Goal: Task Accomplishment & Management: Manage account settings

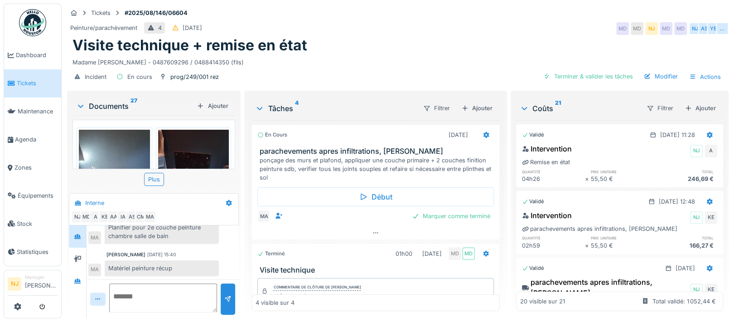
click at [316, 45] on div "Visite technique + remise en état" at bounding box center [397, 45] width 650 height 17
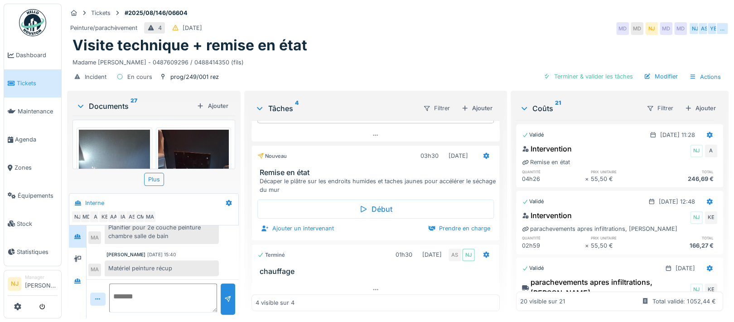
scroll to position [9, 0]
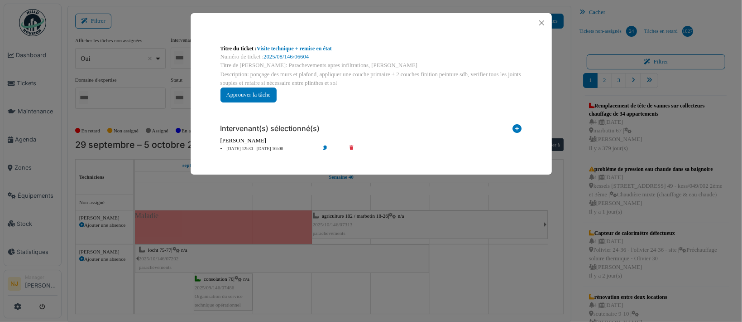
scroll to position [302, 0]
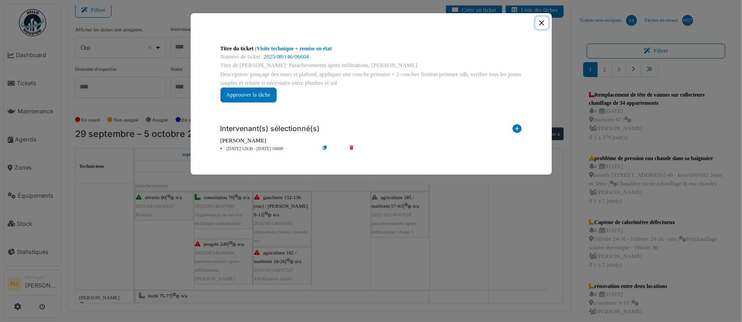
click at [541, 23] on button "Close" at bounding box center [542, 23] width 12 height 12
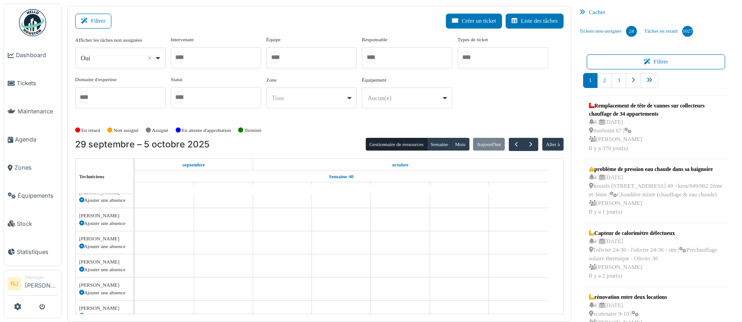
scroll to position [493, 0]
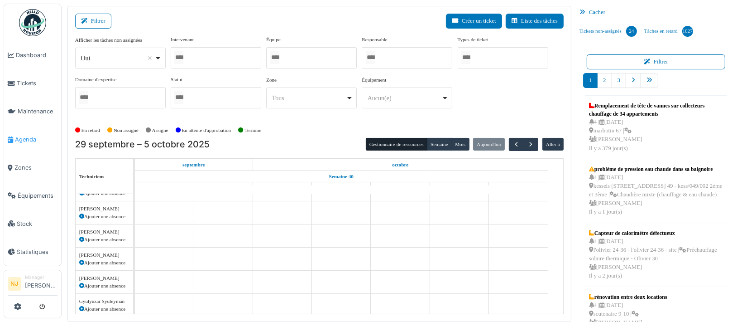
click at [21, 136] on span "Agenda" at bounding box center [36, 139] width 43 height 9
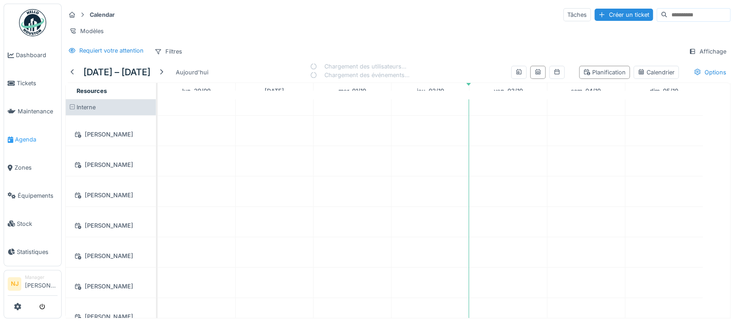
click at [15, 135] on span "Agenda" at bounding box center [36, 139] width 43 height 9
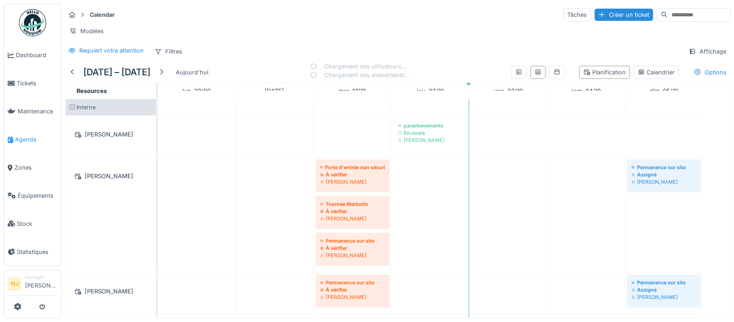
click at [26, 137] on span "Agenda" at bounding box center [36, 139] width 43 height 9
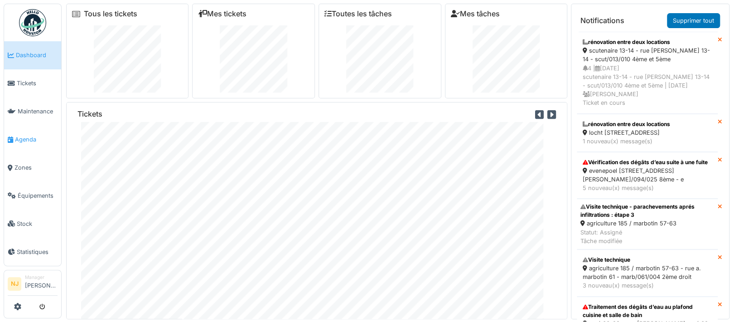
click at [26, 135] on span "Agenda" at bounding box center [36, 139] width 43 height 9
click at [24, 135] on span "Agenda" at bounding box center [36, 139] width 43 height 9
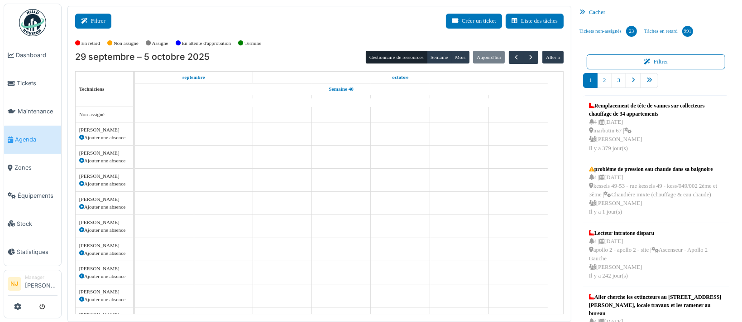
click at [92, 22] on button "Filtrer" at bounding box center [93, 21] width 36 height 15
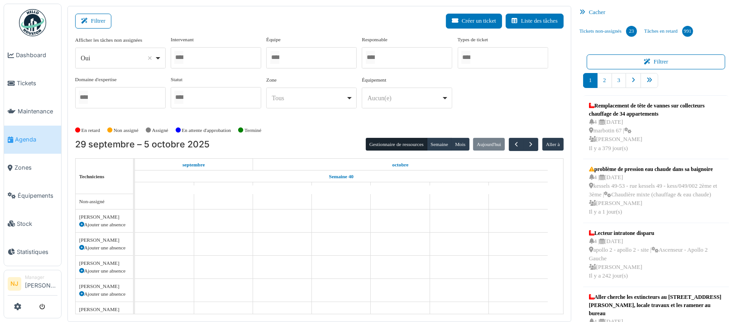
click at [290, 56] on div at bounding box center [311, 57] width 91 height 21
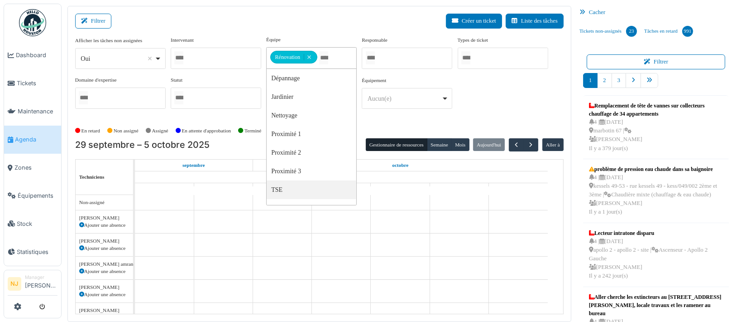
click at [200, 16] on div "Filtrer Créer un ticket Liste des tâches" at bounding box center [319, 25] width 489 height 22
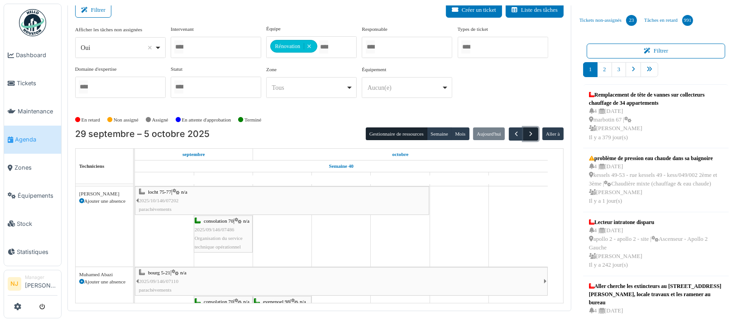
click at [527, 133] on span "button" at bounding box center [531, 134] width 8 height 8
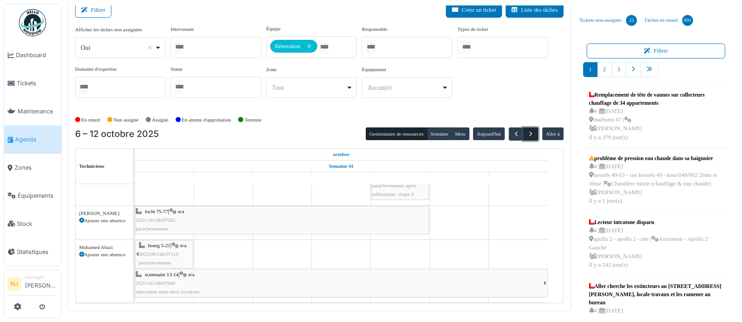
click at [528, 132] on span "button" at bounding box center [531, 134] width 8 height 8
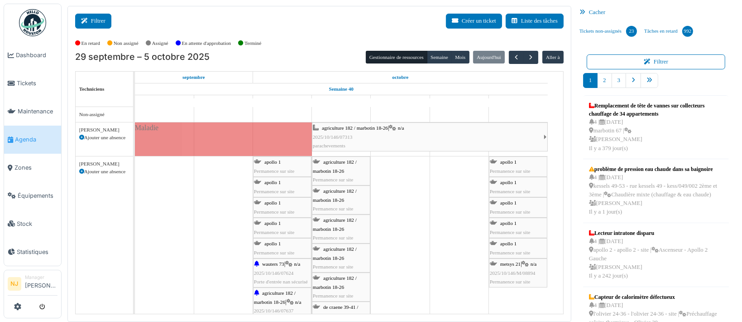
click at [92, 21] on button "Filtrer" at bounding box center [93, 21] width 36 height 15
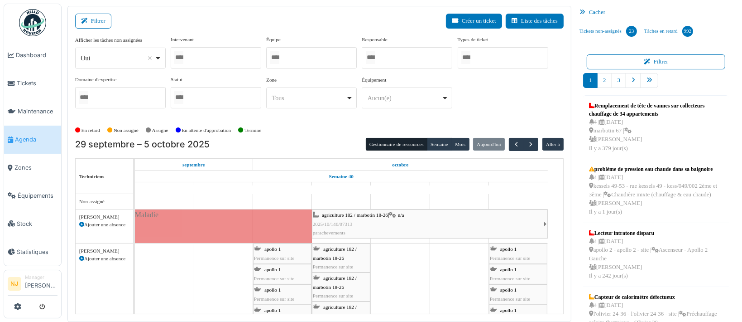
click at [212, 58] on div at bounding box center [216, 57] width 91 height 21
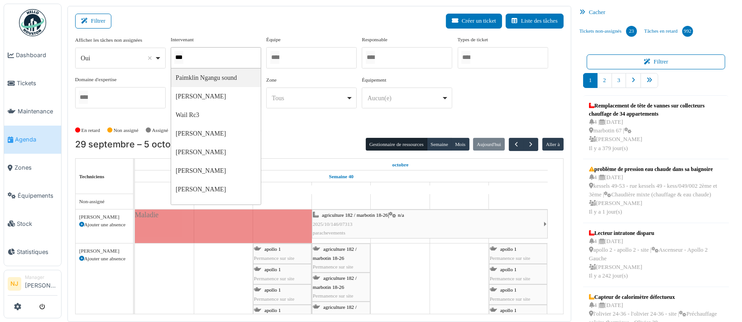
type input "****"
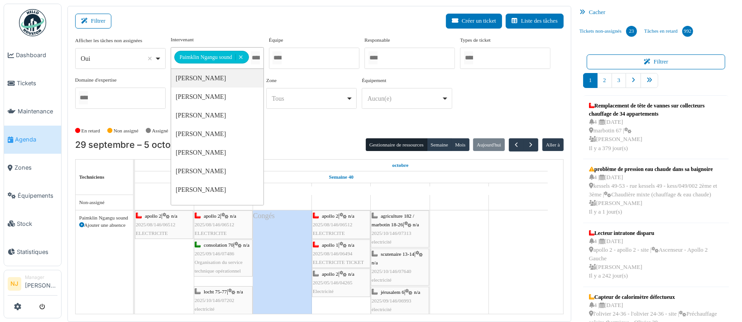
drag, startPoint x: 209, startPoint y: 29, endPoint x: 211, endPoint y: 24, distance: 5.5
click at [211, 24] on div "Filtrer Créer un ticket Liste des tâches" at bounding box center [319, 25] width 489 height 22
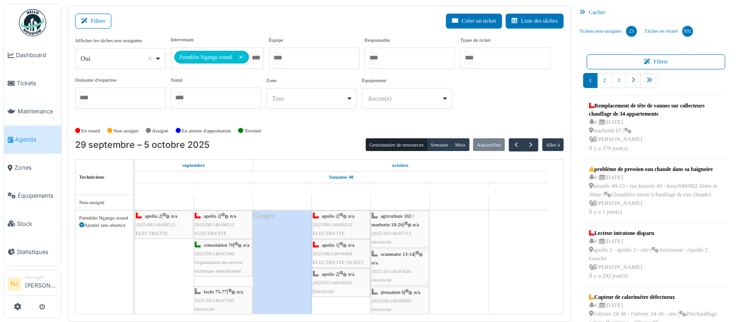
click at [163, 224] on span "2025/08/146/06512" at bounding box center [156, 223] width 40 height 5
click at [151, 210] on link "apollo 2 | n/a 2025/08/146/06512 ELECTRICITE" at bounding box center [164, 224] width 58 height 29
click at [150, 213] on span "apollo 2" at bounding box center [153, 215] width 16 height 5
click at [158, 217] on div "apollo 2 | n/a 2025/08/146/06512 ELECTRICITE" at bounding box center [164, 224] width 57 height 26
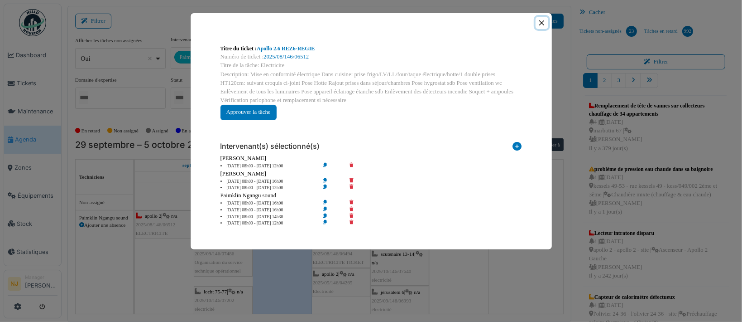
click at [542, 23] on button "Close" at bounding box center [542, 23] width 12 height 12
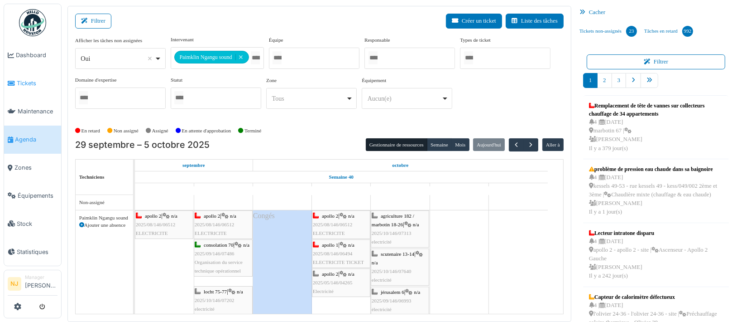
click at [21, 81] on span "Tickets" at bounding box center [37, 83] width 41 height 9
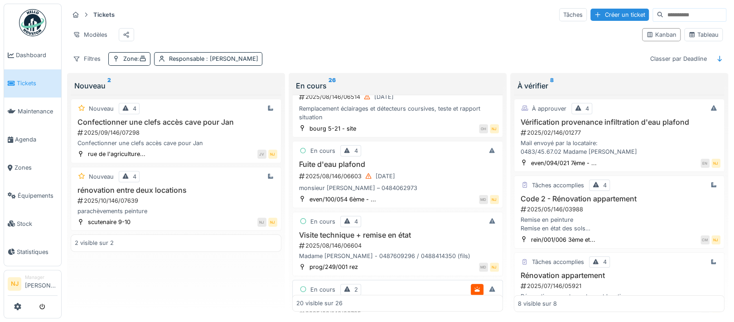
scroll to position [60, 0]
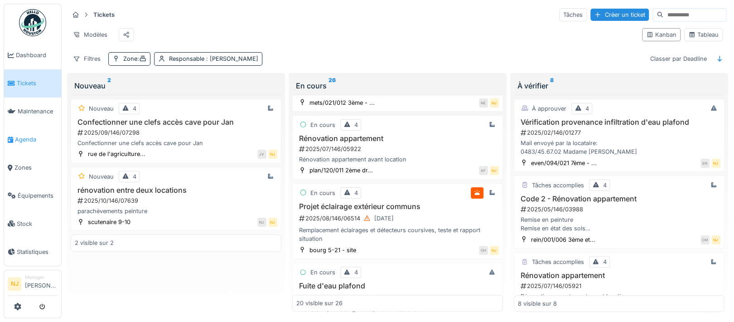
click at [18, 135] on span "Agenda" at bounding box center [36, 139] width 43 height 9
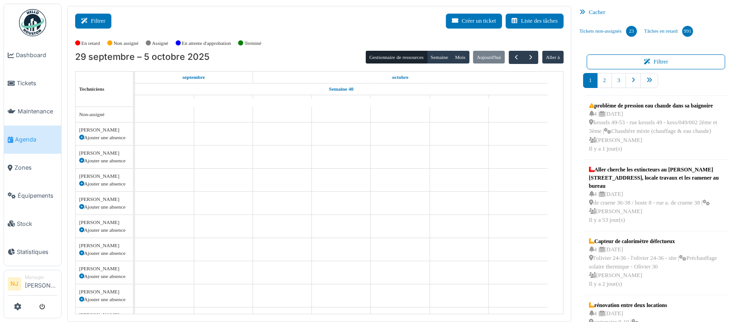
click at [97, 19] on button "Filtrer" at bounding box center [93, 21] width 36 height 15
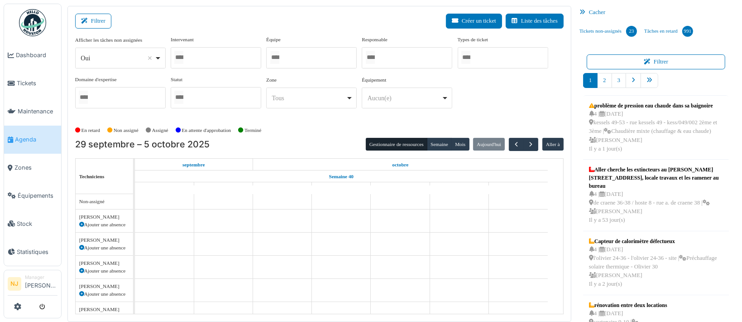
click at [297, 57] on div at bounding box center [311, 57] width 91 height 21
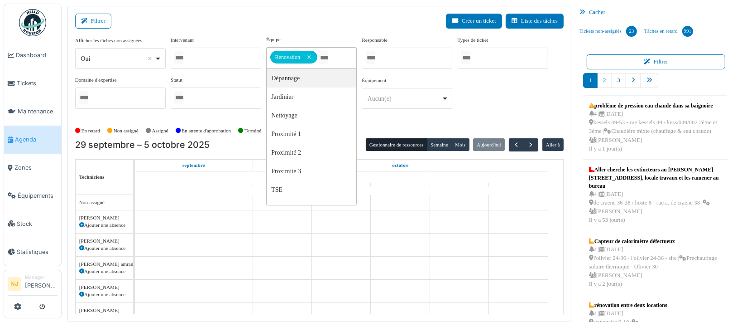
click at [247, 15] on div "Filtrer Créer un ticket Liste des tâches" at bounding box center [319, 25] width 489 height 22
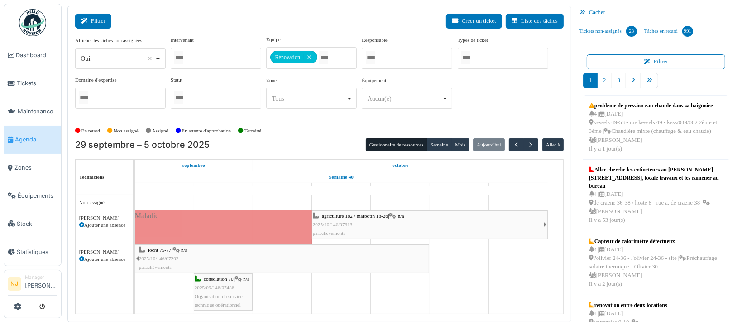
click at [103, 17] on button "Filtrer" at bounding box center [93, 21] width 36 height 15
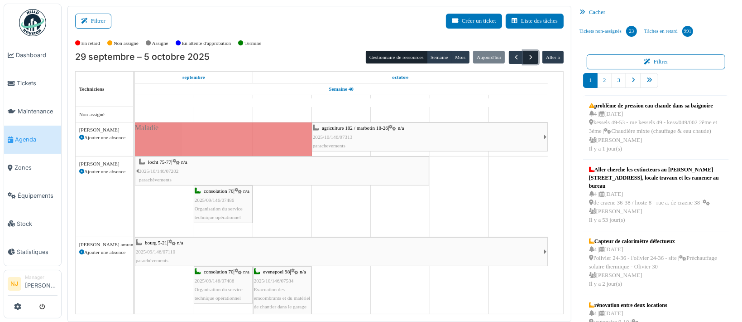
click at [527, 55] on span "button" at bounding box center [531, 57] width 8 height 8
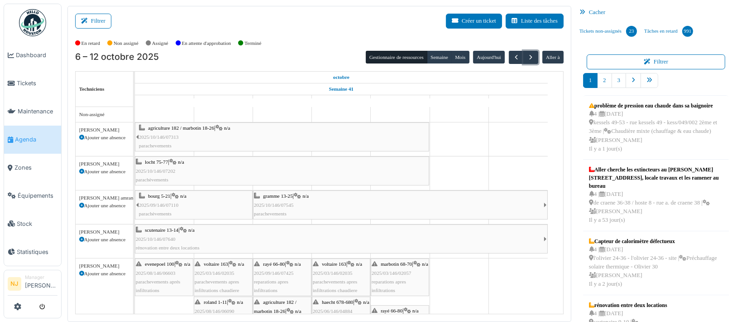
click at [204, 134] on div "agriculture 182 / marbotin 18-26 | n/a 2025/10/146/07313 parachevements" at bounding box center [283, 137] width 289 height 26
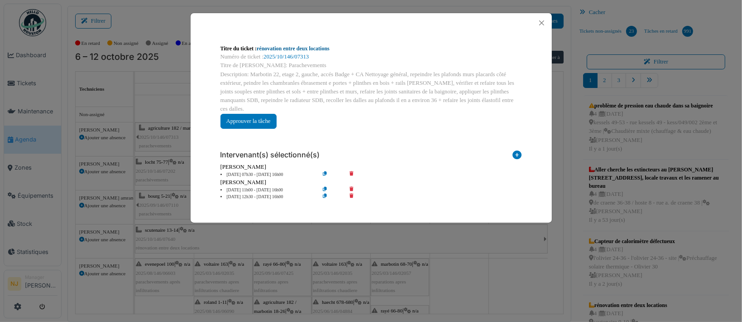
click at [293, 48] on link "rénovation entre deux locations" at bounding box center [293, 48] width 73 height 6
click at [542, 21] on button "Close" at bounding box center [542, 23] width 12 height 12
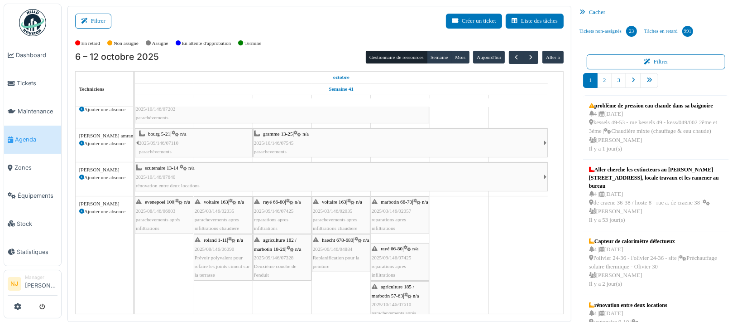
scroll to position [60, 0]
click at [154, 215] on span "2025/08/146/06603" at bounding box center [156, 212] width 40 height 5
click at [154, 203] on span "evenepoel 100" at bounding box center [159, 203] width 29 height 5
click at [169, 203] on span "evenepoel 100" at bounding box center [159, 203] width 29 height 5
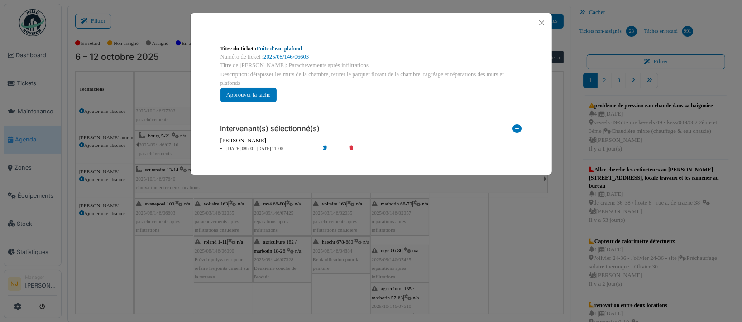
click at [278, 50] on link "Fuite d'eau plafond" at bounding box center [279, 48] width 45 height 6
click at [543, 21] on button "Close" at bounding box center [542, 23] width 12 height 12
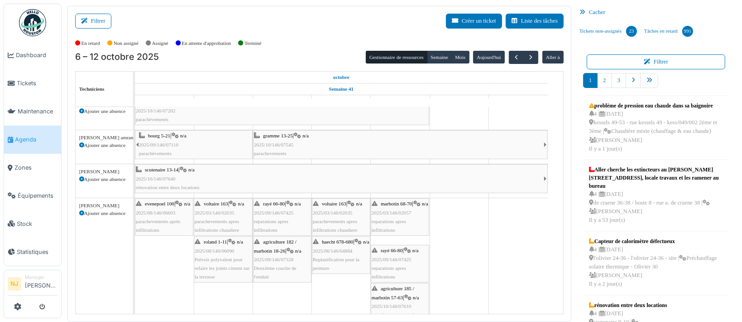
scroll to position [0, 0]
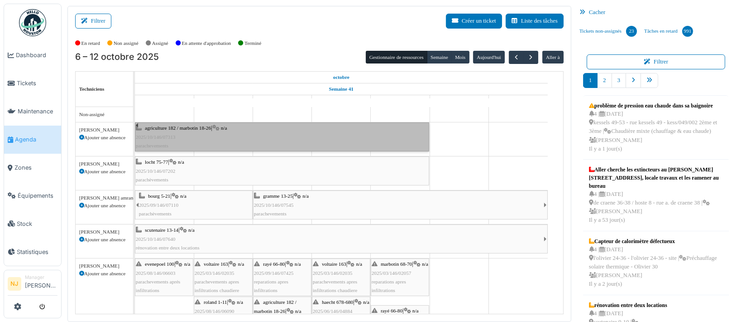
drag, startPoint x: 168, startPoint y: 134, endPoint x: 147, endPoint y: 137, distance: 21.0
click at [146, 137] on span "2025/10/146/07313" at bounding box center [156, 136] width 40 height 5
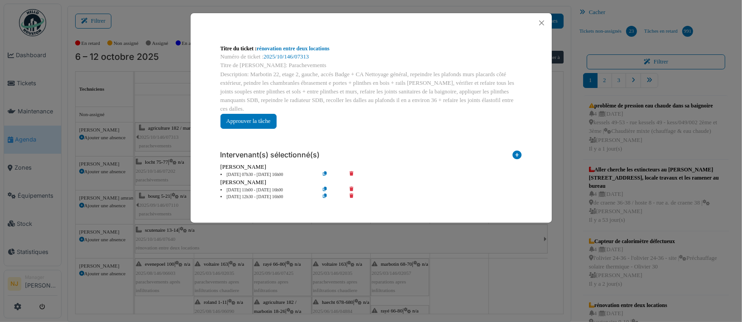
click at [170, 126] on div "Titre du ticket : rénovation entre deux locations Numéro de ticket : 2025/10/14…" at bounding box center [371, 161] width 742 height 322
click at [326, 171] on icon at bounding box center [332, 174] width 26 height 7
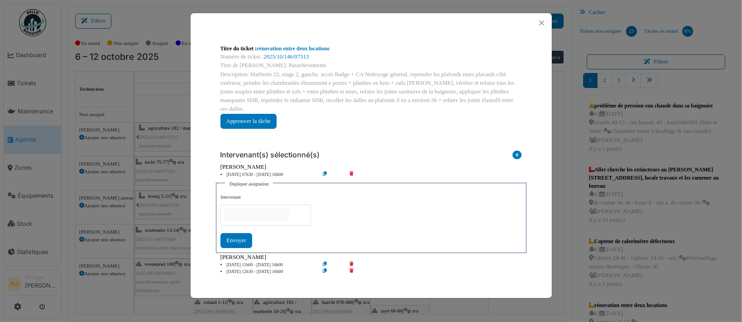
click at [242, 208] on input "null" at bounding box center [257, 214] width 64 height 13
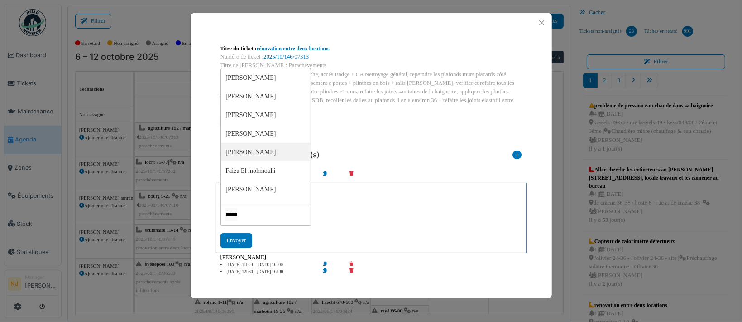
type input "*******"
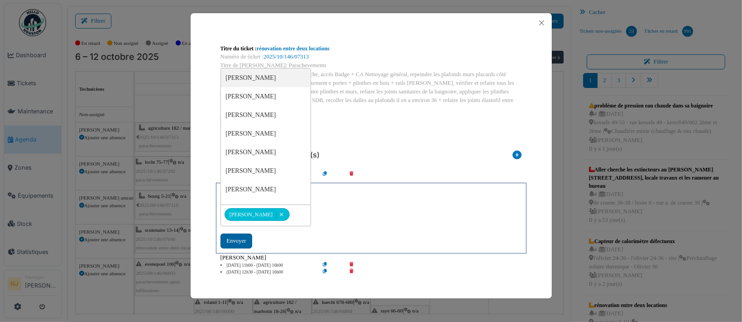
click at [237, 233] on div "Envoyer" at bounding box center [236, 240] width 31 height 15
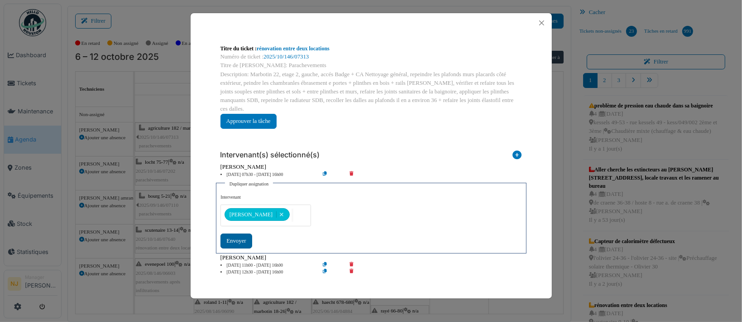
click at [237, 233] on div "Envoyer" at bounding box center [236, 240] width 31 height 15
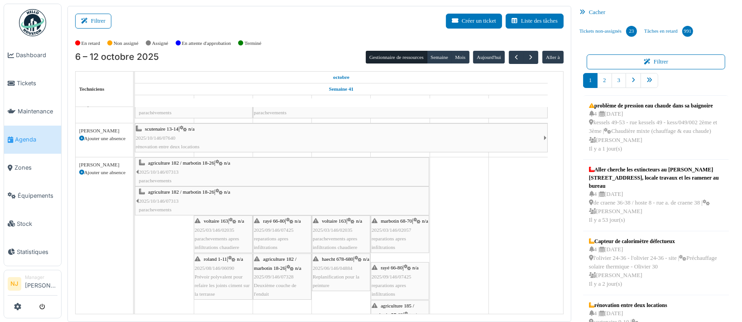
scroll to position [125, 0]
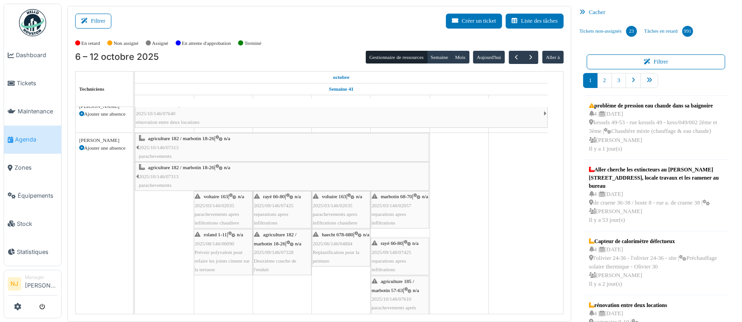
click at [221, 243] on span "2025/08/146/06090" at bounding box center [215, 242] width 40 height 5
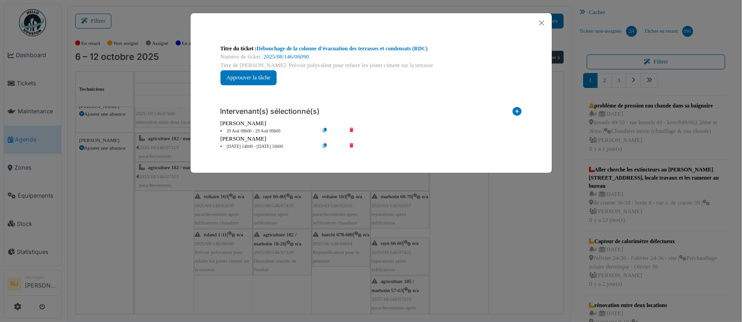
click at [352, 129] on icon at bounding box center [358, 131] width 26 height 7
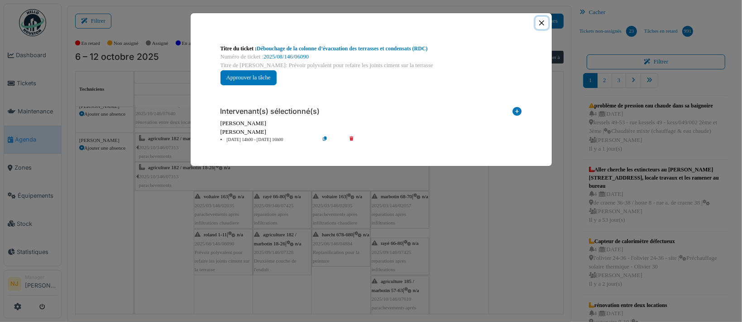
click at [542, 22] on button "Close" at bounding box center [542, 23] width 12 height 12
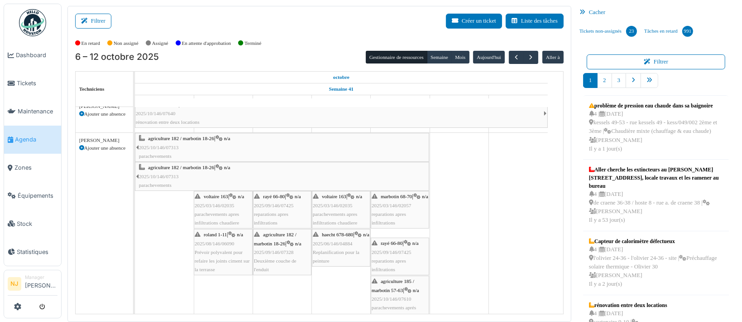
click at [276, 245] on span "agriculture 182 / marbotin 18-26" at bounding box center [275, 238] width 43 height 14
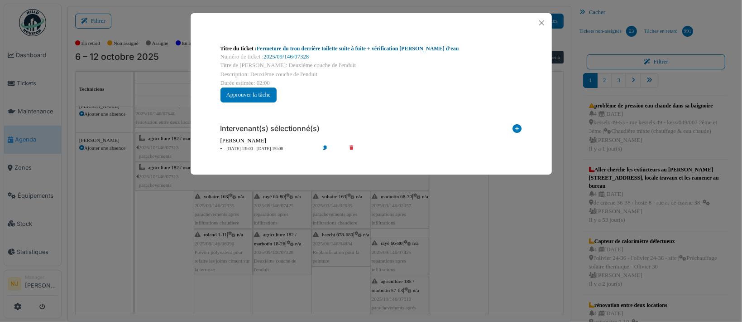
click at [313, 48] on link "Fermeture du trou derrière toilette suite à fuite + vérification chasse d’eau" at bounding box center [358, 48] width 202 height 6
click at [541, 22] on button "Close" at bounding box center [542, 23] width 12 height 12
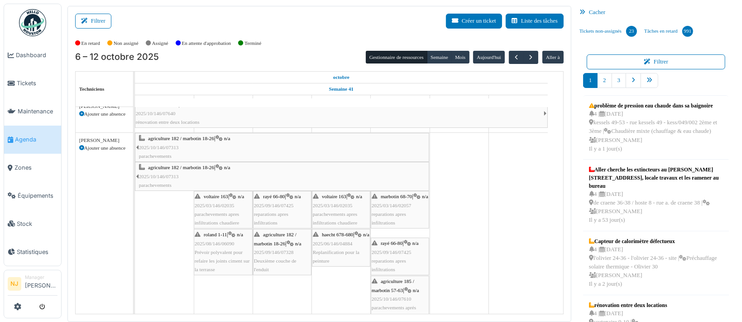
click at [339, 208] on div "voltaire 163 | n/a 2025/03/146/02035 parachevements apres infiltrations chaudie…" at bounding box center [341, 209] width 57 height 35
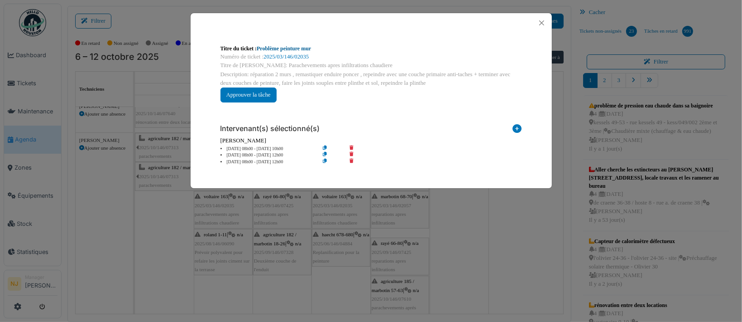
click at [275, 47] on link "Problème peinture mur" at bounding box center [284, 48] width 54 height 6
click at [541, 22] on button "Close" at bounding box center [542, 23] width 12 height 12
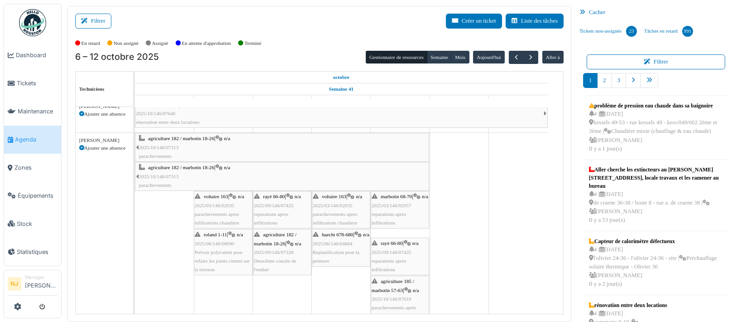
click at [337, 246] on span "2025/06/146/04884" at bounding box center [333, 242] width 40 height 5
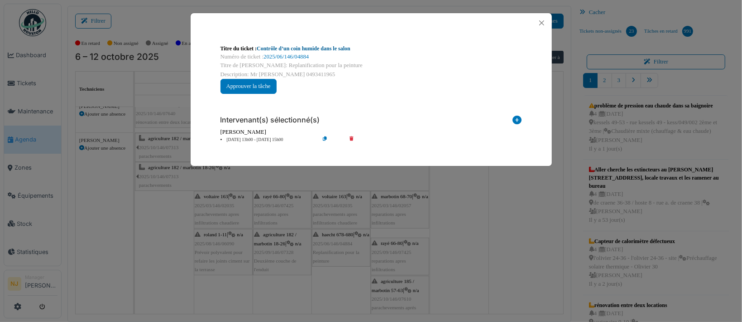
click at [277, 50] on link "Contrôle d’un coin humide dans le salon" at bounding box center [304, 48] width 94 height 6
click at [546, 19] on button "Close" at bounding box center [542, 23] width 12 height 12
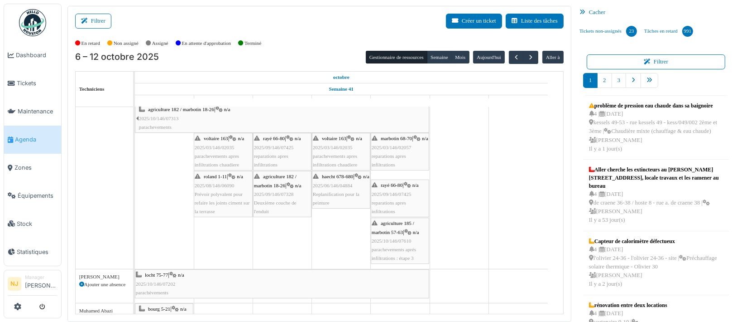
scroll to position [0, 0]
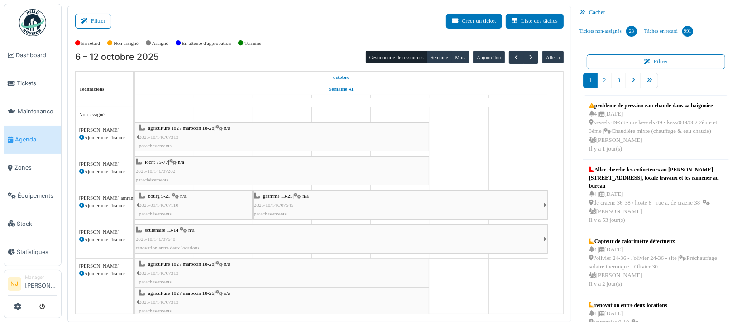
click at [205, 178] on div "locht 75-77 | n/a 2025/10/146/07202 parachèvements" at bounding box center [282, 171] width 293 height 26
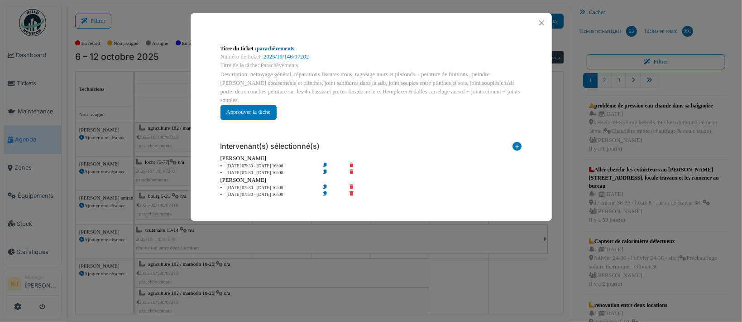
click at [274, 47] on link "parachèvements" at bounding box center [276, 48] width 38 height 6
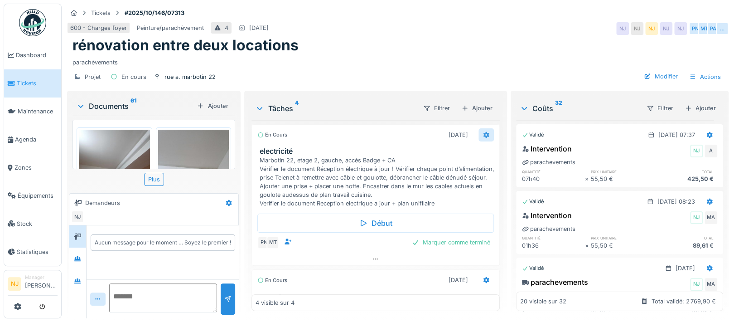
click at [482, 134] on icon at bounding box center [485, 135] width 7 height 6
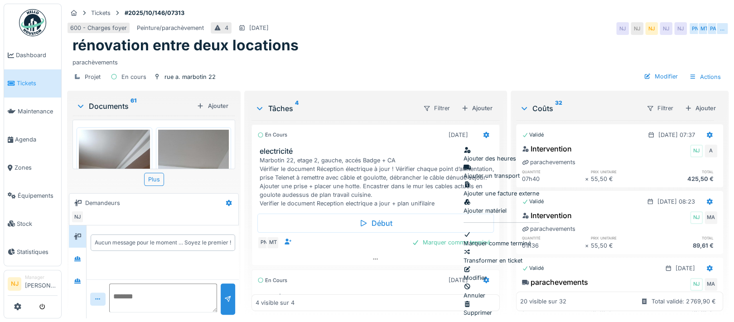
click at [486, 264] on div "Modifier" at bounding box center [501, 272] width 76 height 17
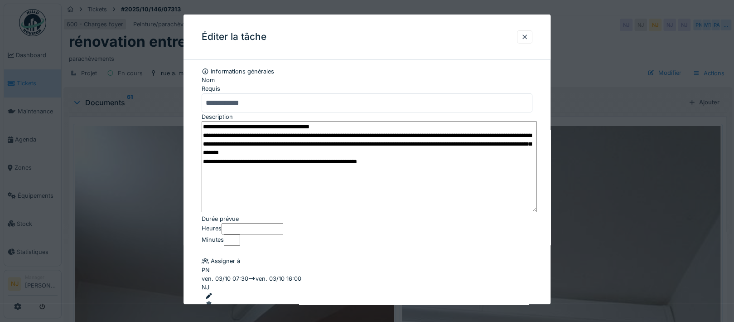
drag, startPoint x: 530, startPoint y: 153, endPoint x: 522, endPoint y: 206, distance: 53.6
click at [523, 206] on textarea "**********" at bounding box center [369, 166] width 335 height 91
click at [271, 163] on textarea "**********" at bounding box center [369, 166] width 335 height 91
click at [413, 163] on textarea "**********" at bounding box center [369, 166] width 335 height 91
click at [391, 163] on textarea "**********" at bounding box center [369, 166] width 335 height 91
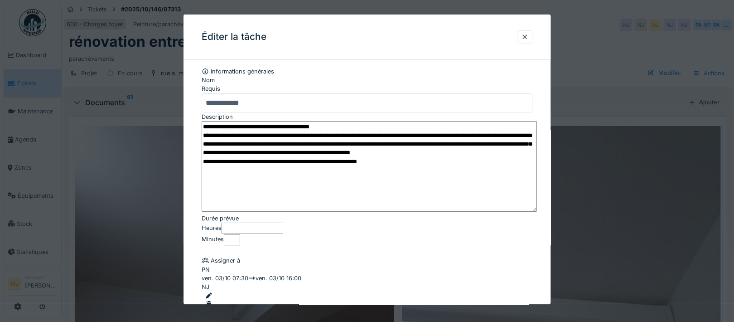
click at [472, 163] on textarea "**********" at bounding box center [369, 166] width 335 height 91
click at [292, 174] on textarea "**********" at bounding box center [369, 166] width 335 height 91
click at [353, 175] on textarea "**********" at bounding box center [369, 166] width 335 height 91
click at [408, 174] on textarea "**********" at bounding box center [369, 166] width 335 height 91
click at [298, 184] on textarea "**********" at bounding box center [369, 166] width 335 height 91
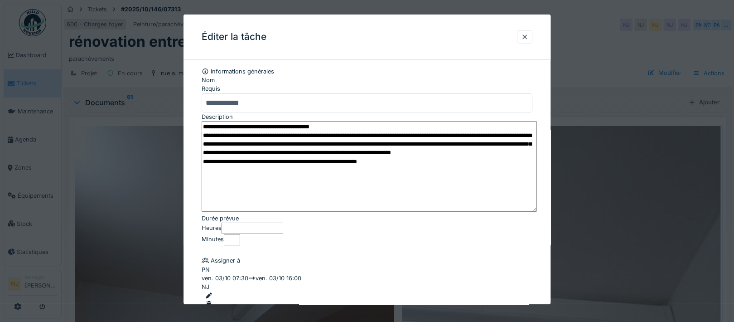
click at [424, 185] on textarea "**********" at bounding box center [369, 166] width 335 height 91
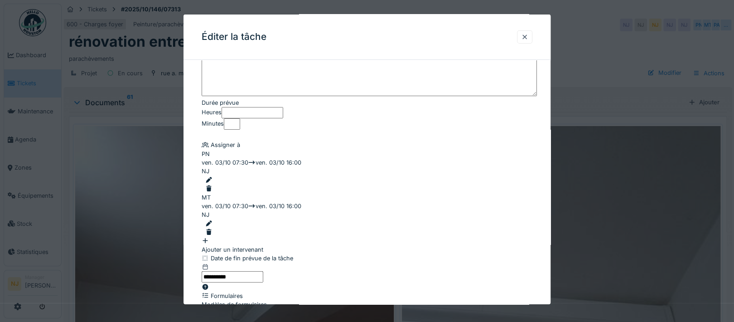
scroll to position [121, 0]
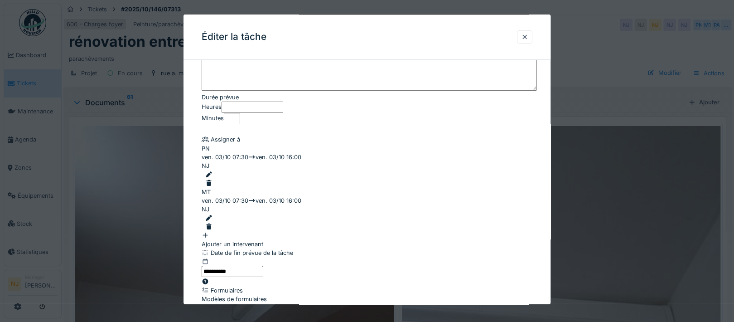
type textarea "**********"
click at [237, 230] on div "Ajouter un intervenant" at bounding box center [367, 238] width 331 height 17
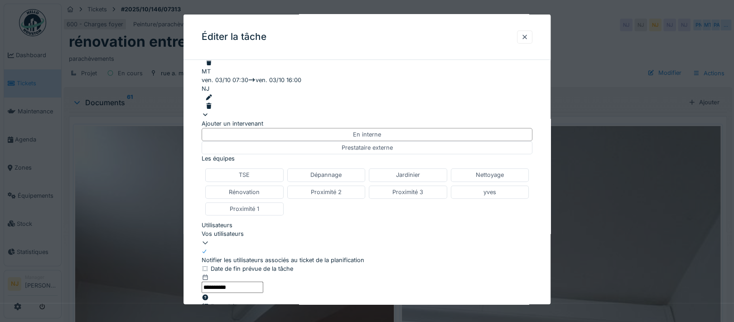
click at [281, 229] on div "Vos utilisateurs" at bounding box center [367, 233] width 331 height 9
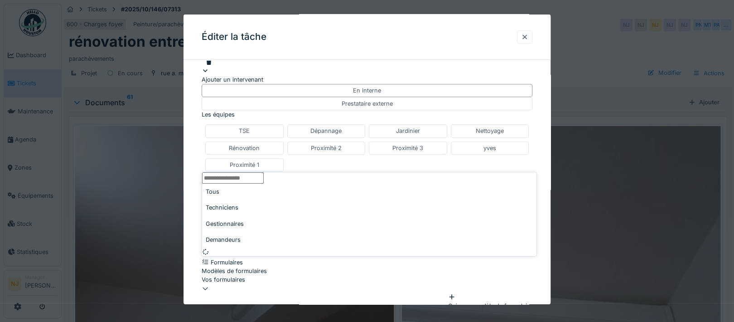
scroll to position [288, 0]
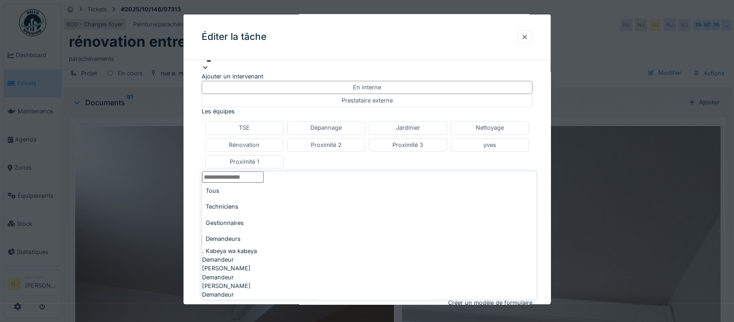
click at [258, 206] on div "Techniciens" at bounding box center [369, 207] width 334 height 16
click at [264, 182] on input "Utilisateurs" at bounding box center [233, 176] width 62 height 11
type input "****"
click at [251, 246] on span "Paimklin Ngangu sound" at bounding box center [235, 250] width 66 height 9
type input "****"
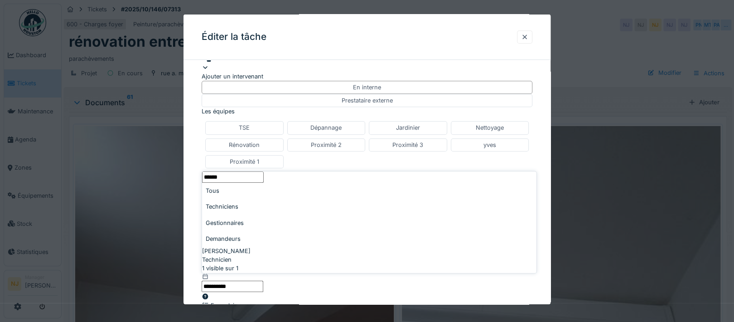
type input "******"
click at [241, 246] on span "[PERSON_NAME]" at bounding box center [226, 250] width 48 height 9
type input "**********"
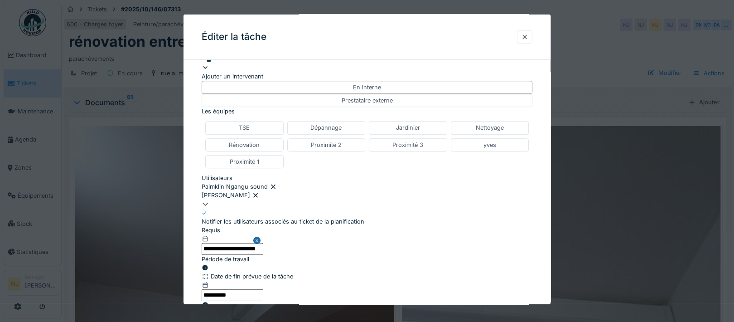
click at [191, 208] on div "**********" at bounding box center [366, 113] width 367 height 669
click at [209, 264] on icon at bounding box center [205, 267] width 7 height 6
click at [263, 243] on input "**********" at bounding box center [233, 248] width 62 height 11
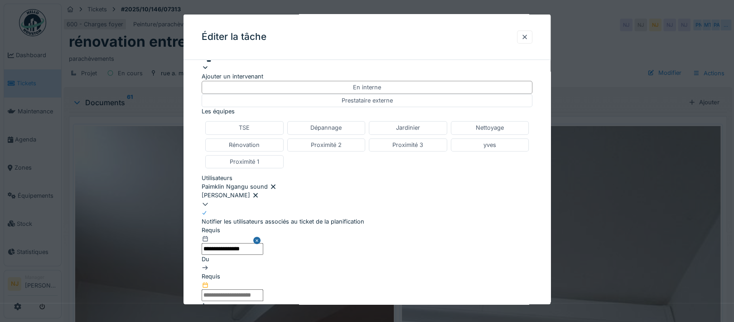
click at [263, 289] on input "text" at bounding box center [233, 294] width 62 height 11
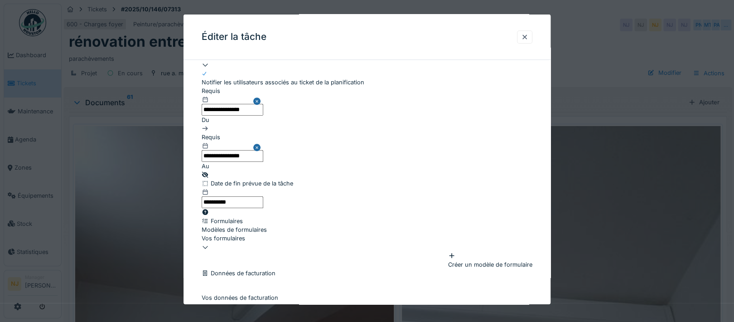
scroll to position [429, 0]
click at [367, 316] on input "**********" at bounding box center [367, 325] width 331 height 19
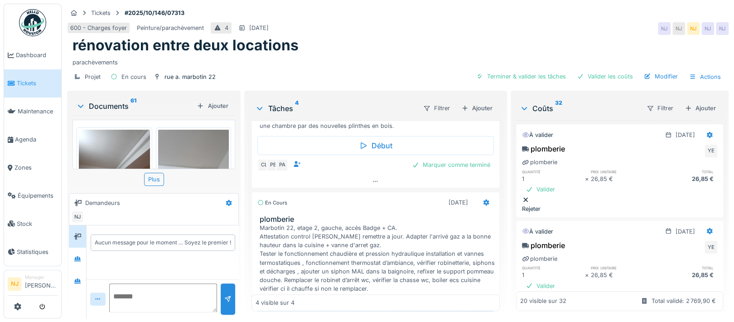
scroll to position [60, 0]
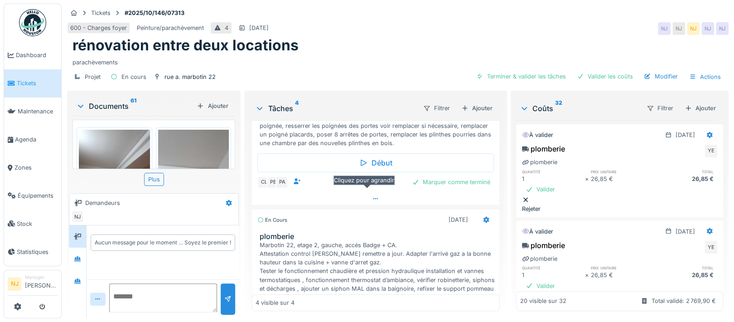
click at [372, 197] on icon at bounding box center [375, 199] width 7 height 6
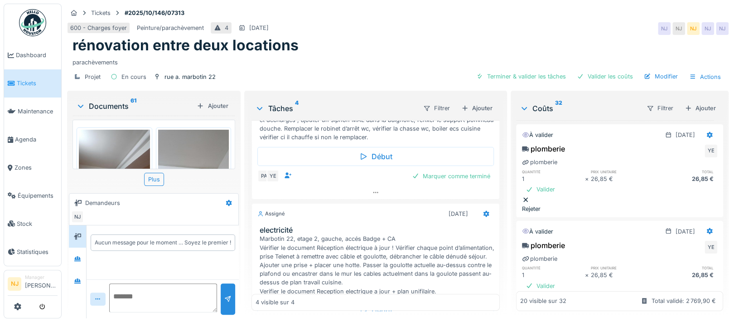
scroll to position [422, 0]
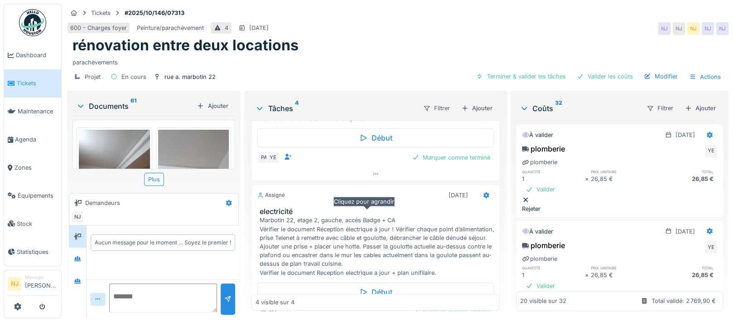
click at [372, 321] on icon at bounding box center [375, 328] width 7 height 6
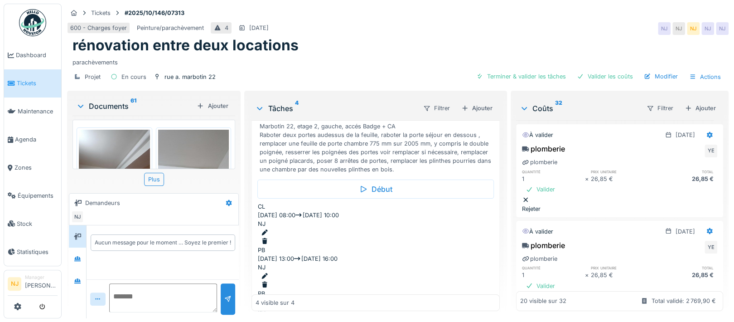
scroll to position [60, 0]
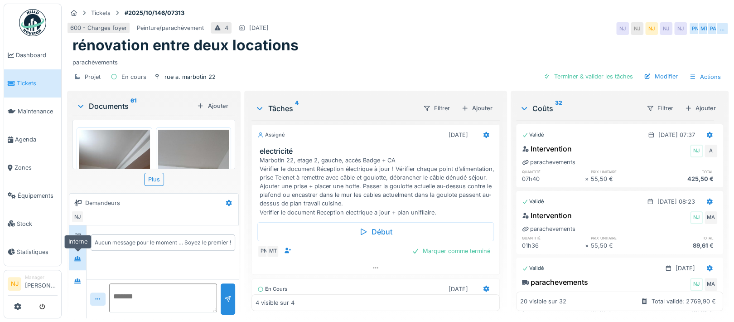
click at [76, 257] on icon at bounding box center [77, 258] width 6 height 5
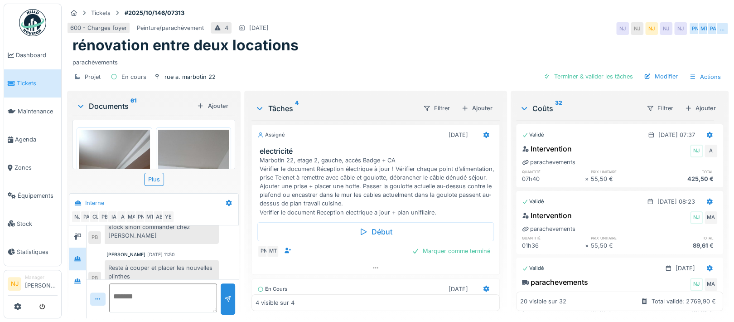
scroll to position [9, 0]
click at [81, 278] on icon at bounding box center [77, 281] width 7 height 6
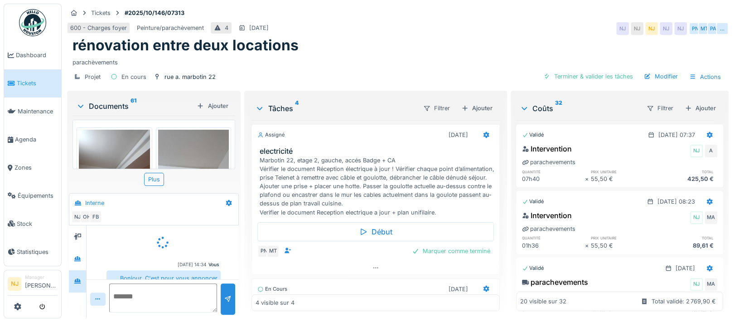
scroll to position [27, 0]
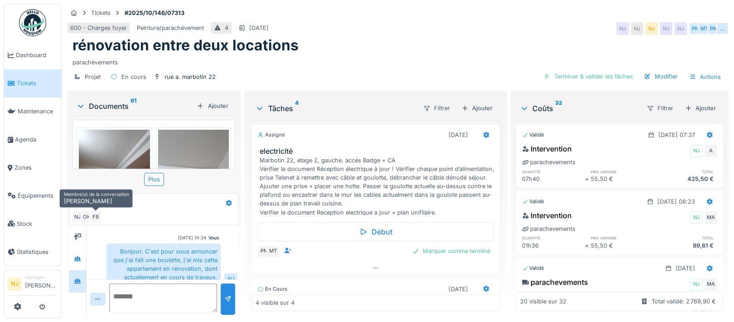
click at [96, 210] on div "FB" at bounding box center [95, 216] width 13 height 13
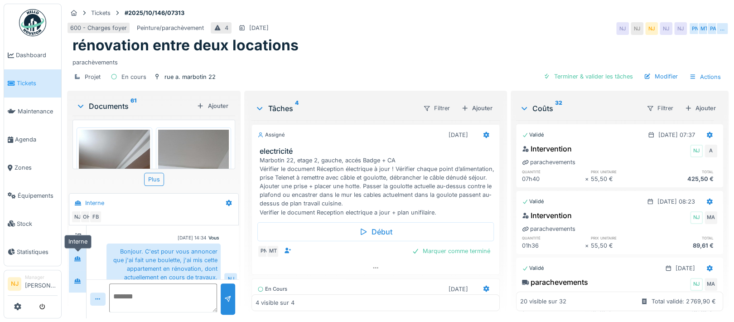
click at [77, 256] on icon at bounding box center [77, 258] width 6 height 5
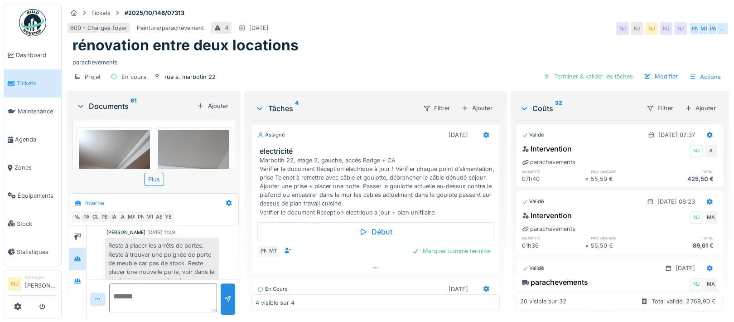
scroll to position [402, 0]
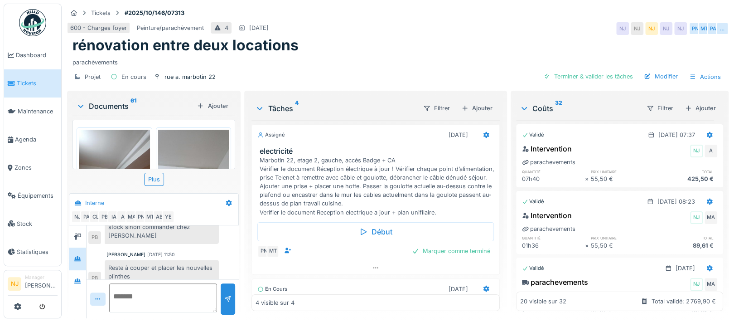
click at [187, 219] on div "Reste à placer les arrêts de portes. Reste à trouver une poignée de porte de me…" at bounding box center [162, 213] width 114 height 59
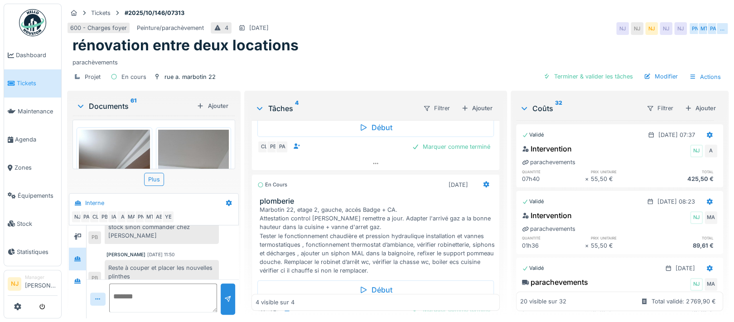
scroll to position [422, 0]
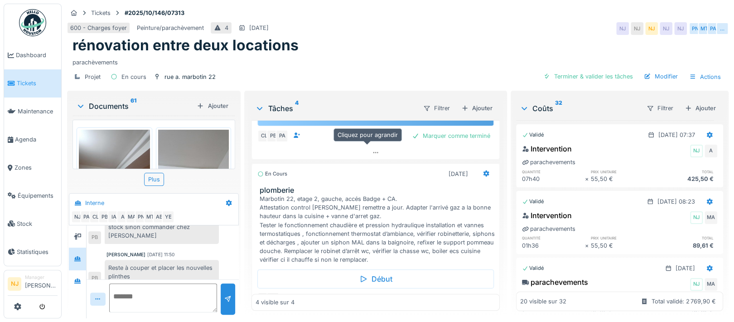
click at [372, 149] on icon at bounding box center [375, 152] width 7 height 6
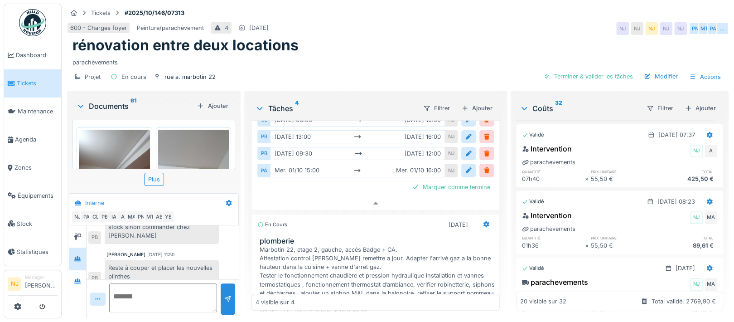
scroll to position [520, 0]
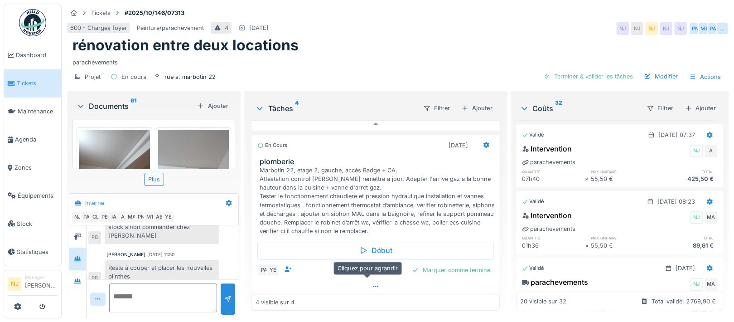
click at [372, 283] on icon at bounding box center [375, 286] width 7 height 6
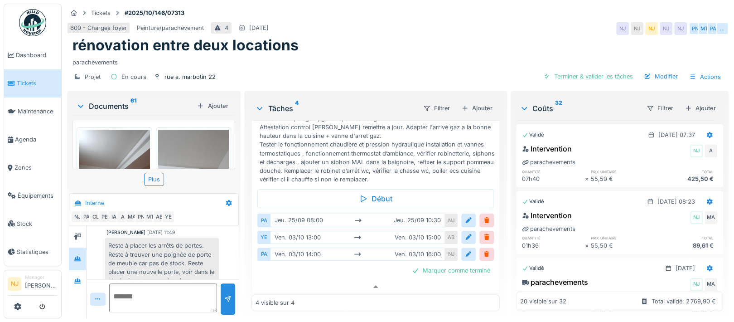
scroll to position [402, 0]
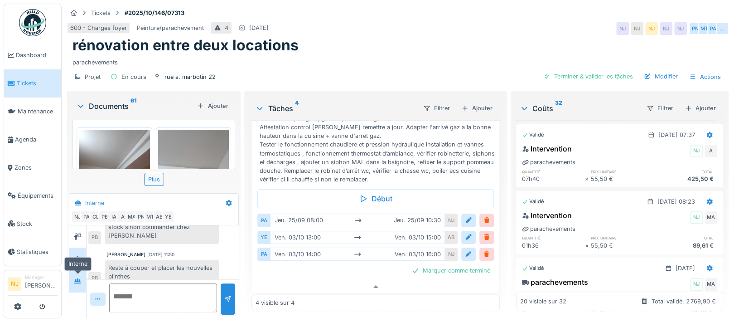
click at [76, 278] on icon at bounding box center [77, 281] width 7 height 6
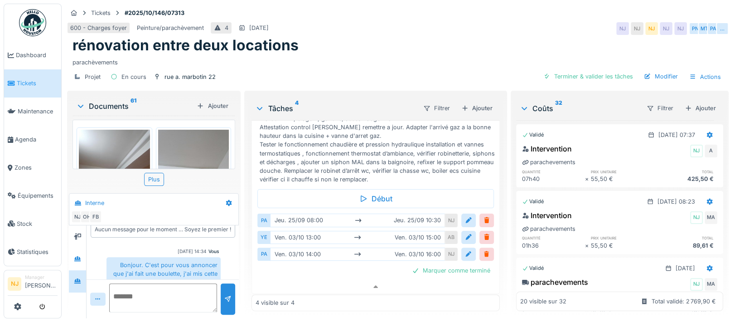
scroll to position [0, 0]
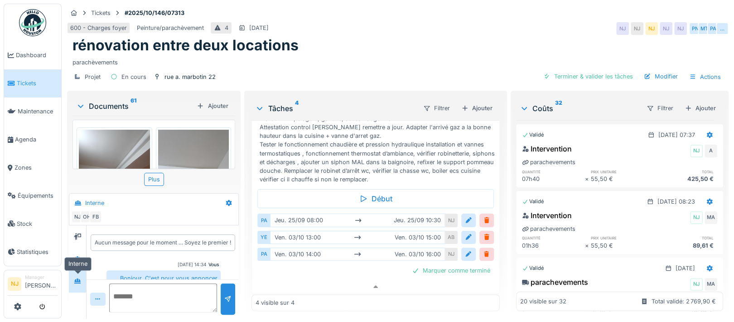
click at [76, 278] on icon at bounding box center [77, 281] width 7 height 6
click at [226, 200] on icon at bounding box center [228, 203] width 7 height 6
click at [258, 229] on div "Créer une conversation" at bounding box center [263, 236] width 85 height 14
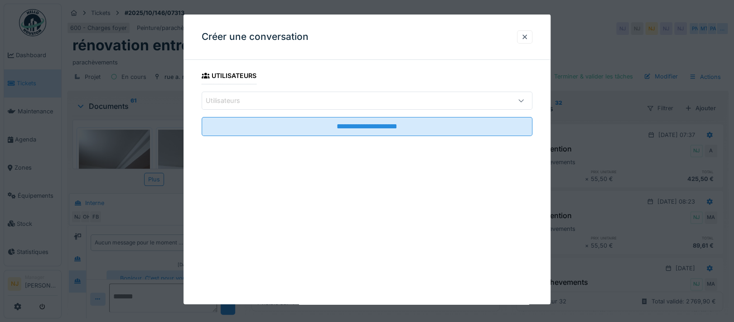
click at [271, 99] on div "Utilisateurs" at bounding box center [347, 101] width 283 height 10
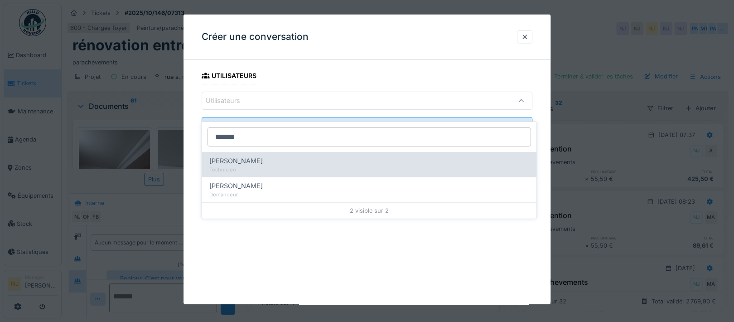
type input "*******"
click at [230, 156] on span "[PERSON_NAME]" at bounding box center [235, 161] width 53 height 10
type input "****"
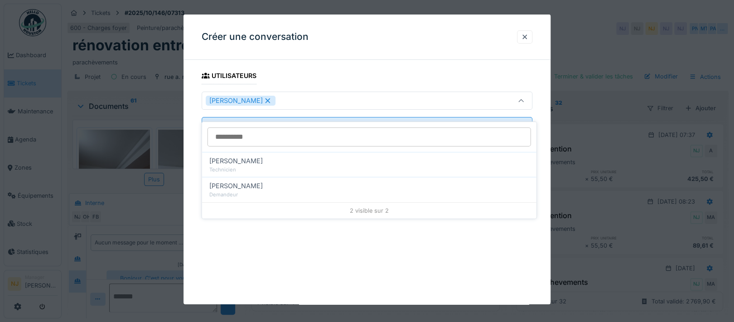
click at [188, 153] on div "**********" at bounding box center [366, 114] width 367 height 94
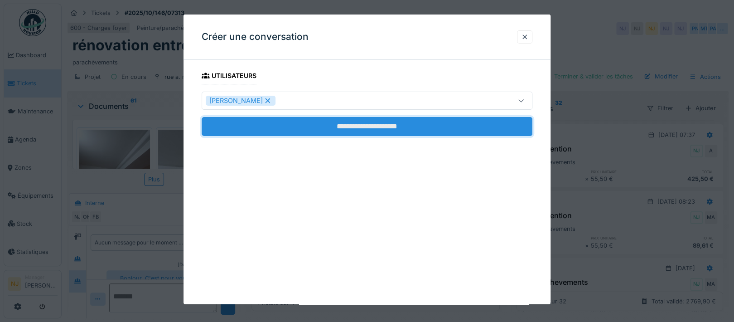
click at [358, 125] on input "**********" at bounding box center [367, 126] width 331 height 19
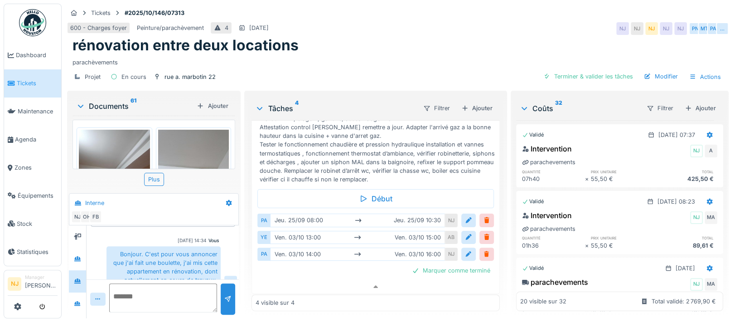
scroll to position [37, 0]
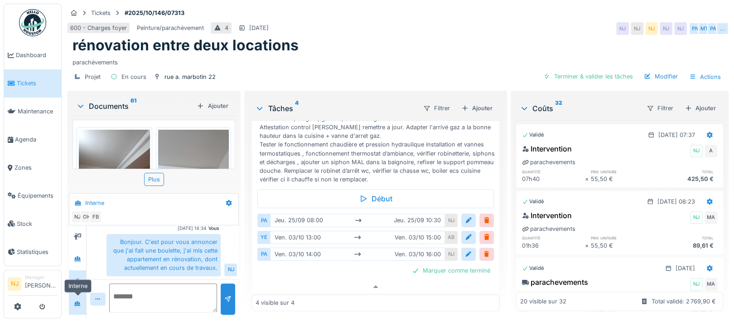
click at [77, 300] on icon at bounding box center [77, 302] width 6 height 5
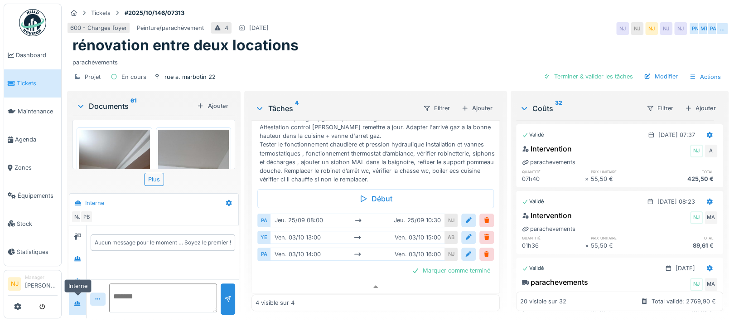
scroll to position [0, 0]
click at [128, 285] on textarea at bounding box center [163, 297] width 108 height 29
click at [169, 286] on textarea "**********" at bounding box center [163, 297] width 108 height 29
click at [170, 288] on textarea "**********" at bounding box center [163, 297] width 108 height 29
click at [194, 297] on textarea "**********" at bounding box center [163, 297] width 108 height 29
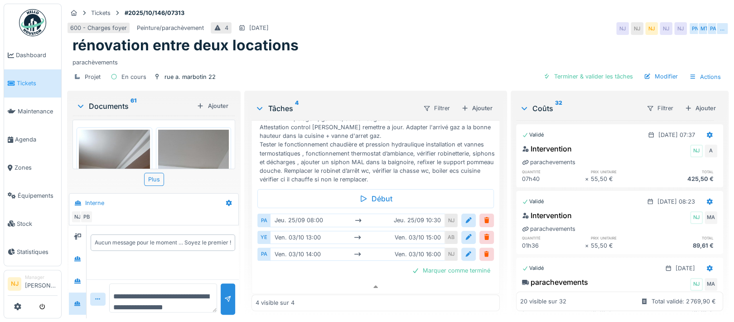
scroll to position [10, 0]
type textarea "**********"
click at [224, 294] on div at bounding box center [227, 298] width 7 height 9
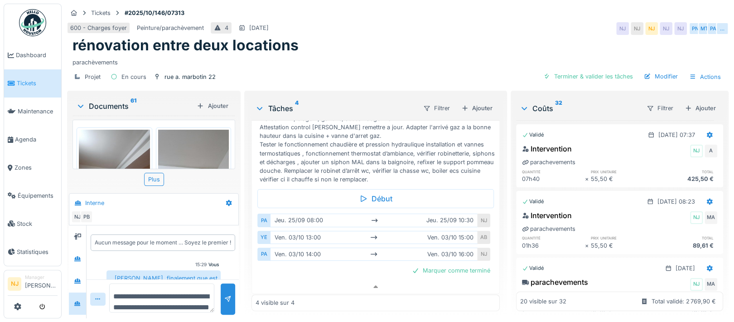
scroll to position [19, 0]
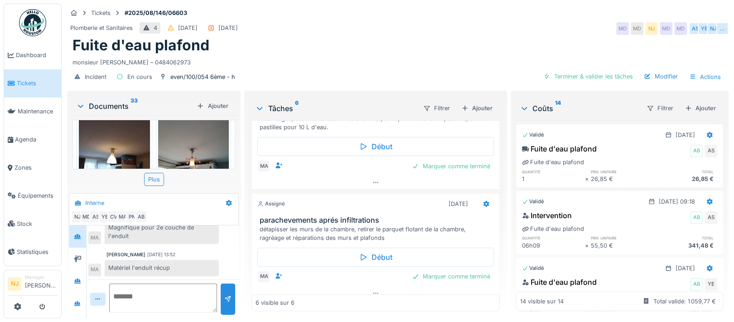
scroll to position [317, 0]
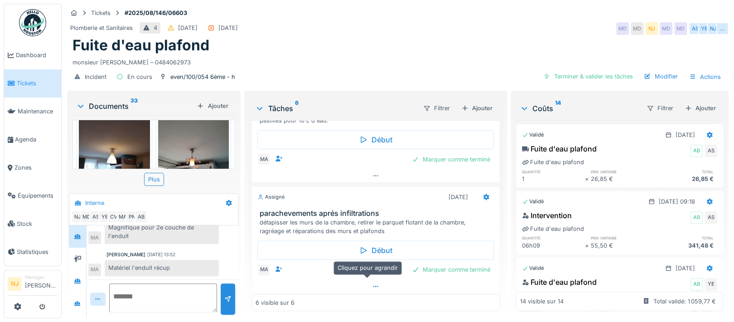
click at [372, 283] on icon at bounding box center [375, 286] width 7 height 6
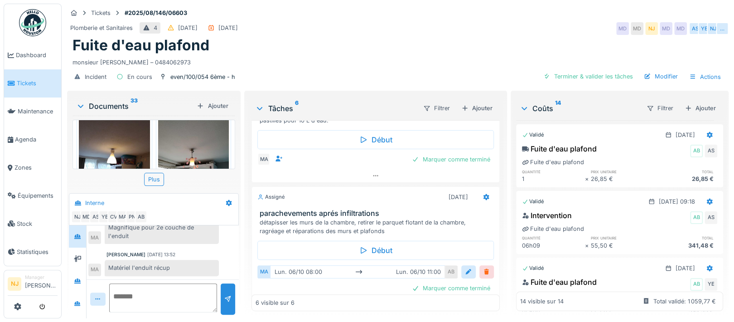
click at [483, 267] on div at bounding box center [486, 271] width 7 height 9
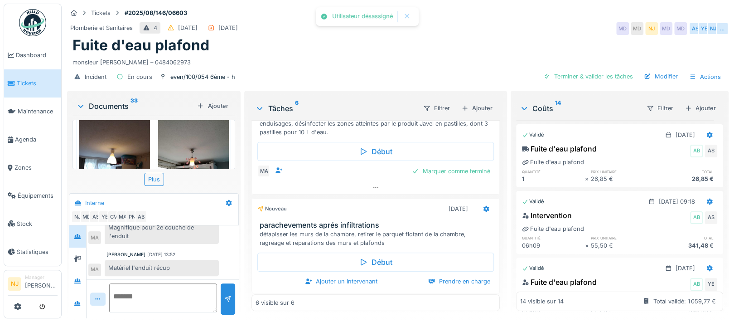
scroll to position [0, 0]
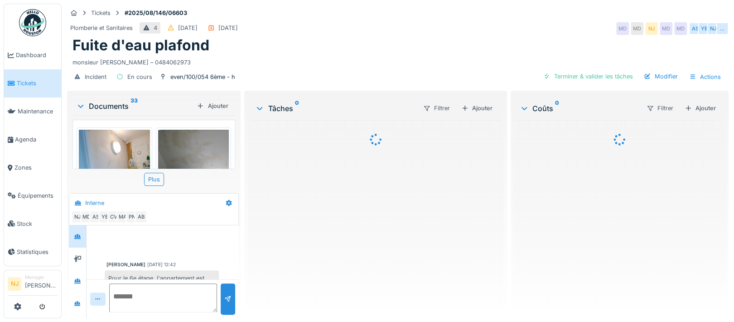
scroll to position [446, 0]
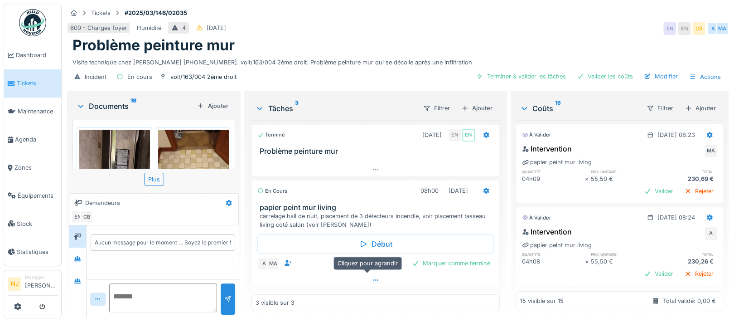
click at [372, 278] on icon at bounding box center [375, 280] width 7 height 6
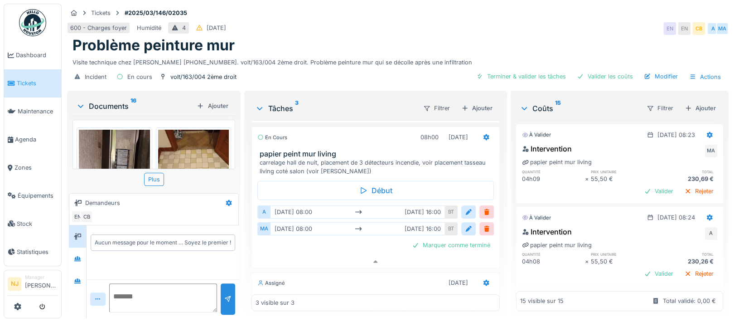
scroll to position [59, 0]
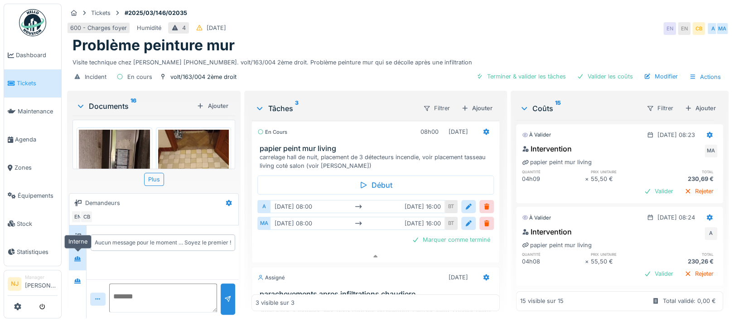
click at [78, 255] on icon at bounding box center [77, 258] width 7 height 6
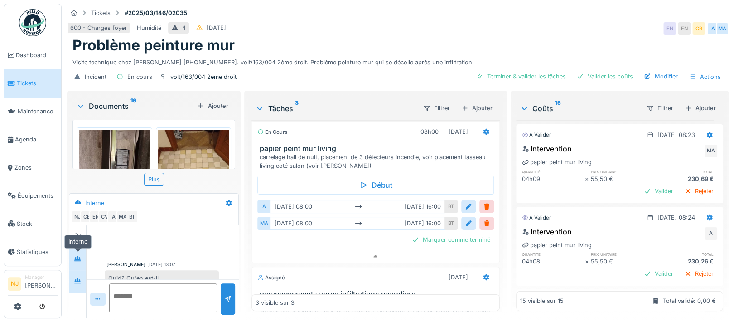
scroll to position [92, 0]
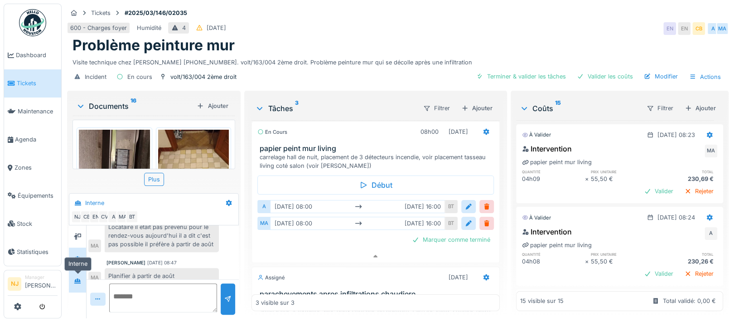
drag, startPoint x: 76, startPoint y: 271, endPoint x: 84, endPoint y: 273, distance: 8.9
click at [76, 278] on icon at bounding box center [77, 280] width 6 height 5
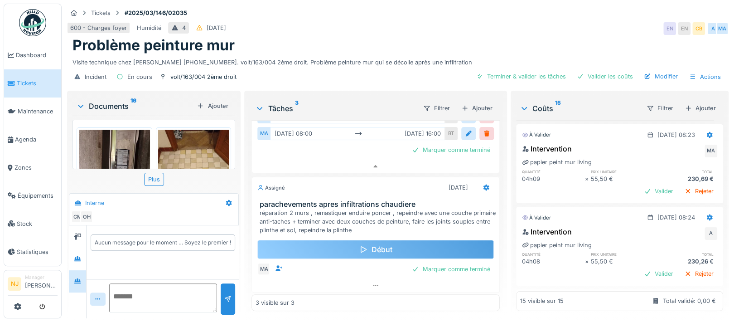
scroll to position [9, 0]
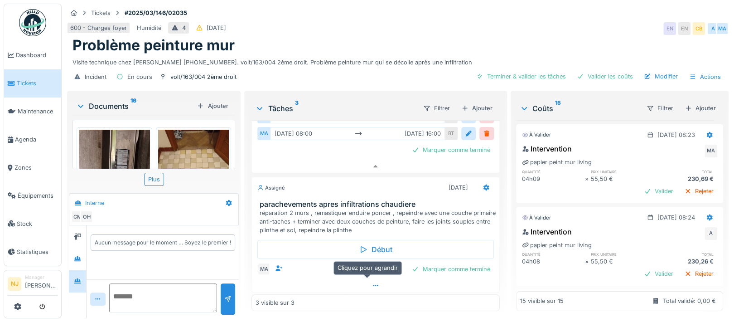
click at [372, 282] on icon at bounding box center [375, 285] width 7 height 6
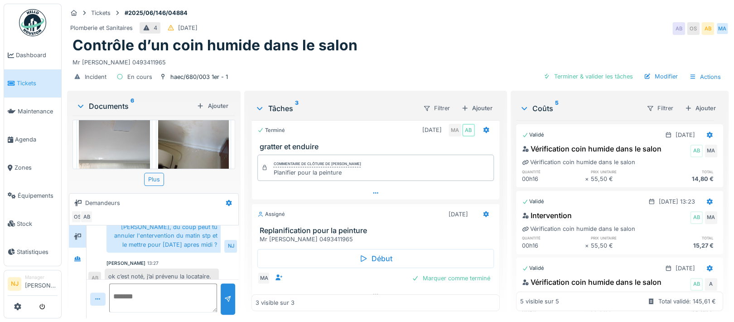
scroll to position [70, 0]
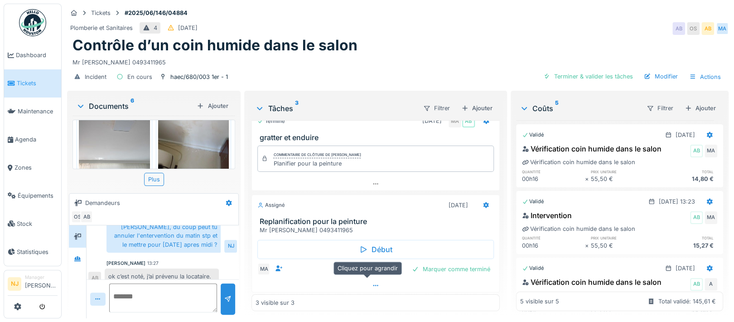
click at [372, 282] on icon at bounding box center [375, 285] width 7 height 6
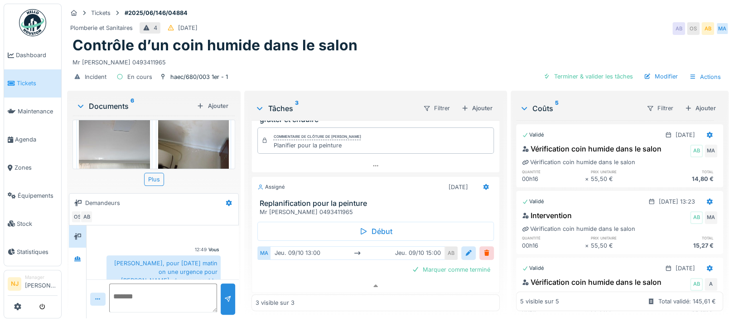
scroll to position [68, 0]
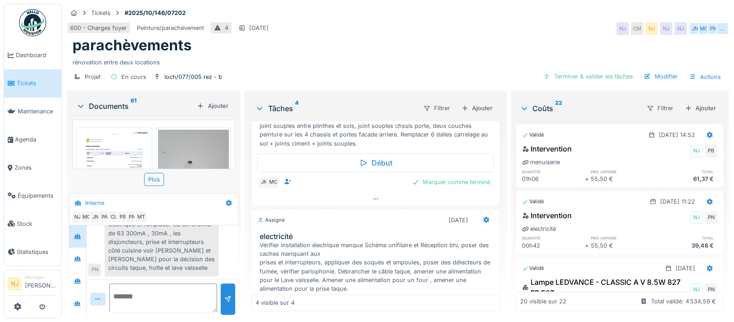
scroll to position [362, 0]
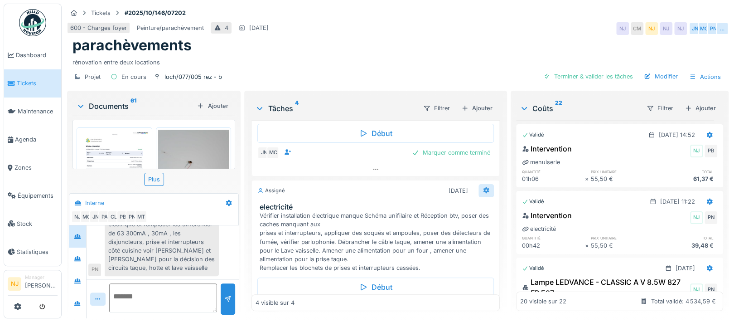
click at [483, 187] on icon at bounding box center [486, 190] width 6 height 6
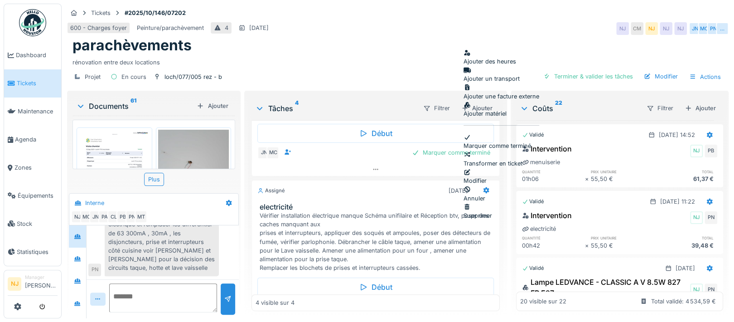
click at [483, 168] on div "Modifier" at bounding box center [501, 176] width 76 height 17
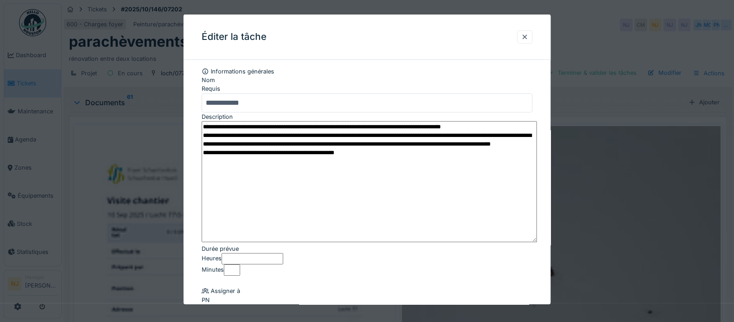
drag, startPoint x: 530, startPoint y: 151, endPoint x: 520, endPoint y: 235, distance: 84.8
click at [520, 235] on textarea "**********" at bounding box center [369, 181] width 335 height 121
click at [204, 154] on textarea "**********" at bounding box center [369, 181] width 335 height 121
click at [306, 129] on textarea "**********" at bounding box center [369, 181] width 335 height 121
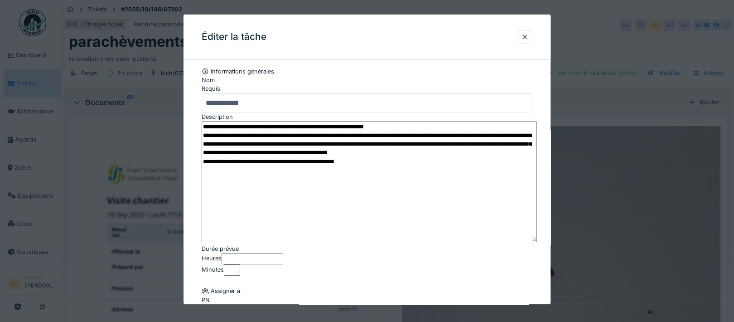
click at [234, 143] on textarea "**********" at bounding box center [369, 181] width 335 height 121
click at [322, 143] on textarea "**********" at bounding box center [369, 181] width 335 height 121
click at [358, 143] on textarea "**********" at bounding box center [369, 181] width 335 height 121
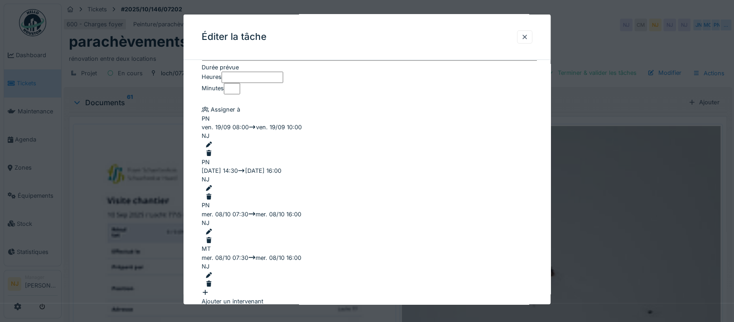
scroll to position [0, 0]
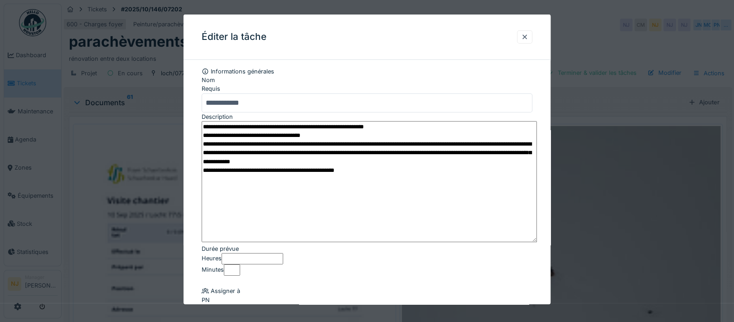
click at [403, 152] on textarea "**********" at bounding box center [369, 181] width 335 height 121
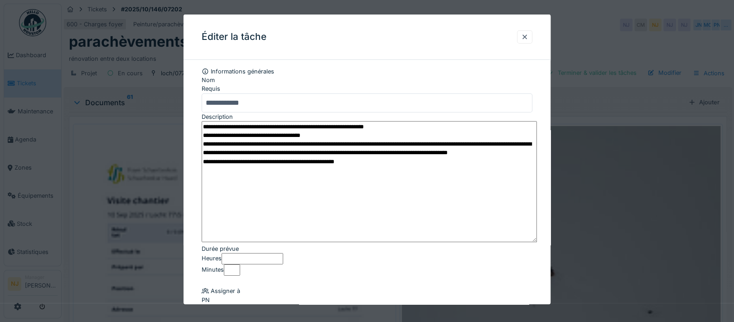
click at [462, 163] on textarea "**********" at bounding box center [369, 181] width 335 height 121
click at [254, 162] on textarea "**********" at bounding box center [369, 181] width 335 height 121
click at [332, 163] on textarea "**********" at bounding box center [369, 181] width 335 height 121
click at [494, 164] on textarea "**********" at bounding box center [369, 181] width 335 height 121
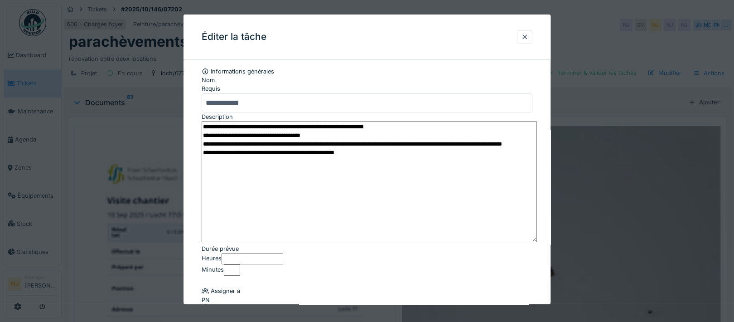
click at [411, 175] on textarea "**********" at bounding box center [369, 181] width 335 height 121
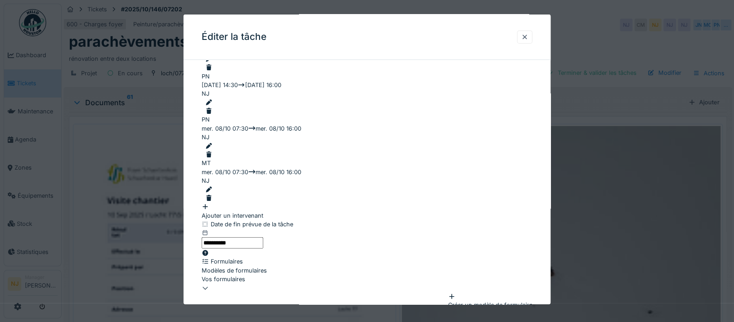
scroll to position [302, 0]
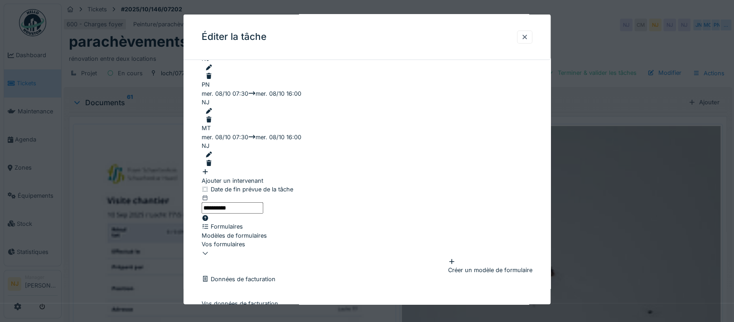
type textarea "**********"
click at [527, 158] on div at bounding box center [368, 162] width 327 height 9
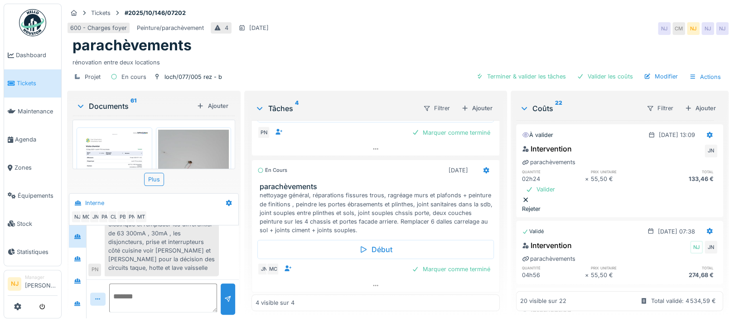
scroll to position [264, 0]
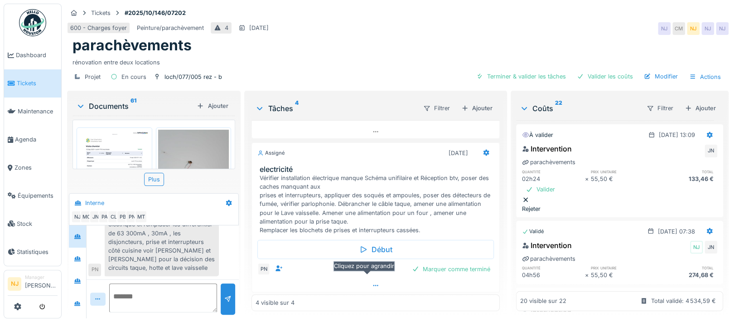
click at [372, 285] on icon at bounding box center [375, 285] width 7 height 6
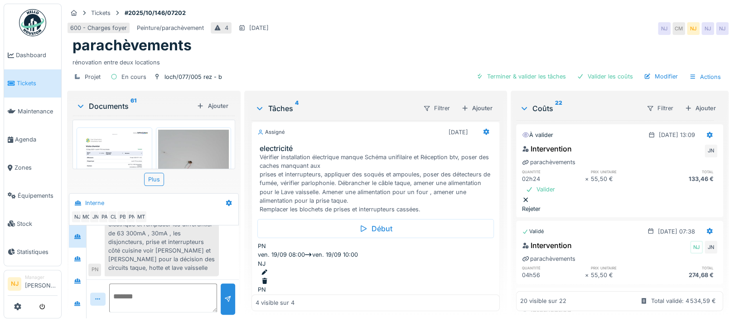
scroll to position [345, 0]
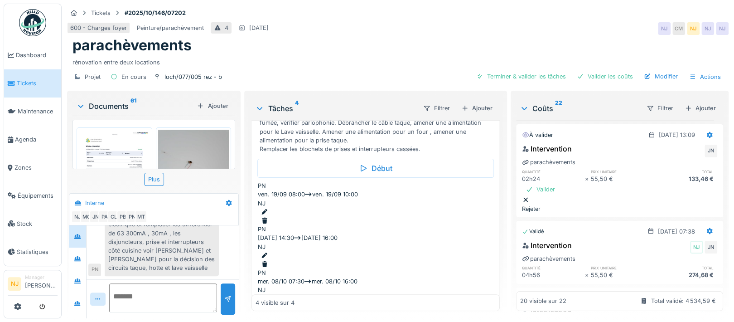
click at [469, 303] on div at bounding box center [377, 307] width 232 height 9
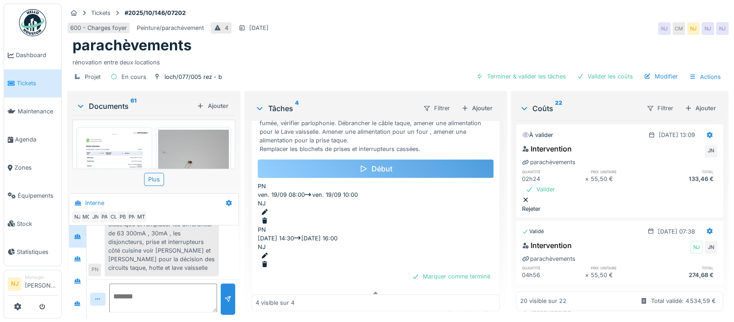
scroll to position [122, 0]
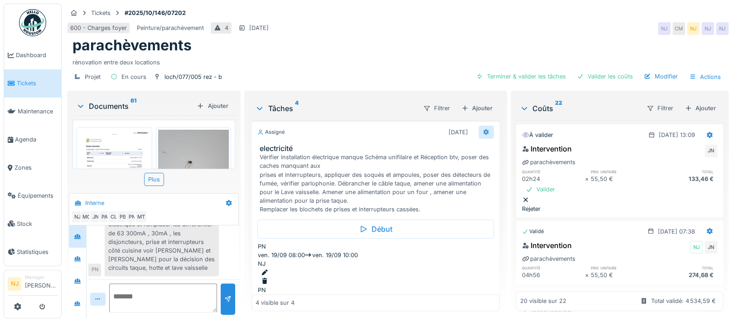
click at [483, 129] on icon at bounding box center [486, 132] width 6 height 6
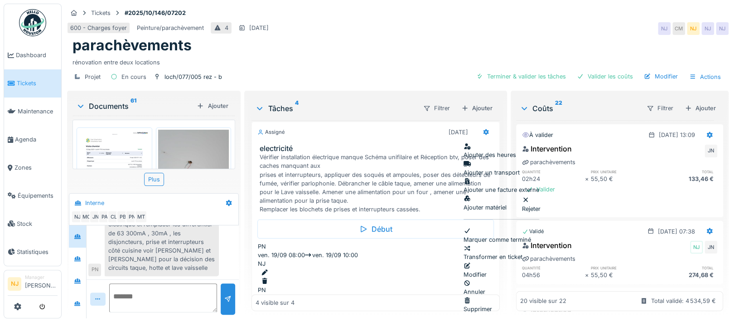
click at [492, 261] on div "Modifier" at bounding box center [501, 269] width 76 height 17
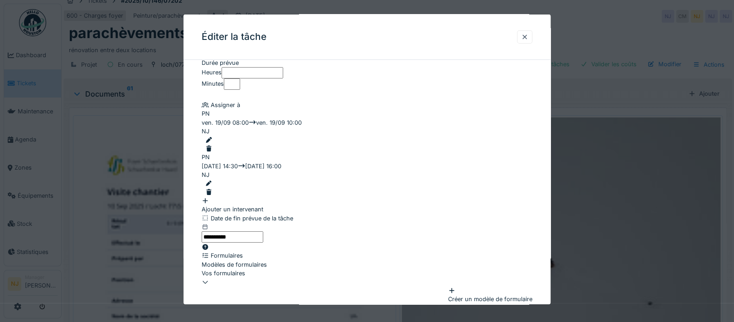
scroll to position [121, 0]
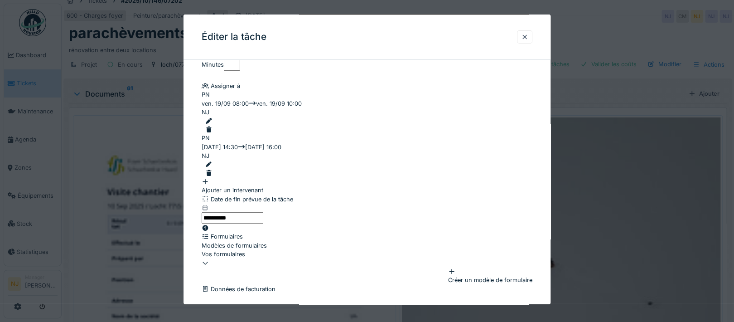
click at [264, 177] on div "Ajouter un intervenant" at bounding box center [367, 185] width 331 height 17
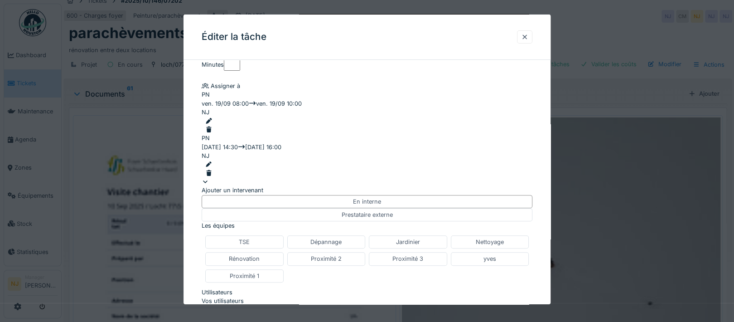
scroll to position [181, 0]
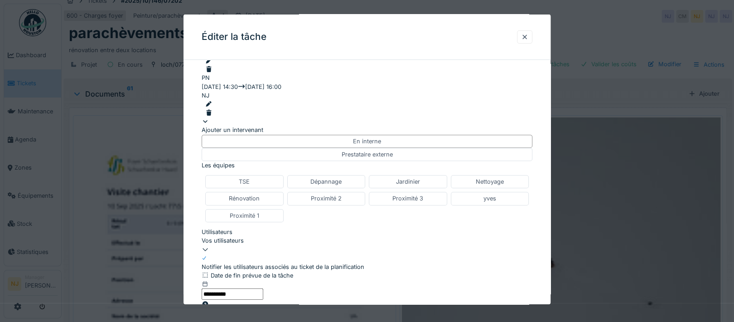
click at [289, 236] on div "Vos utilisateurs" at bounding box center [367, 240] width 331 height 9
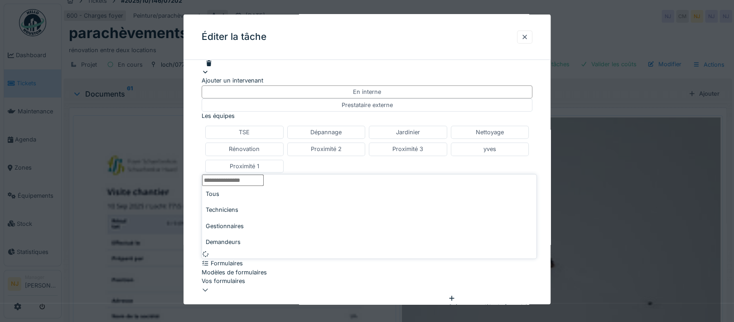
scroll to position [235, 0]
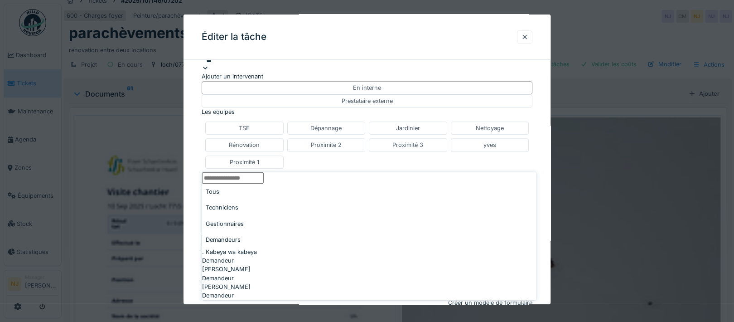
click at [253, 209] on div "Techniciens" at bounding box center [369, 207] width 334 height 16
type input "*"
type input "*******"
click at [247, 247] on span "Paimklin Ngangu sound" at bounding box center [235, 251] width 66 height 9
type input "****"
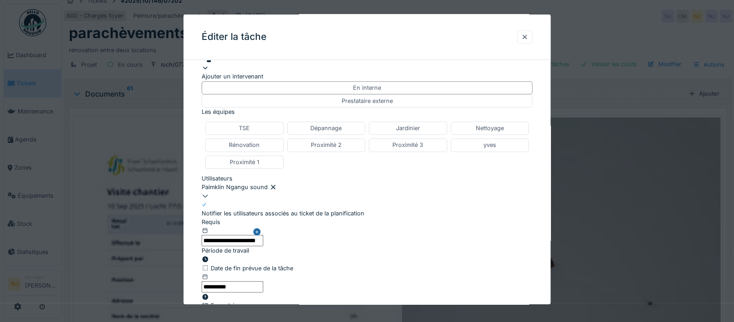
click at [189, 190] on div "**********" at bounding box center [366, 135] width 367 height 607
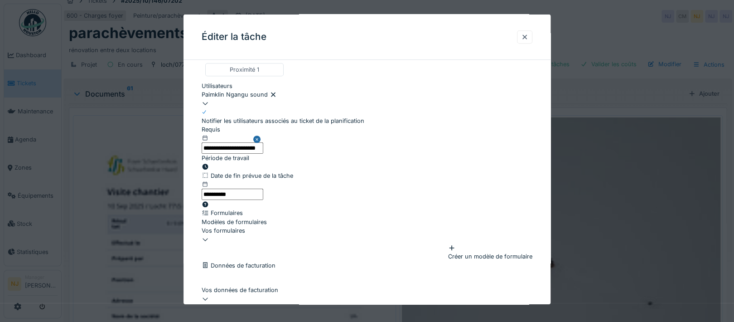
scroll to position [355, 0]
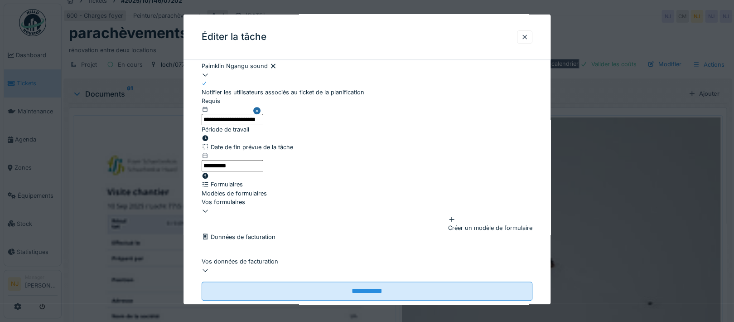
click at [209, 135] on icon at bounding box center [205, 138] width 7 height 6
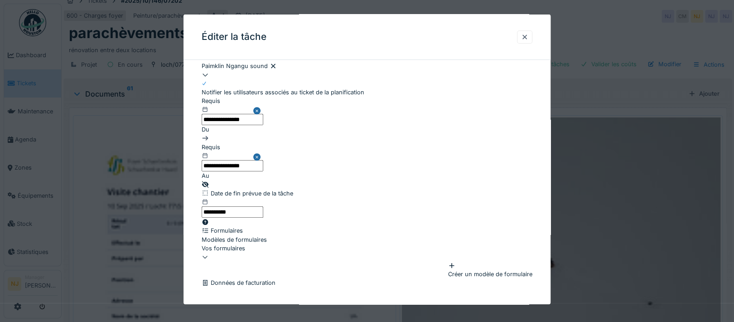
click at [263, 114] on input "**********" at bounding box center [233, 119] width 62 height 11
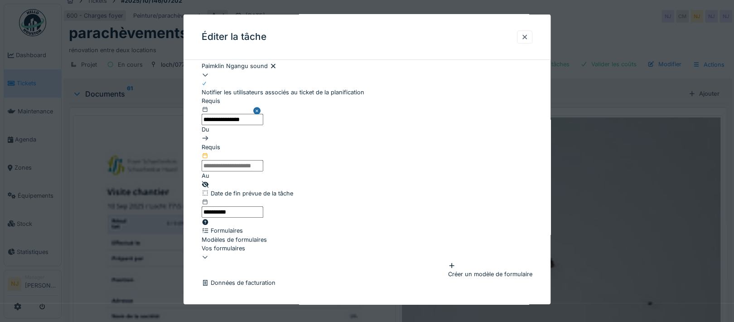
click at [263, 160] on input "text" at bounding box center [233, 165] width 62 height 11
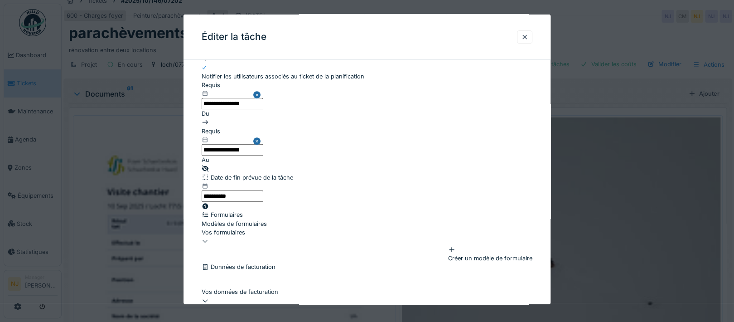
scroll to position [375, 0]
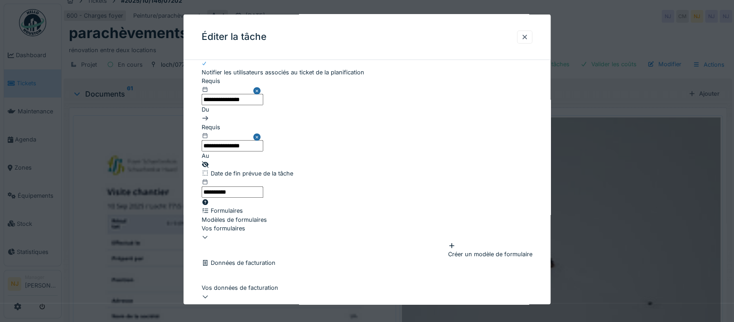
click at [365, 307] on input "**********" at bounding box center [367, 316] width 331 height 19
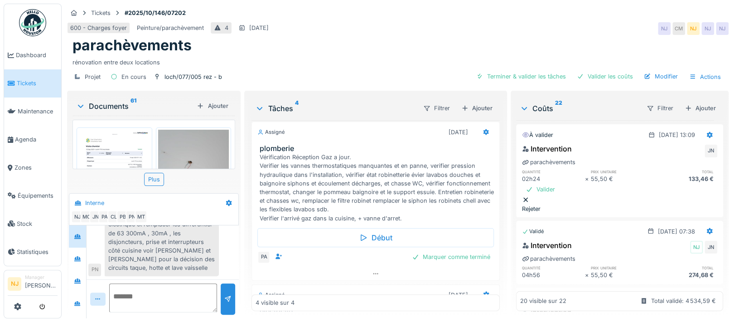
scroll to position [0, 0]
click at [558, 188] on div "Valider" at bounding box center [540, 189] width 37 height 12
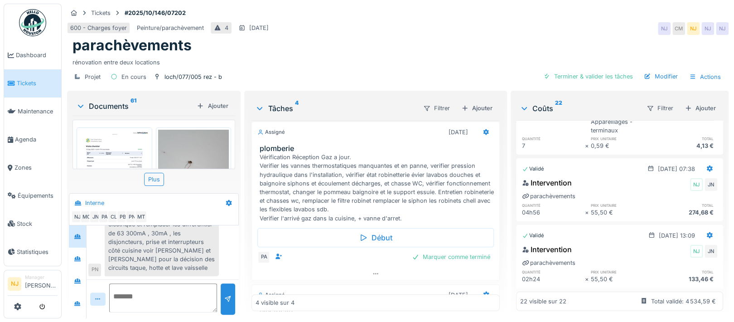
scroll to position [9, 0]
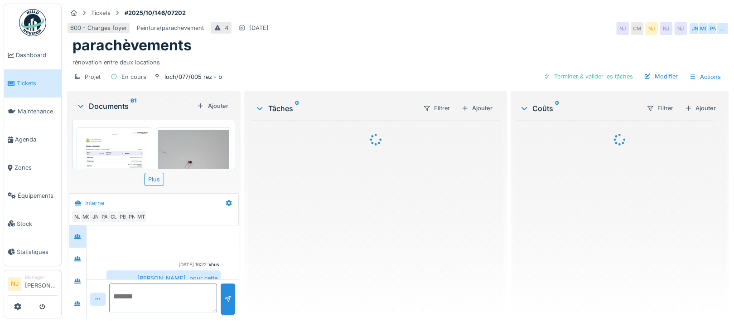
scroll to position [147, 0]
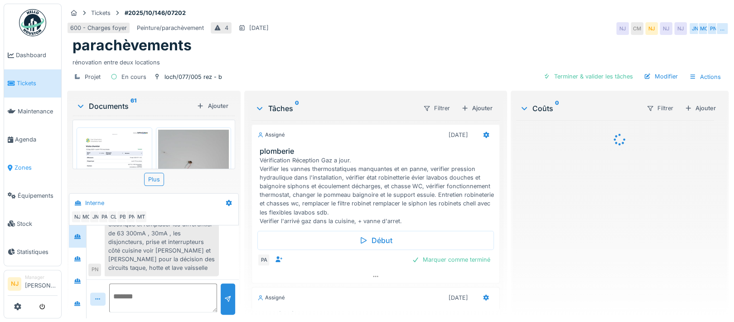
click at [19, 157] on link "Zones" at bounding box center [32, 168] width 57 height 28
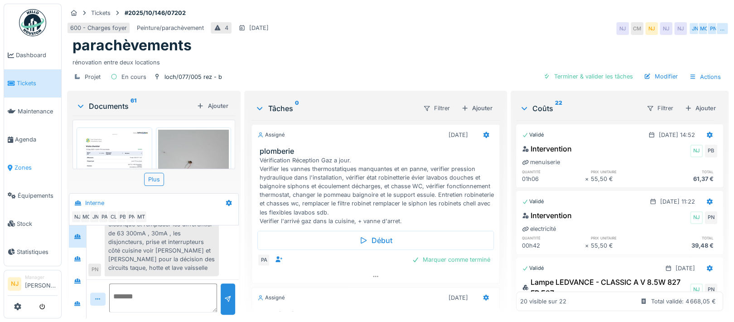
click at [15, 163] on span "Zones" at bounding box center [35, 167] width 43 height 9
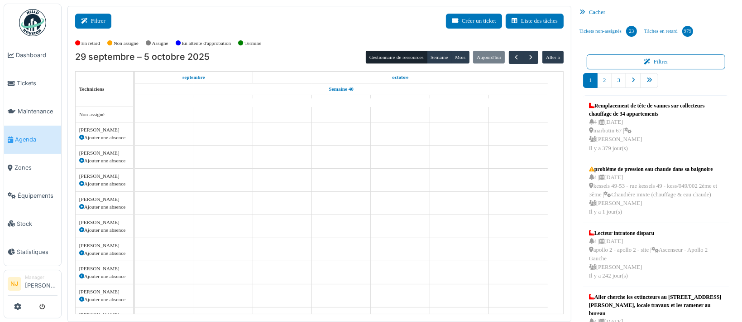
click at [100, 18] on button "Filtrer" at bounding box center [93, 21] width 36 height 15
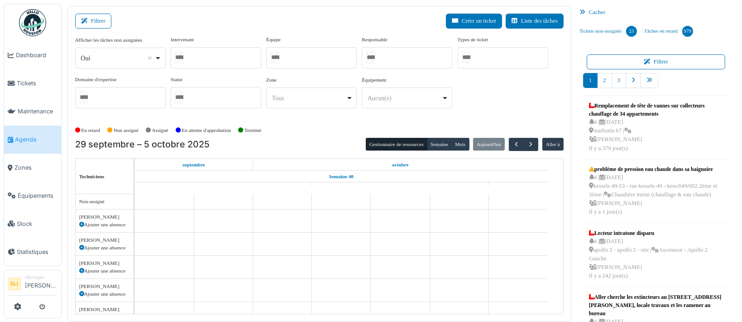
click at [216, 57] on div at bounding box center [216, 57] width 91 height 21
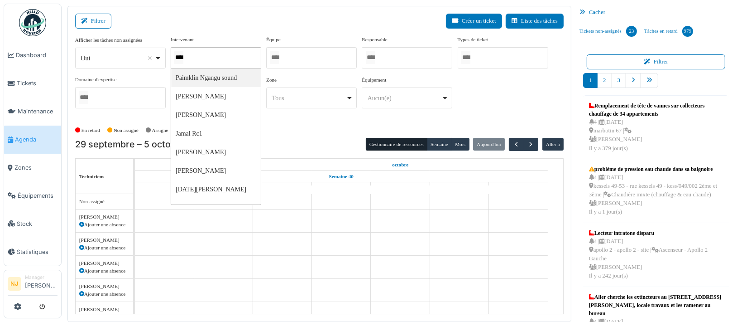
type input "*****"
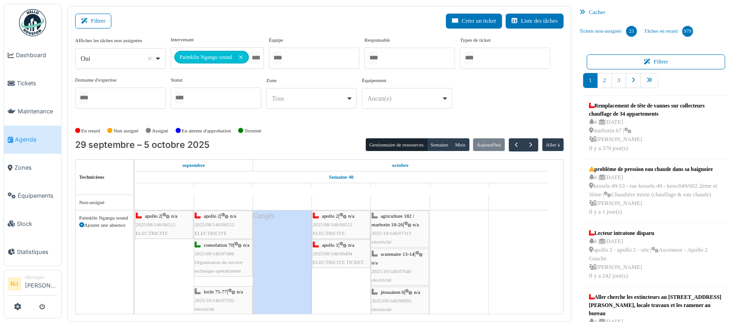
click at [242, 29] on div "Filtrer Créer un ticket Liste des tâches" at bounding box center [319, 25] width 489 height 22
click at [231, 23] on div "Filtrer Créer un ticket Liste des tâches" at bounding box center [319, 25] width 489 height 22
click at [101, 21] on button "Filtrer" at bounding box center [93, 21] width 36 height 15
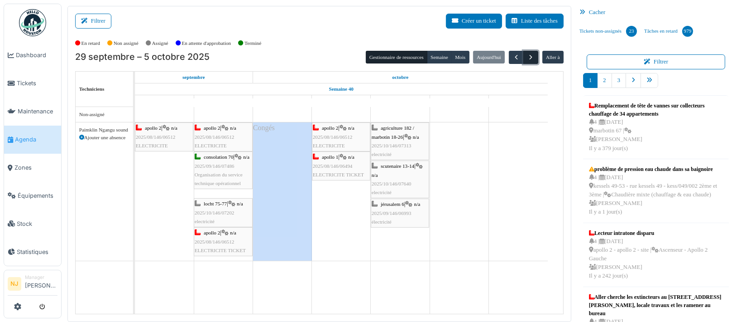
click at [527, 54] on span "button" at bounding box center [531, 57] width 8 height 8
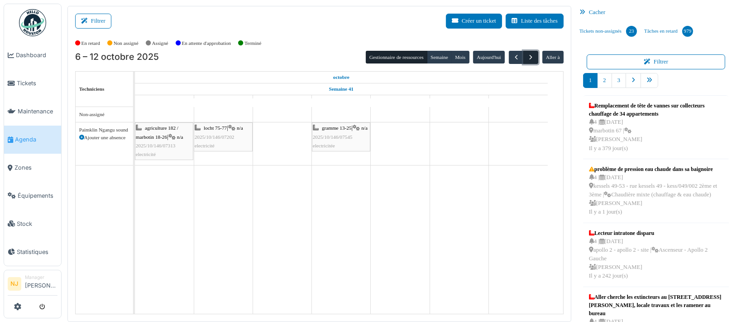
click at [527, 56] on span "button" at bounding box center [531, 57] width 8 height 8
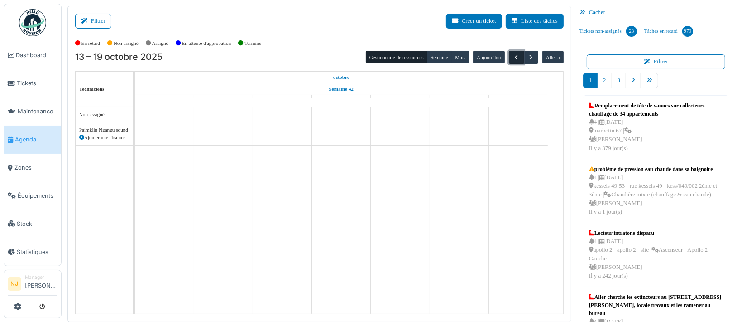
click at [513, 55] on span "button" at bounding box center [517, 57] width 8 height 8
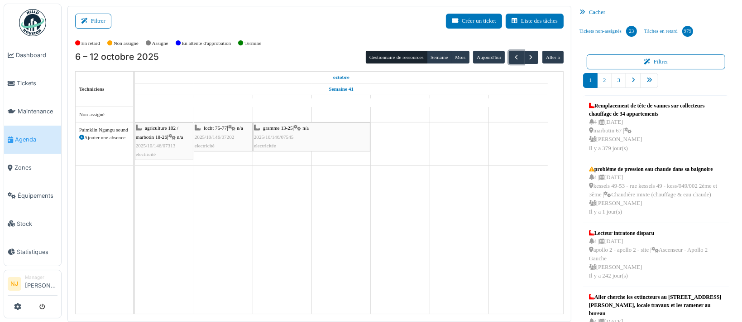
drag, startPoint x: 253, startPoint y: 139, endPoint x: 406, endPoint y: 131, distance: 153.2
click at [406, 131] on div "agriculture 182 / marbotin 18-26 Permanence sur site agriculture 182 / marbotin…" at bounding box center [349, 210] width 428 height 206
drag, startPoint x: 253, startPoint y: 132, endPoint x: 329, endPoint y: 129, distance: 76.2
click at [135, 129] on div "agriculture 182 / marbotin 18-26 | n/a 2025/10/146/07313 electricité locht 75-7…" at bounding box center [135, 143] width 0 height 43
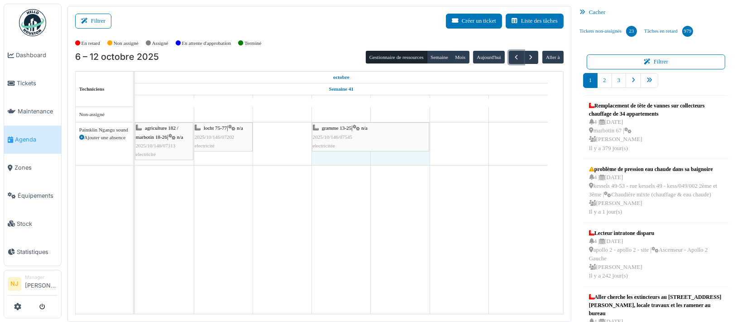
drag, startPoint x: 370, startPoint y: 135, endPoint x: 404, endPoint y: 130, distance: 33.9
click at [135, 130] on div "agriculture 182 / marbotin 18-26 | n/a 2025/10/146/07313 electricité locht 75-7…" at bounding box center [135, 143] width 0 height 43
drag, startPoint x: 312, startPoint y: 131, endPoint x: 374, endPoint y: 127, distance: 62.2
click at [135, 127] on div "agriculture 182 / marbotin 18-26 | n/a 2025/10/146/07313 electricité locht 75-7…" at bounding box center [135, 143] width 0 height 43
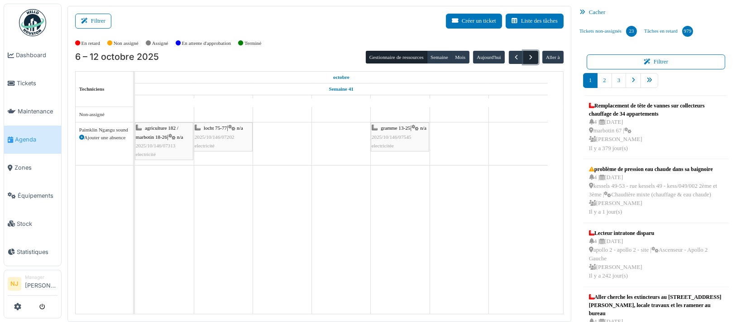
click at [527, 55] on span "button" at bounding box center [531, 57] width 8 height 8
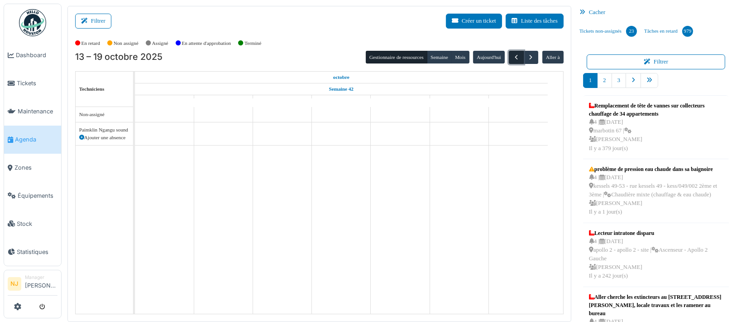
click at [513, 58] on span "button" at bounding box center [517, 57] width 8 height 8
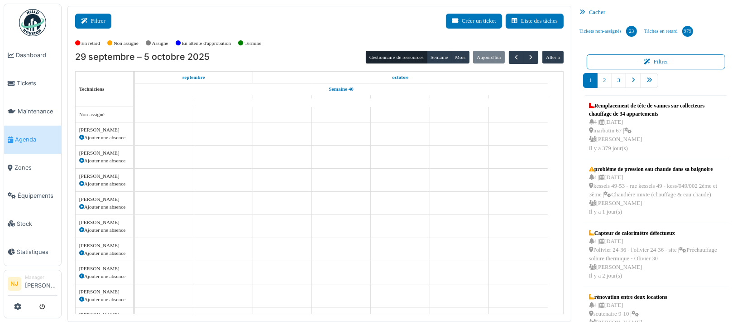
drag, startPoint x: 93, startPoint y: 23, endPoint x: 100, endPoint y: 26, distance: 8.1
click at [93, 23] on button "Filtrer" at bounding box center [93, 21] width 36 height 15
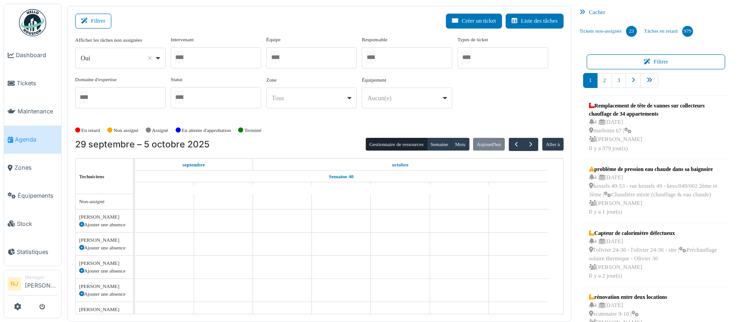
drag, startPoint x: 293, startPoint y: 55, endPoint x: 298, endPoint y: 63, distance: 9.7
click at [294, 54] on div at bounding box center [311, 57] width 91 height 21
click at [221, 18] on div "Filtrer Créer un ticket Liste des tâches" at bounding box center [319, 25] width 489 height 22
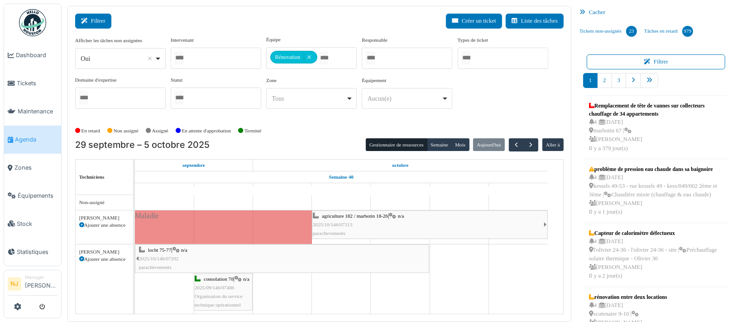
click at [100, 20] on button "Filtrer" at bounding box center [93, 21] width 36 height 15
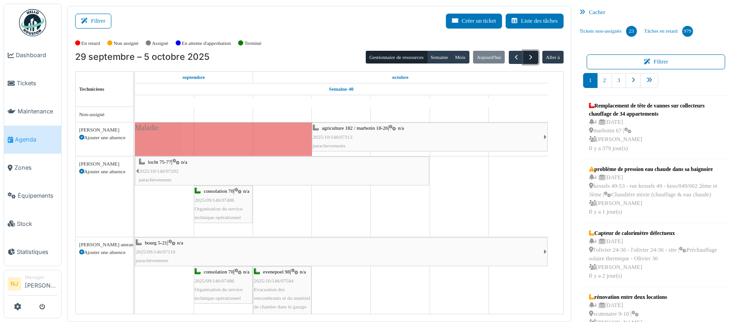
click at [527, 55] on span "button" at bounding box center [531, 57] width 8 height 8
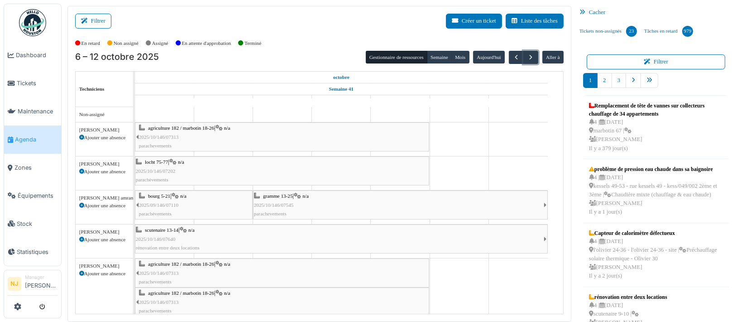
click at [300, 202] on div "gramme 13-25 | n/a 2025/10/146/07545 parachevements" at bounding box center [399, 205] width 290 height 26
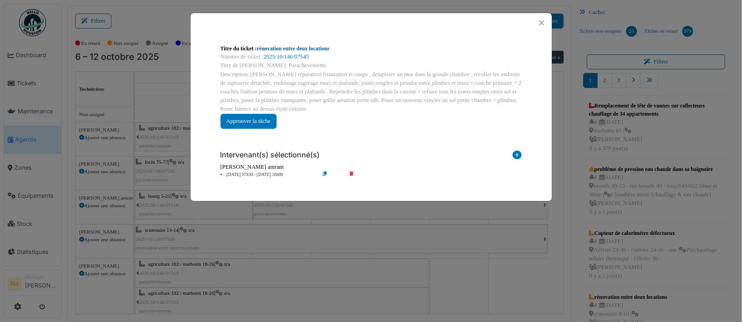
click at [279, 48] on link "rénovation entre deux locations" at bounding box center [293, 48] width 73 height 6
click at [542, 22] on button "Close" at bounding box center [542, 23] width 12 height 12
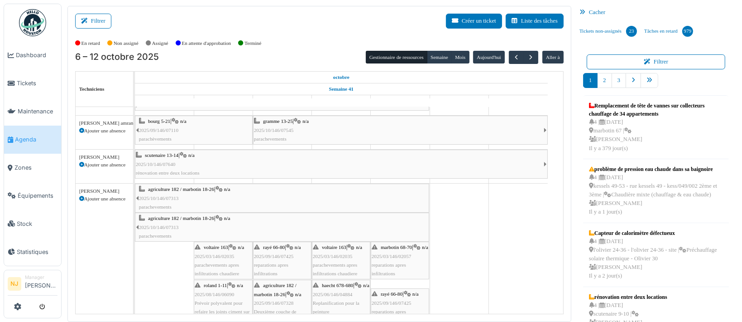
scroll to position [60, 0]
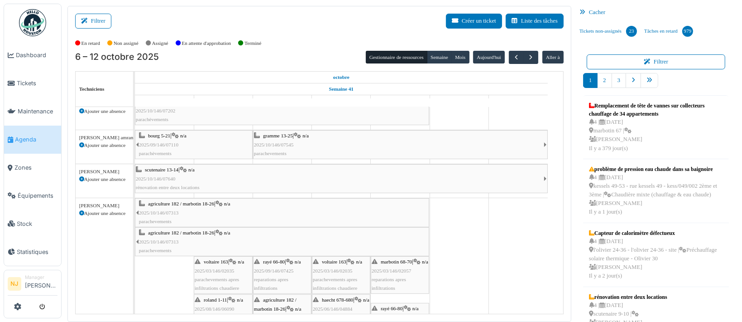
click at [217, 180] on div "scutenaire 13-14 | n/a 2025/10/146/07640 rénovation entre deux locations" at bounding box center [340, 178] width 408 height 26
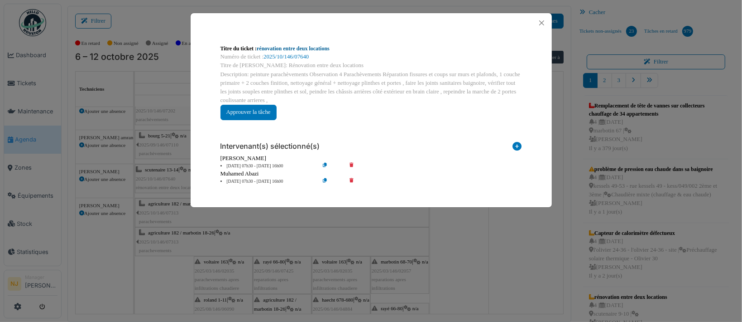
click at [286, 49] on link "rénovation entre deux locations" at bounding box center [293, 48] width 73 height 6
click at [545, 23] on button "Close" at bounding box center [542, 23] width 12 height 12
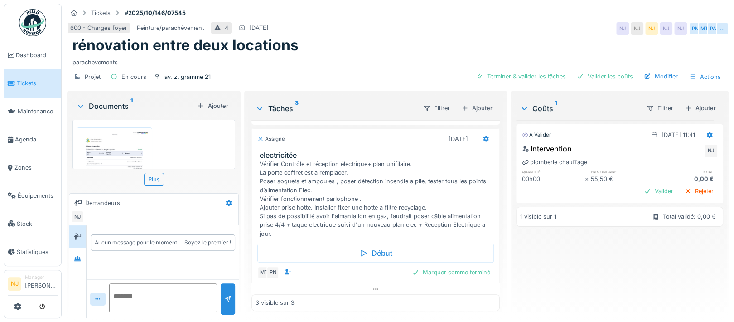
scroll to position [302, 0]
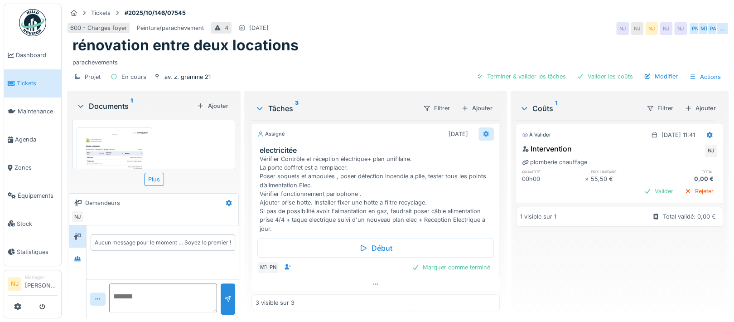
click at [483, 130] on icon at bounding box center [486, 133] width 6 height 6
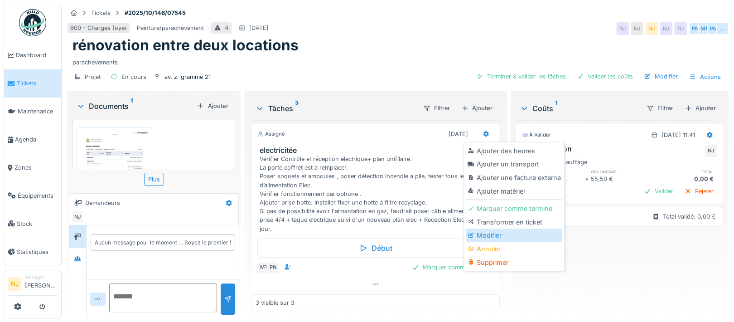
click at [483, 235] on div "Modifier" at bounding box center [514, 235] width 96 height 14
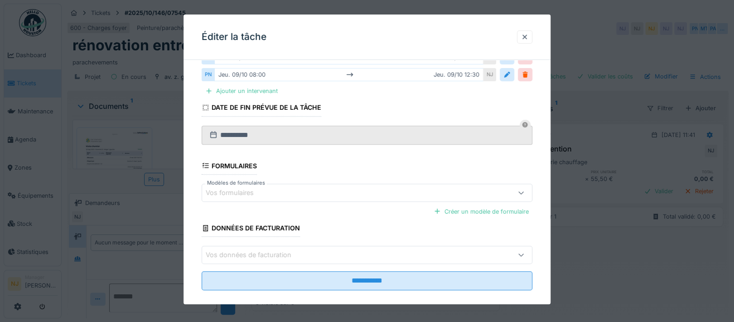
scroll to position [121, 0]
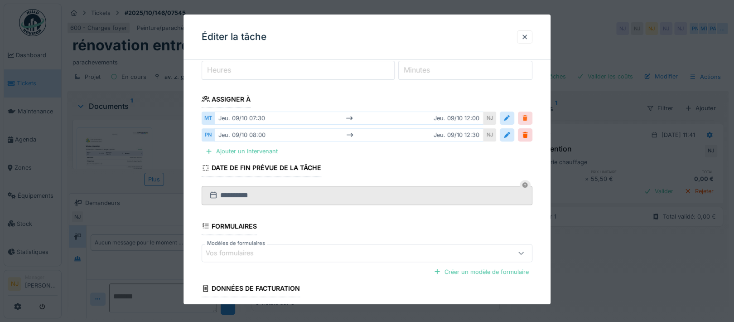
click at [528, 116] on div at bounding box center [524, 118] width 7 height 9
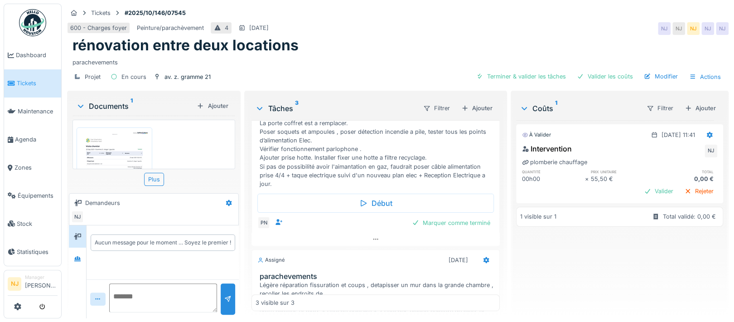
scroll to position [192, 0]
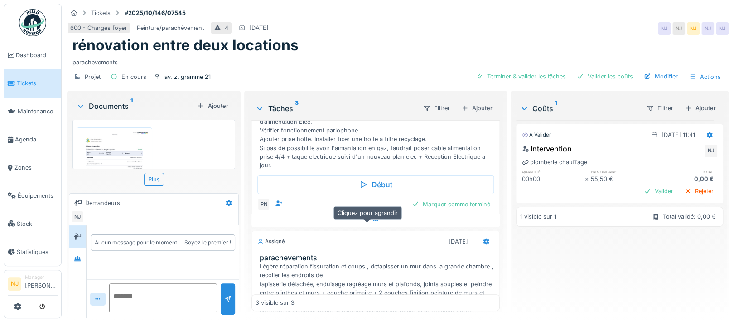
click at [372, 223] on icon at bounding box center [375, 220] width 7 height 6
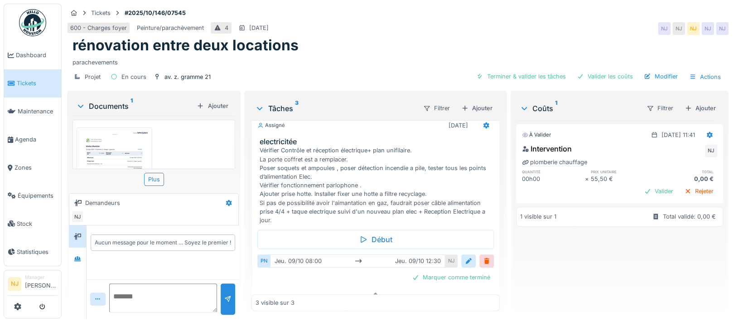
scroll to position [131, 0]
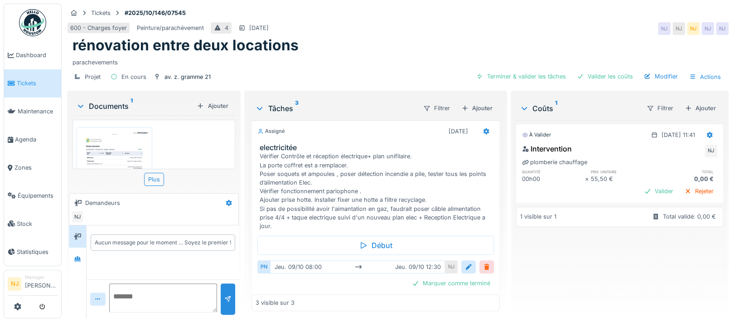
click at [483, 266] on div at bounding box center [486, 266] width 7 height 9
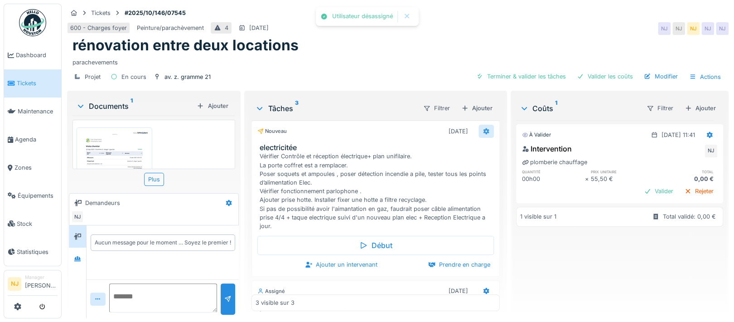
click at [483, 128] on icon at bounding box center [486, 131] width 6 height 6
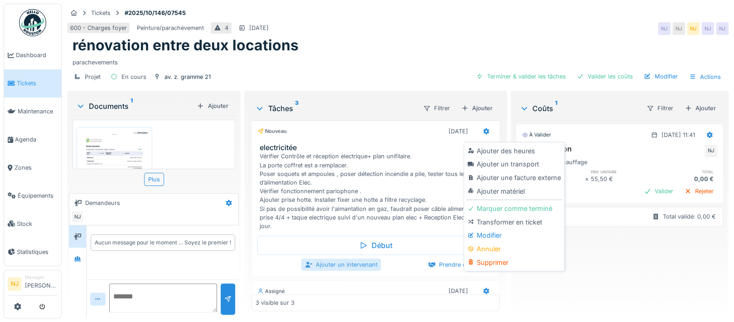
click at [334, 263] on div "Ajouter un intervenant" at bounding box center [341, 264] width 80 height 12
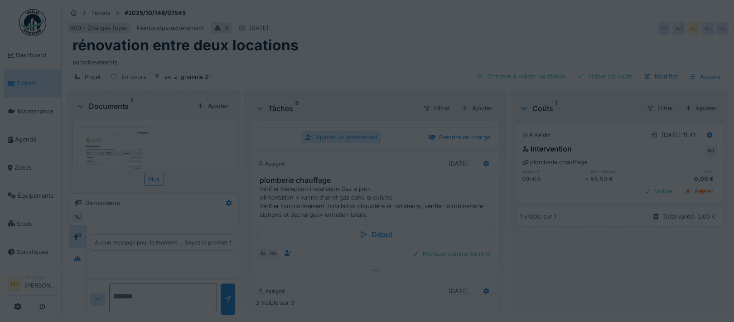
scroll to position [3, 0]
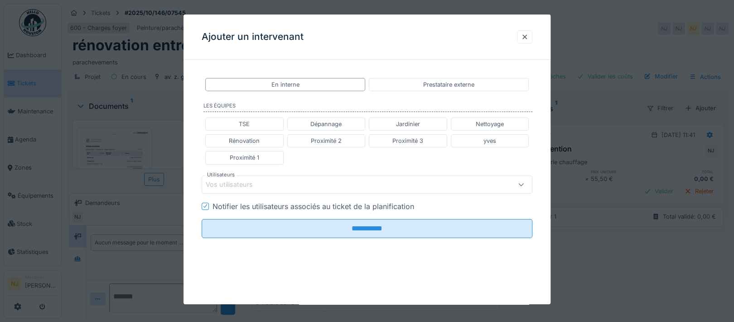
click at [269, 182] on div "Vos utilisateurs" at bounding box center [347, 184] width 283 height 10
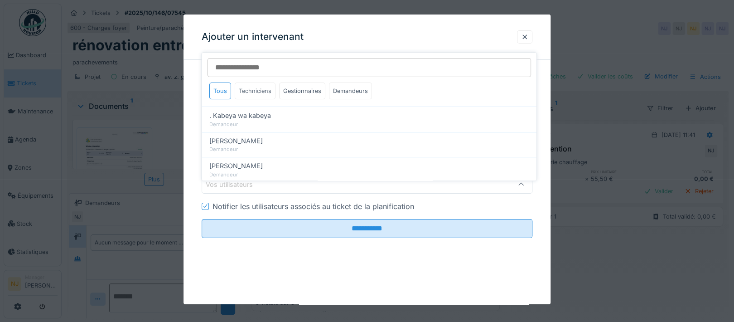
click at [252, 82] on div "Techniciens" at bounding box center [255, 90] width 41 height 17
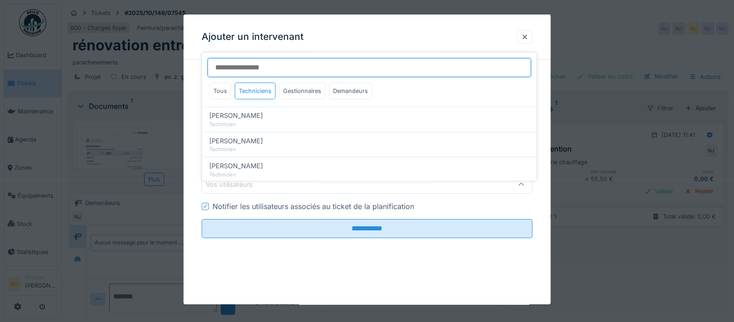
click at [269, 58] on input "Utilisateurs" at bounding box center [368, 67] width 323 height 19
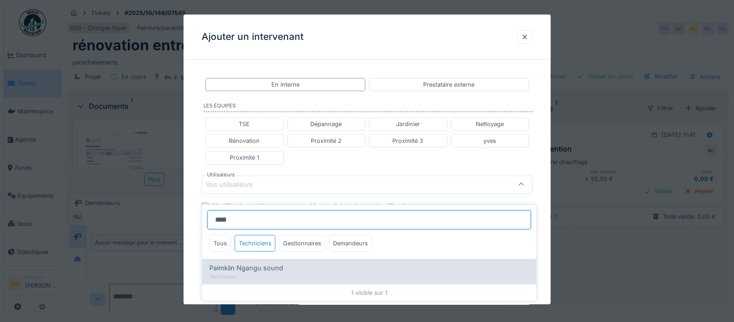
type input "****"
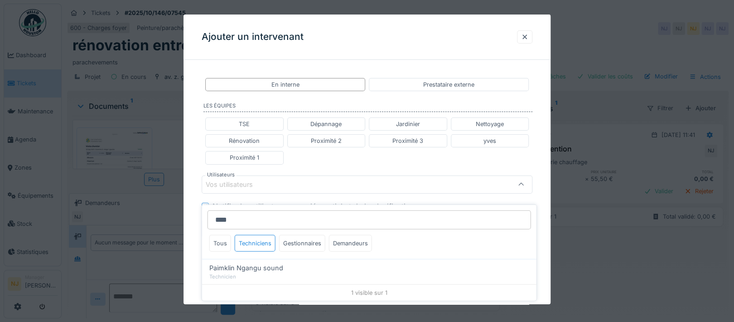
drag, startPoint x: 264, startPoint y: 255, endPoint x: 270, endPoint y: 248, distance: 9.9
click at [264, 263] on span "Paimklin Ngangu sound" at bounding box center [246, 268] width 74 height 10
type input "****"
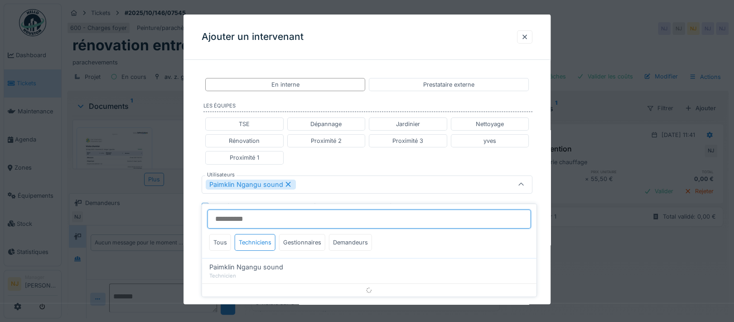
scroll to position [0, 0]
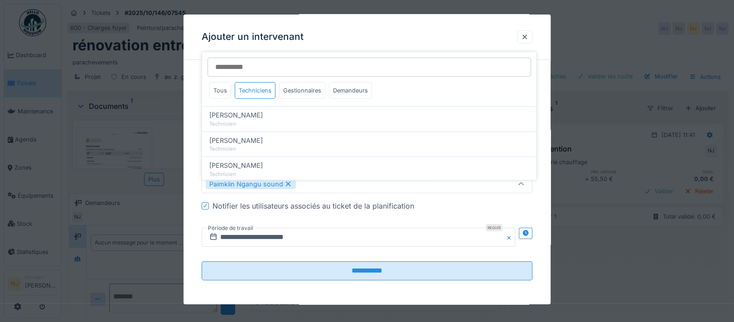
click at [313, 179] on div "Paimklin Ngangu sound" at bounding box center [347, 183] width 283 height 10
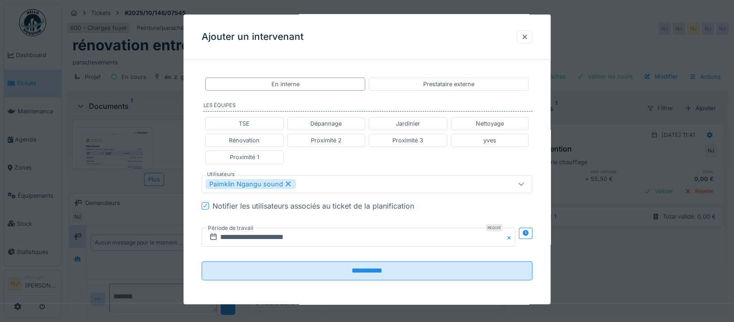
click at [310, 181] on div "Paimklin Ngangu sound" at bounding box center [347, 183] width 283 height 10
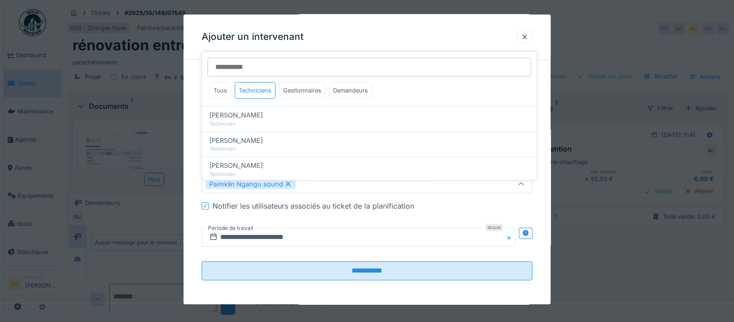
click at [310, 182] on div "Paimklin Ngangu sound" at bounding box center [347, 183] width 283 height 10
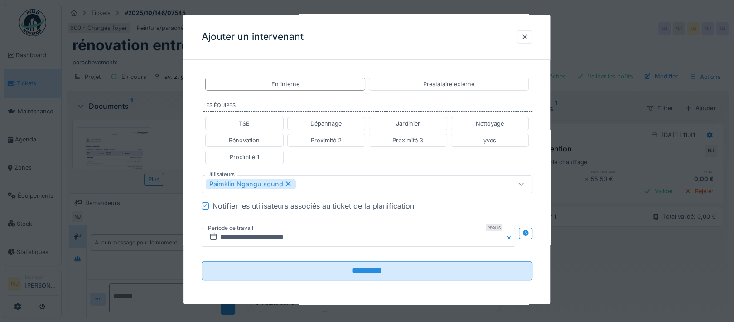
click at [310, 181] on div "Paimklin Ngangu sound" at bounding box center [347, 183] width 283 height 10
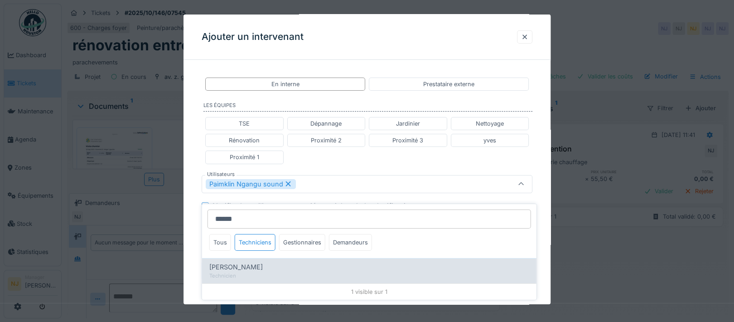
type input "******"
click at [250, 262] on span "[PERSON_NAME]" at bounding box center [235, 267] width 53 height 10
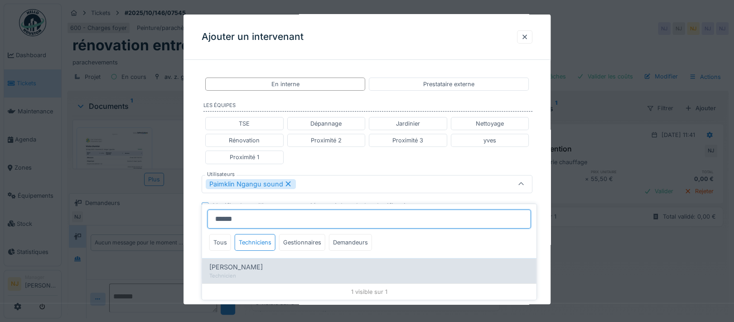
type input "**********"
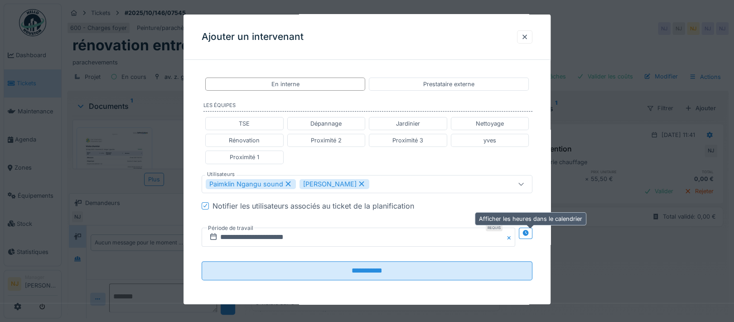
click at [528, 231] on icon at bounding box center [526, 233] width 6 height 6
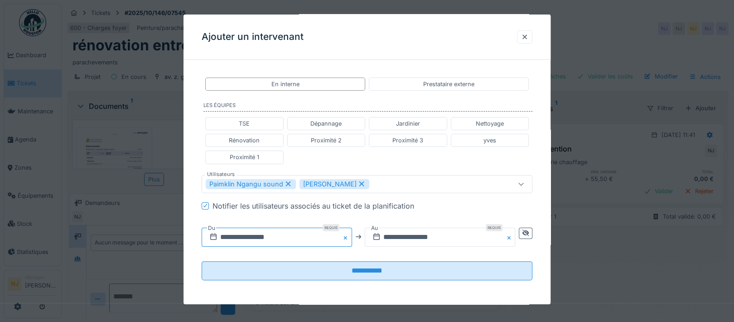
click at [273, 234] on input "**********" at bounding box center [277, 236] width 150 height 19
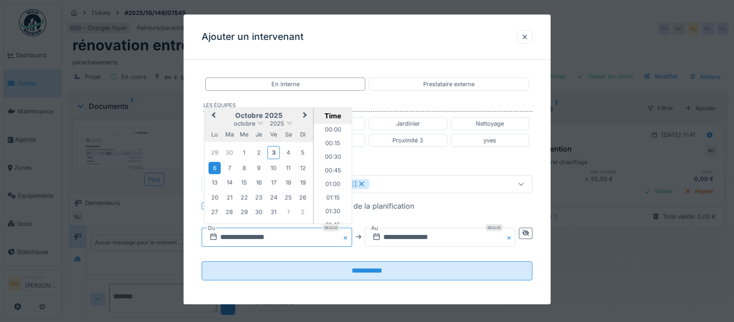
scroll to position [337, 0]
click at [245, 166] on div "8" at bounding box center [244, 167] width 12 height 12
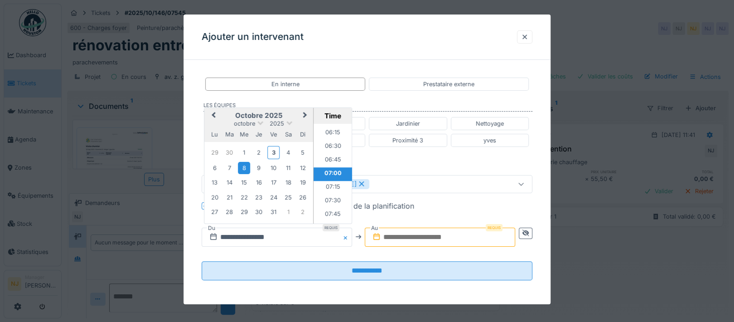
click at [331, 196] on li "07:30" at bounding box center [332, 201] width 38 height 14
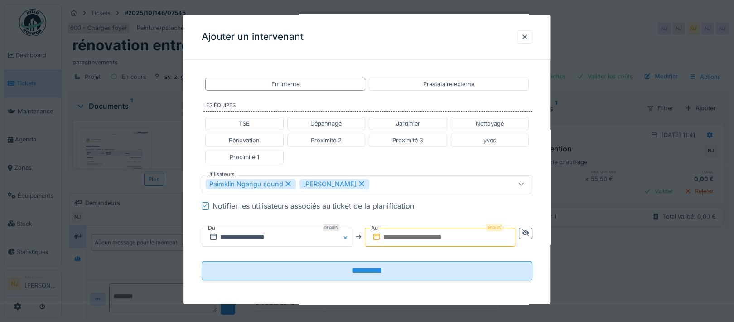
click at [465, 235] on input "text" at bounding box center [440, 236] width 150 height 19
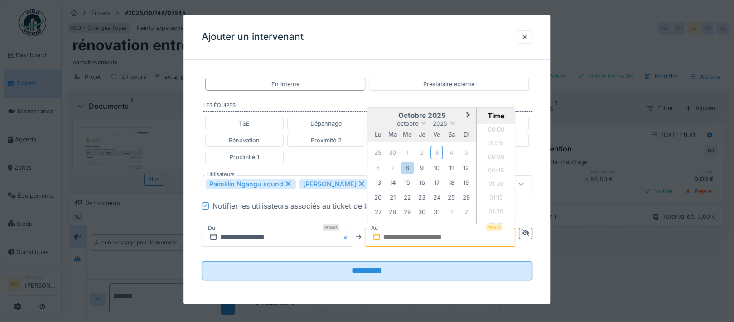
scroll to position [813, 0]
click at [424, 165] on div "9" at bounding box center [422, 167] width 12 height 12
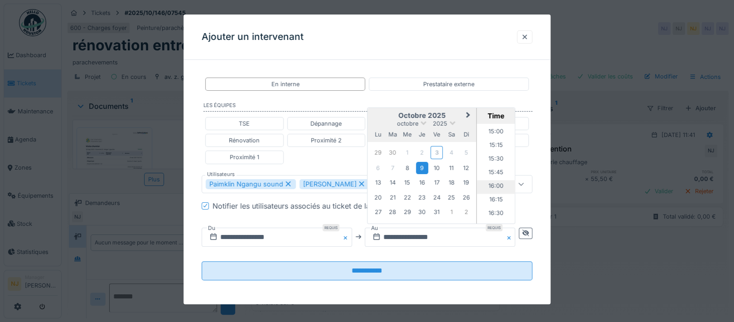
click at [493, 181] on li "16:00" at bounding box center [496, 187] width 38 height 14
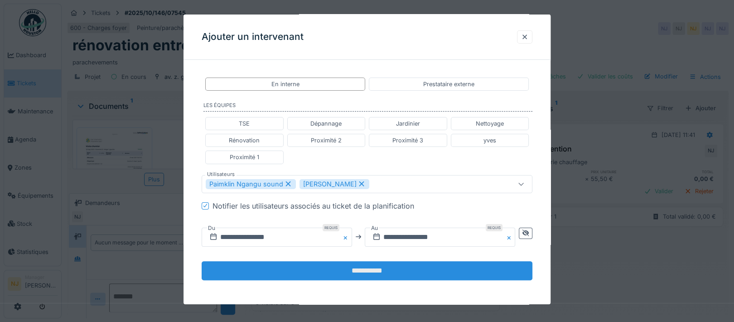
click at [370, 266] on input "**********" at bounding box center [367, 269] width 331 height 19
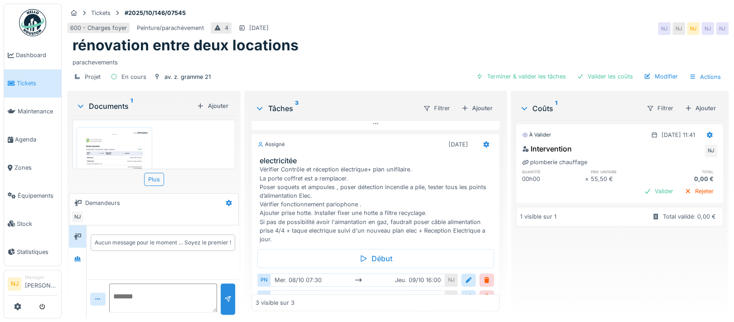
scroll to position [124, 0]
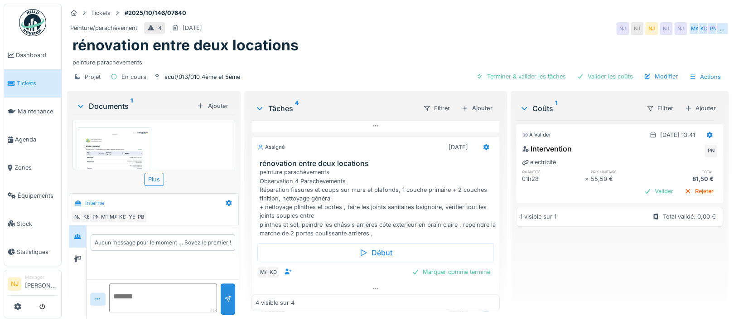
scroll to position [115, 0]
click at [483, 146] on icon at bounding box center [486, 147] width 6 height 6
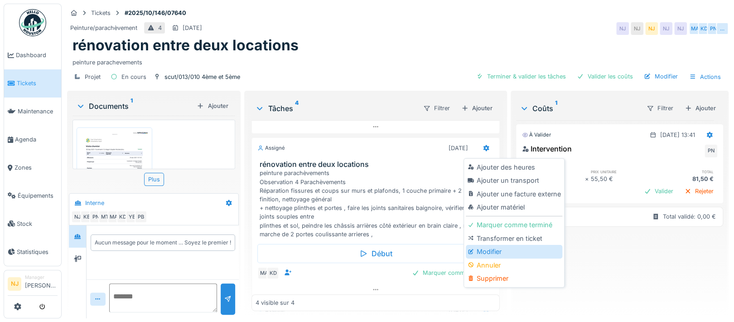
click at [491, 245] on div "Modifier" at bounding box center [514, 252] width 96 height 14
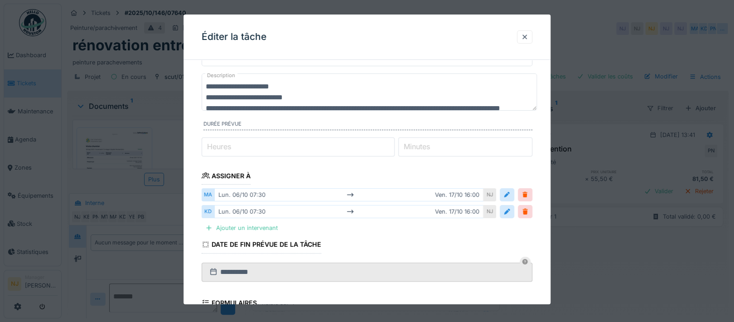
scroll to position [60, 0]
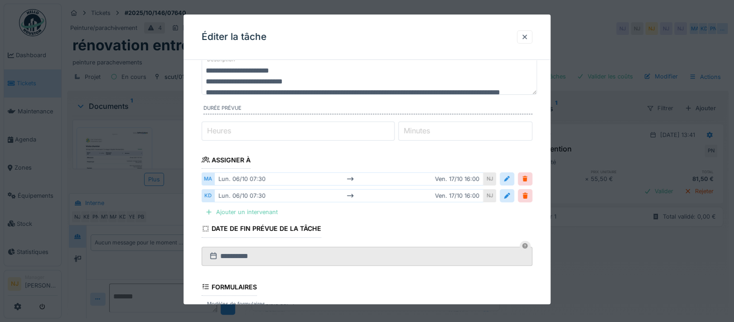
click at [258, 211] on div "Ajouter un intervenant" at bounding box center [242, 212] width 80 height 12
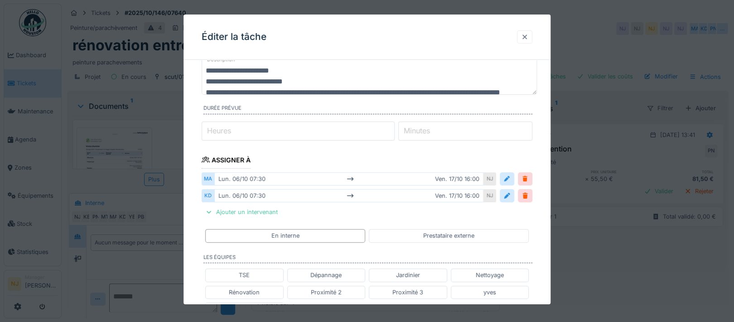
click at [528, 37] on div at bounding box center [524, 37] width 7 height 9
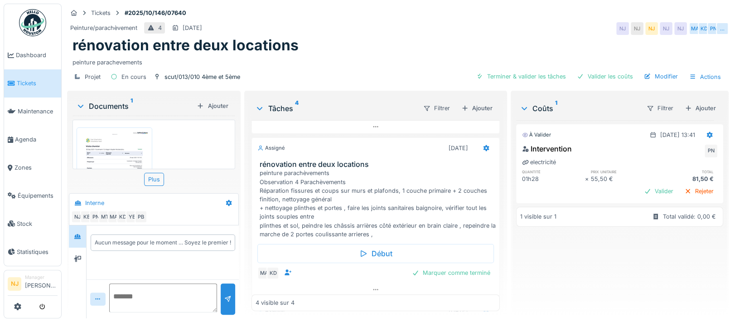
scroll to position [0, 0]
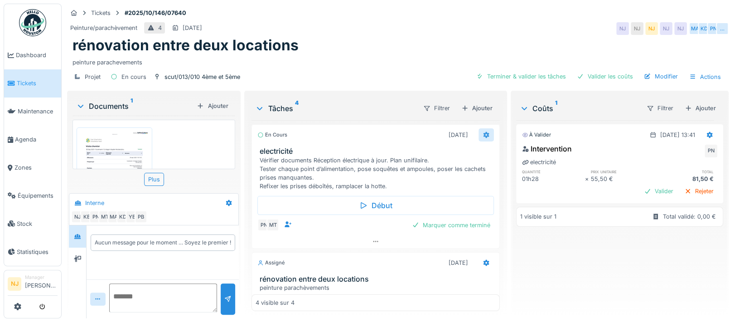
click at [483, 133] on icon at bounding box center [486, 135] width 6 height 6
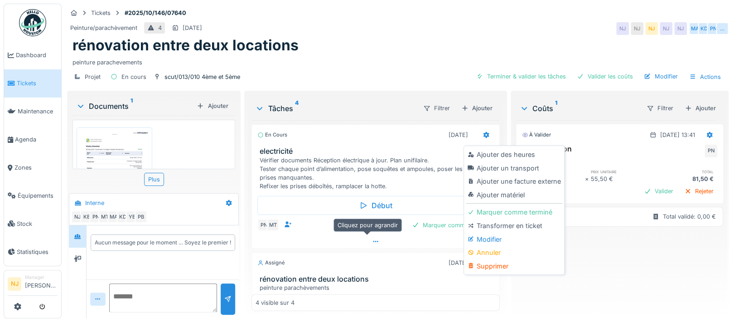
click at [372, 238] on icon at bounding box center [375, 241] width 7 height 6
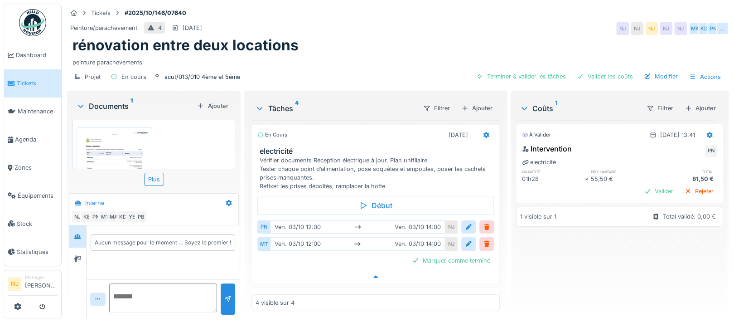
scroll to position [3, 0]
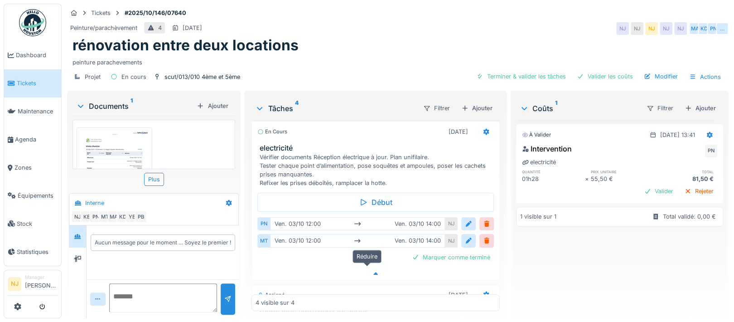
click at [373, 272] on icon at bounding box center [375, 273] width 5 height 3
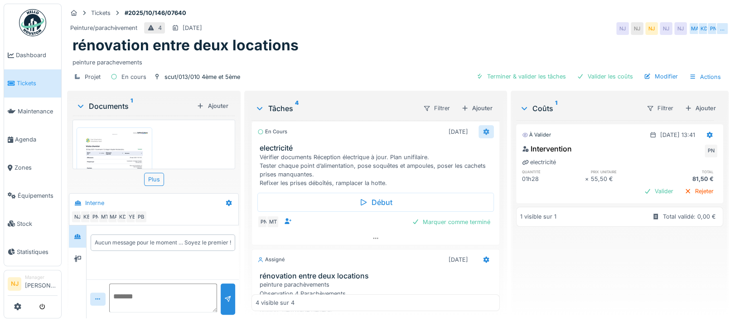
click at [482, 129] on icon at bounding box center [485, 132] width 7 height 6
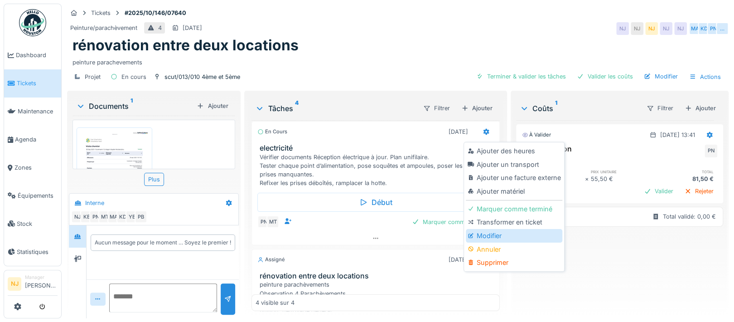
click at [490, 229] on div "Modifier" at bounding box center [514, 236] width 96 height 14
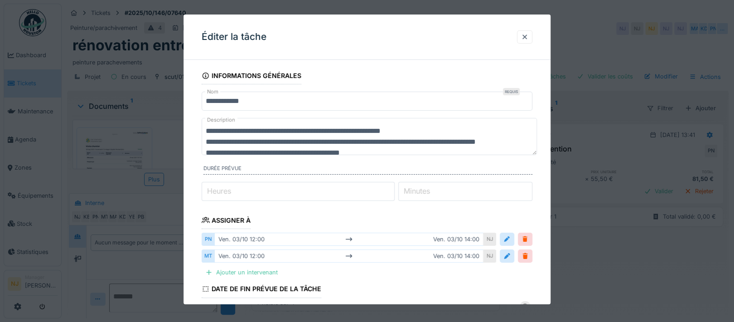
scroll to position [60, 0]
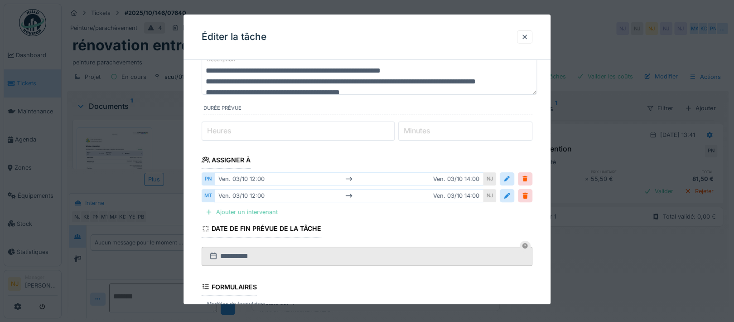
click at [242, 210] on div "Ajouter un intervenant" at bounding box center [242, 212] width 80 height 12
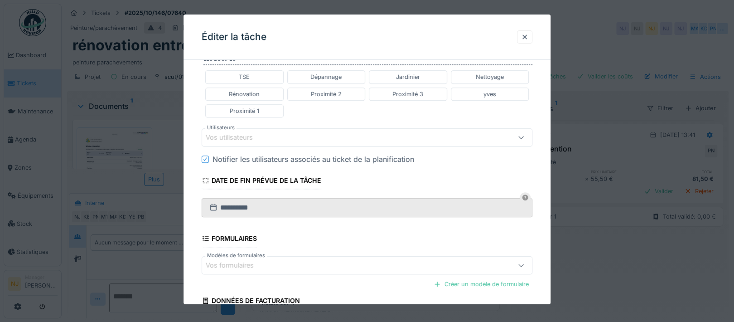
scroll to position [302, 0]
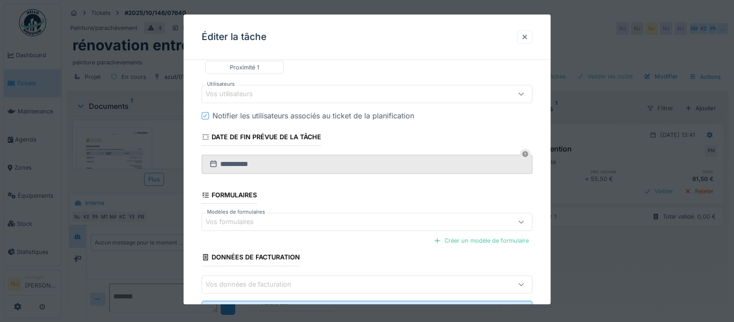
click at [271, 89] on div "Vos utilisateurs" at bounding box center [347, 94] width 283 height 10
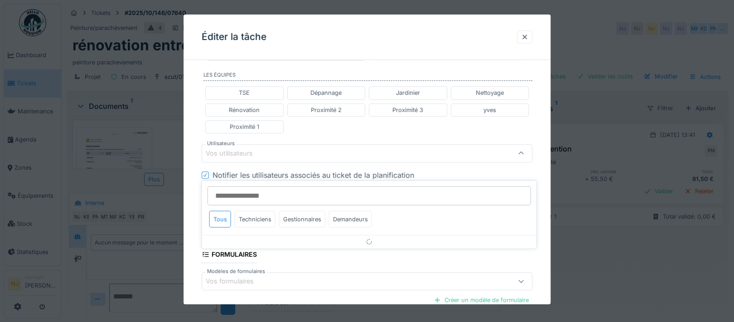
scroll to position [235, 0]
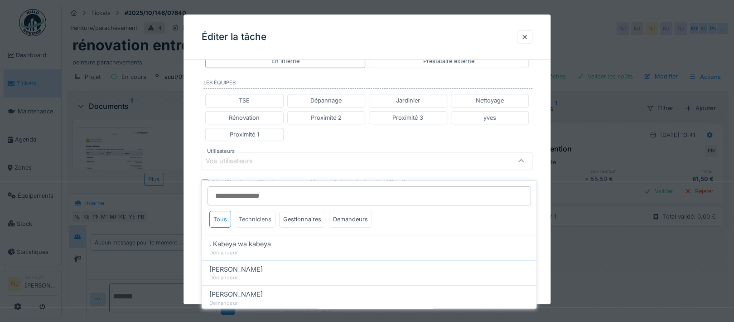
drag, startPoint x: 256, startPoint y: 205, endPoint x: 264, endPoint y: 207, distance: 7.9
click at [256, 211] on div "Techniciens" at bounding box center [255, 219] width 41 height 17
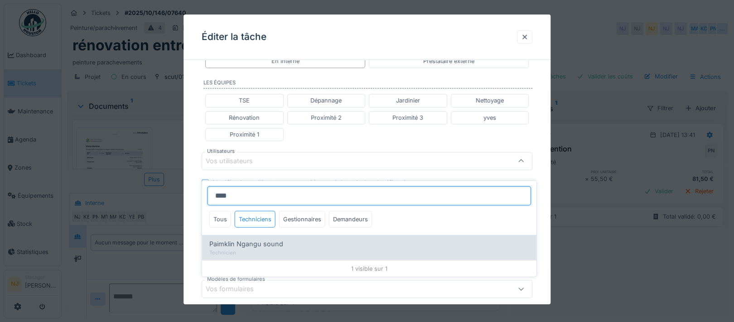
type input "****"
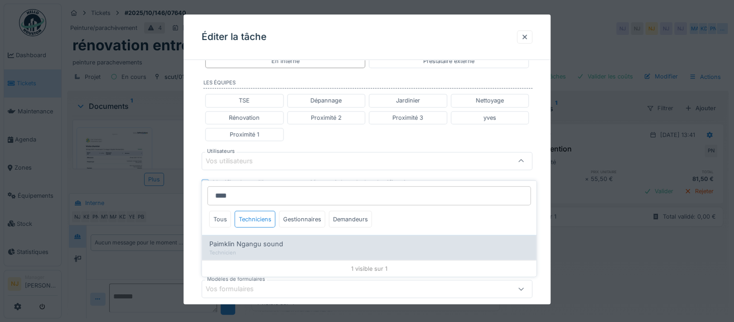
click at [257, 239] on span "Paimklin Ngangu sound" at bounding box center [246, 244] width 74 height 10
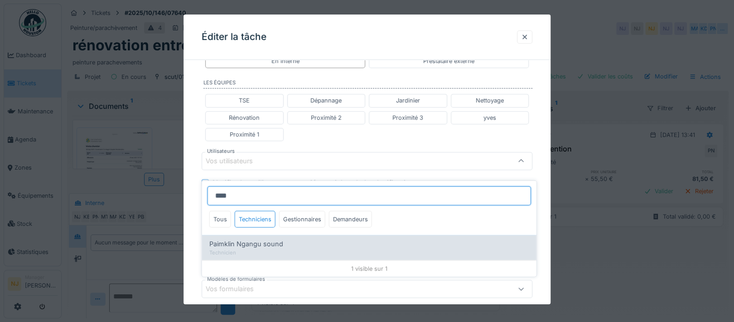
type input "****"
type input "*****"
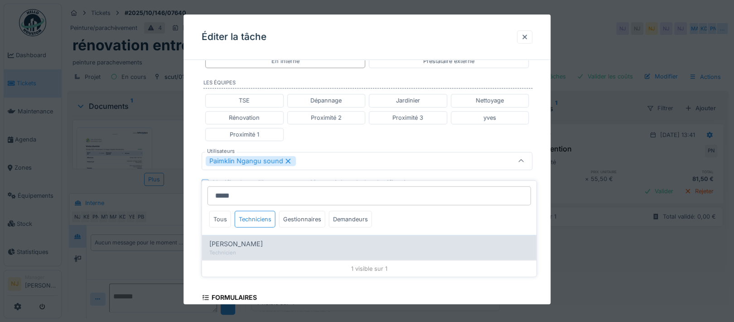
click at [230, 239] on span "[PERSON_NAME]" at bounding box center [235, 244] width 53 height 10
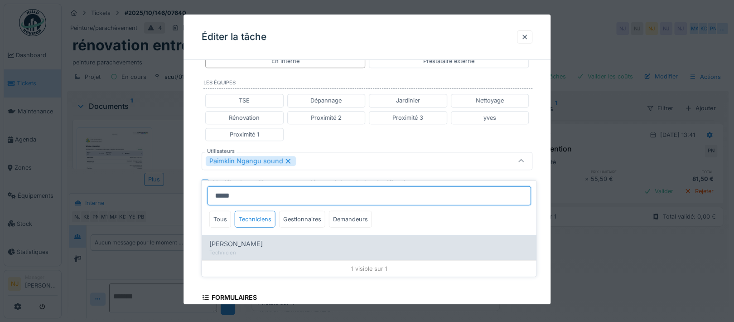
type input "**********"
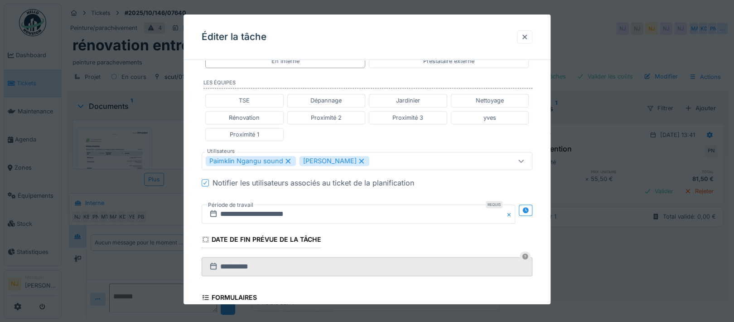
click at [197, 196] on div "**********" at bounding box center [366, 139] width 367 height 614
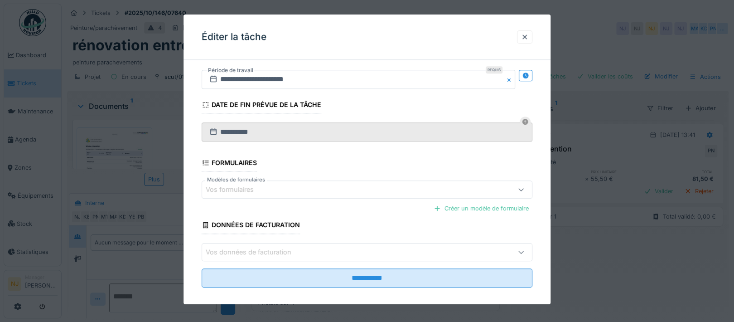
scroll to position [375, 0]
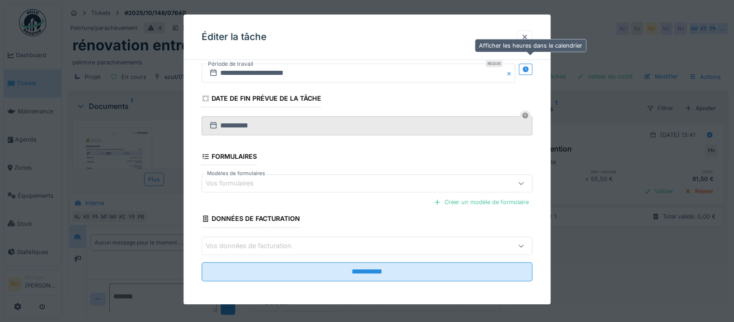
click at [528, 66] on icon at bounding box center [526, 69] width 6 height 6
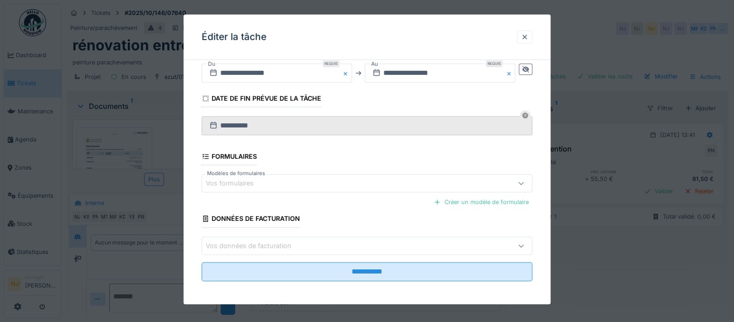
click at [345, 69] on button "Close" at bounding box center [347, 72] width 10 height 19
click at [286, 72] on input "text" at bounding box center [277, 72] width 150 height 19
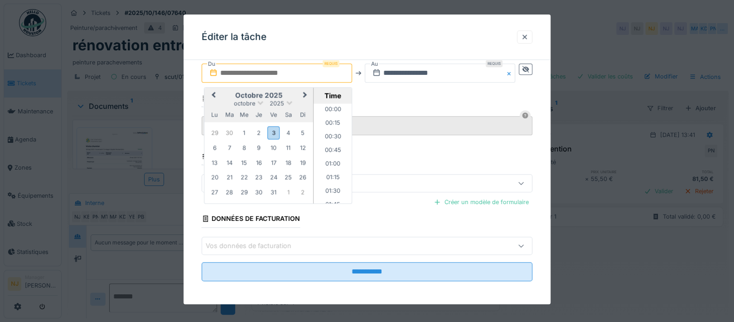
scroll to position [813, 0]
click at [245, 144] on div "8" at bounding box center [244, 147] width 12 height 12
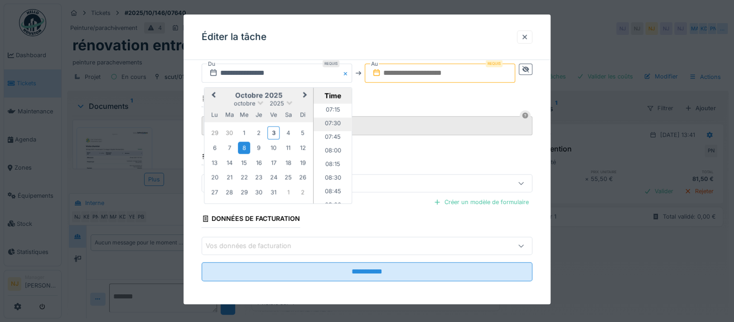
scroll to position [390, 0]
click at [332, 123] on li "07:30" at bounding box center [332, 128] width 38 height 14
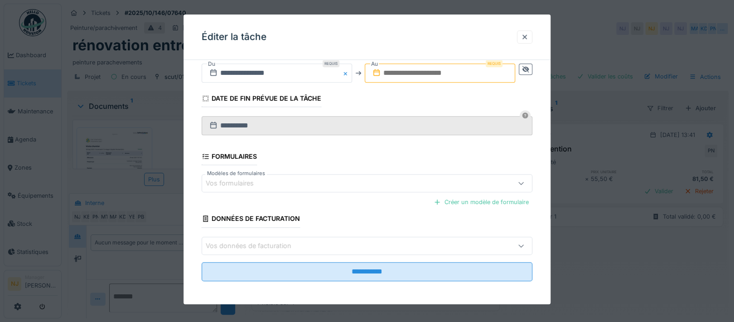
click at [425, 72] on input "text" at bounding box center [440, 72] width 150 height 19
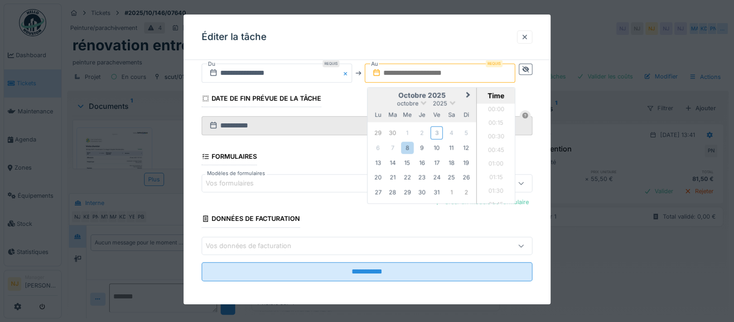
scroll to position [813, 0]
click at [423, 144] on div "9" at bounding box center [422, 147] width 12 height 12
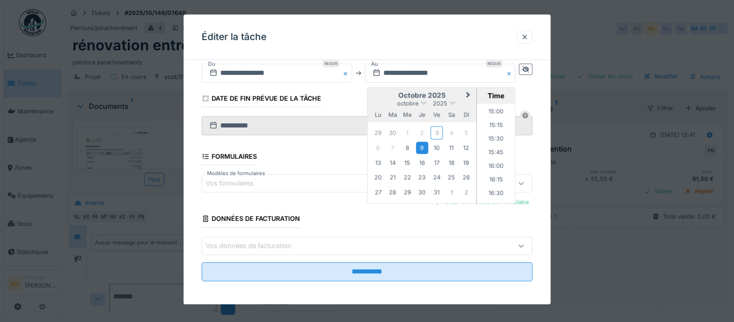
click at [492, 163] on li "16:00" at bounding box center [496, 167] width 38 height 14
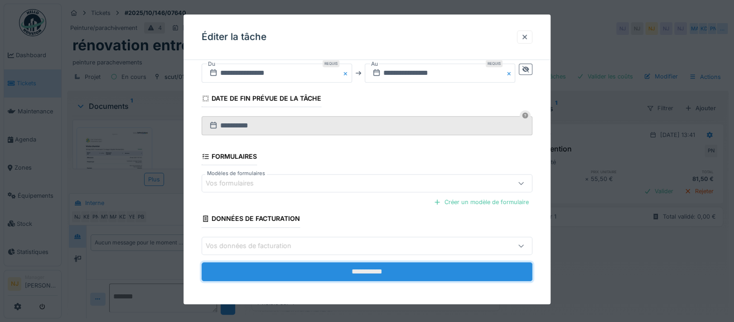
click at [376, 271] on input "**********" at bounding box center [367, 270] width 331 height 19
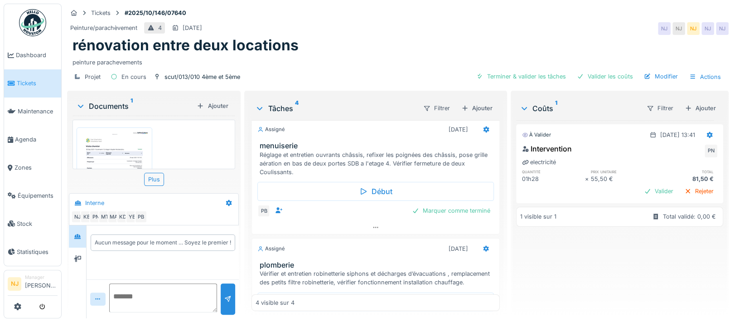
scroll to position [0, 0]
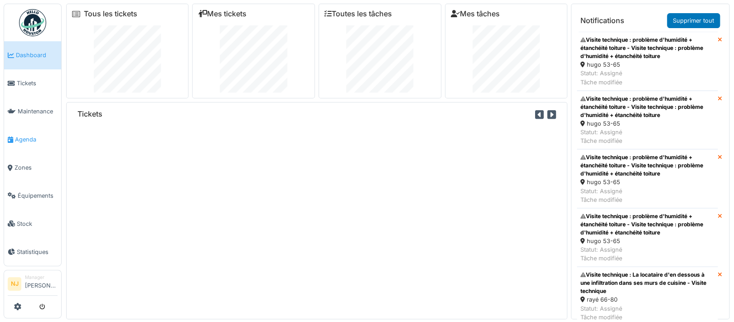
click at [21, 137] on span "Agenda" at bounding box center [36, 139] width 43 height 9
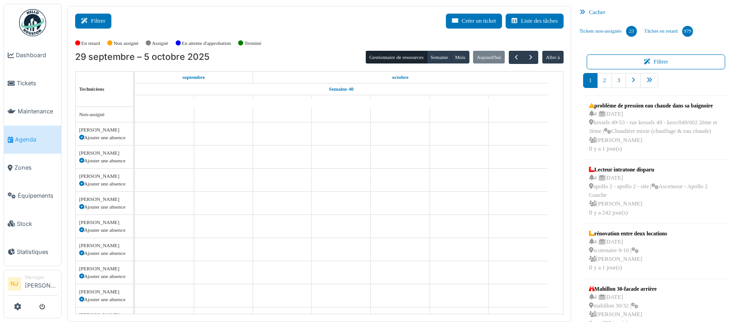
click at [94, 19] on button "Filtrer" at bounding box center [93, 21] width 36 height 15
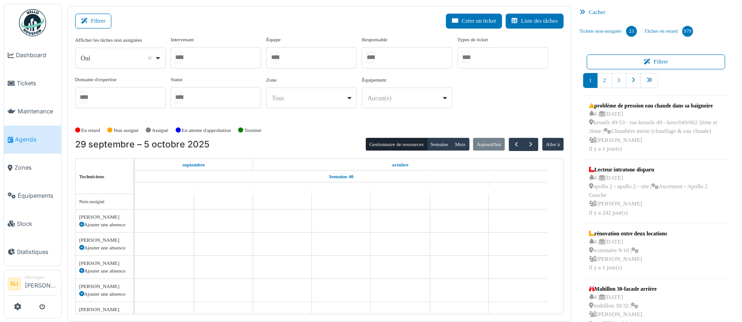
click at [308, 58] on div at bounding box center [311, 57] width 91 height 21
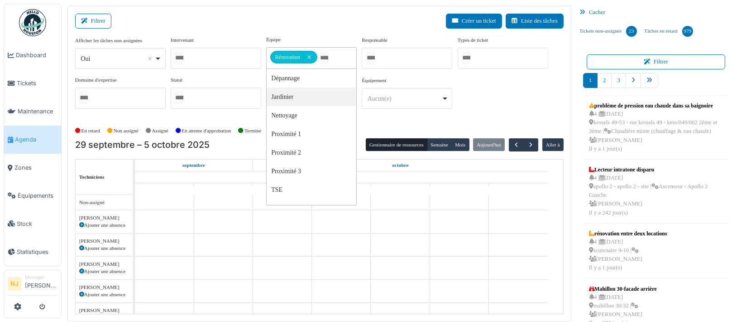
click at [228, 19] on div "Filtrer Créer un ticket Liste des tâches" at bounding box center [319, 25] width 489 height 22
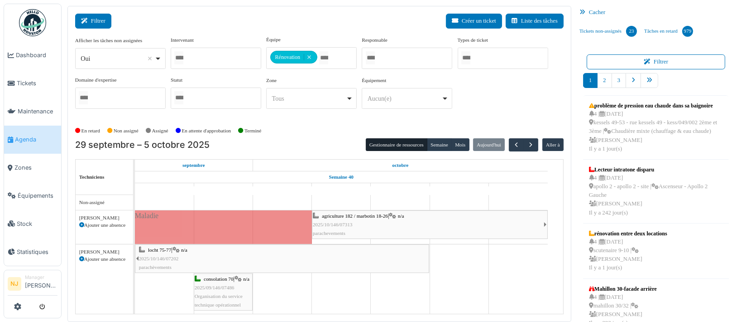
click at [84, 18] on icon at bounding box center [86, 21] width 10 height 6
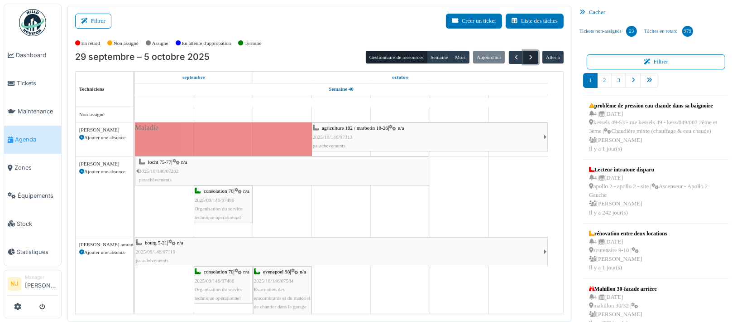
click at [527, 57] on span "button" at bounding box center [531, 57] width 8 height 8
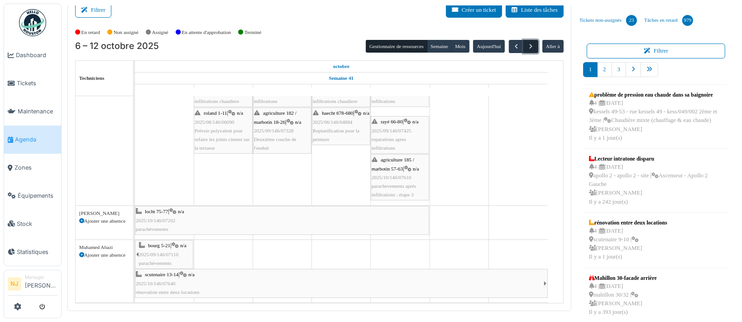
click at [527, 45] on span "button" at bounding box center [531, 47] width 8 height 8
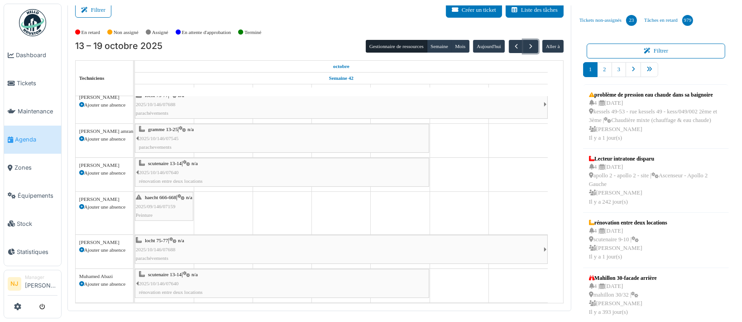
click at [171, 246] on span "2025/10/146/07688" at bounding box center [156, 248] width 40 height 5
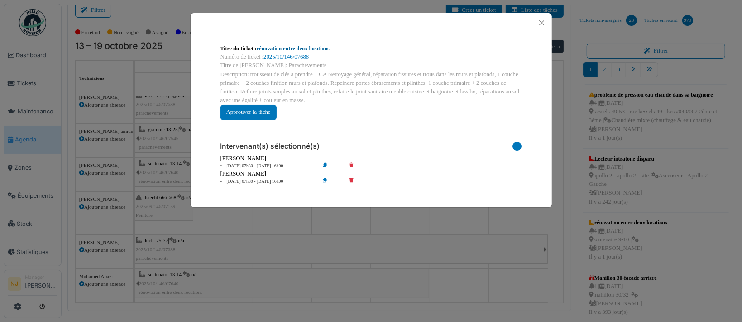
click at [281, 50] on link "rénovation entre deux locations" at bounding box center [293, 48] width 73 height 6
click at [542, 22] on button "Close" at bounding box center [542, 23] width 12 height 12
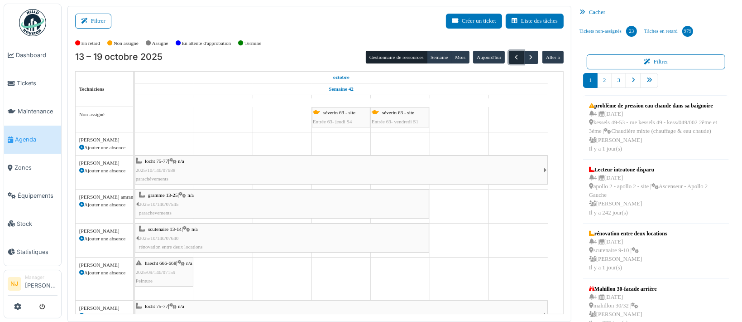
click at [513, 56] on span "button" at bounding box center [517, 57] width 8 height 8
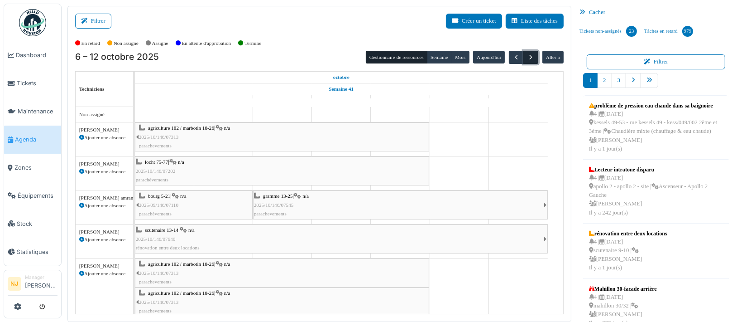
click at [527, 57] on span "button" at bounding box center [531, 57] width 8 height 8
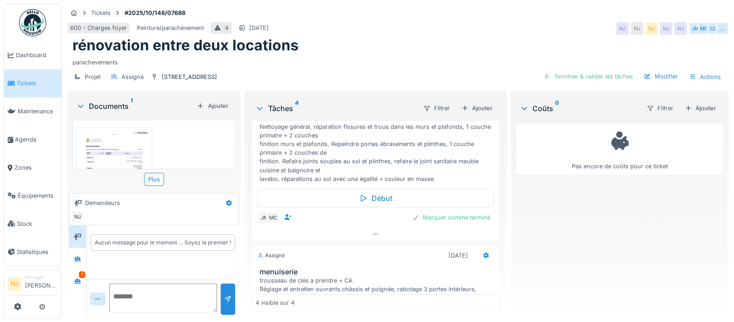
scroll to position [60, 0]
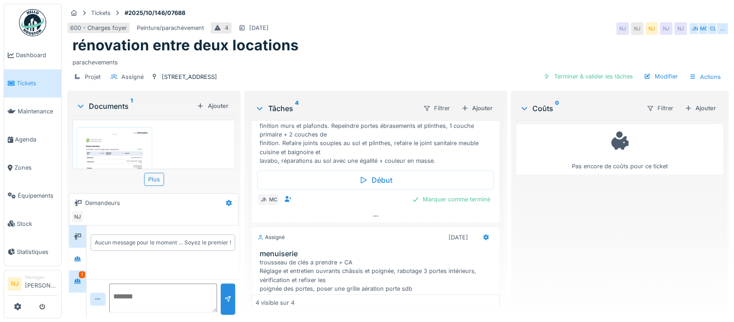
click at [81, 273] on div "1" at bounding box center [82, 274] width 6 height 7
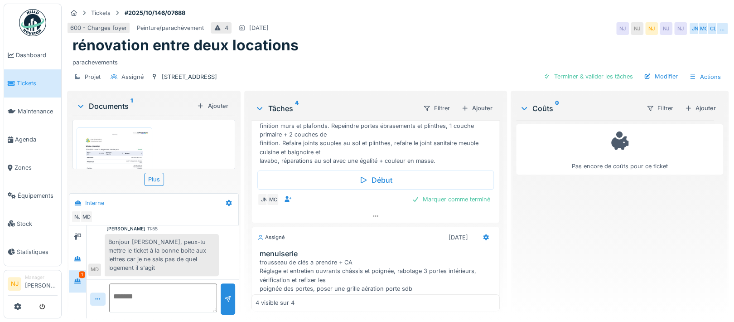
scroll to position [9, 0]
click at [175, 72] on div "rue de locht 75" at bounding box center [189, 76] width 55 height 9
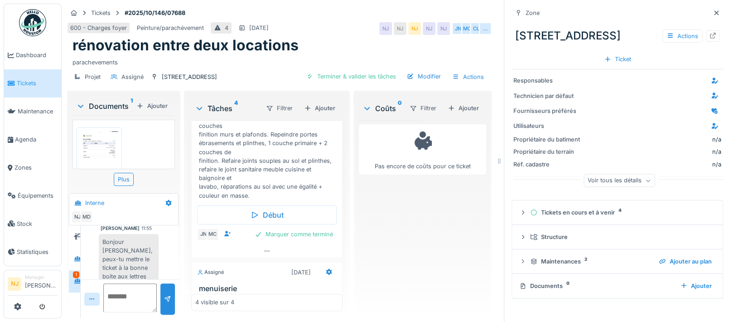
scroll to position [9, 0]
drag, startPoint x: 174, startPoint y: 66, endPoint x: 142, endPoint y: 63, distance: 32.8
click at [163, 56] on div "parachevements" at bounding box center [278, 60] width 413 height 12
click at [416, 70] on div "Modifier" at bounding box center [423, 76] width 41 height 12
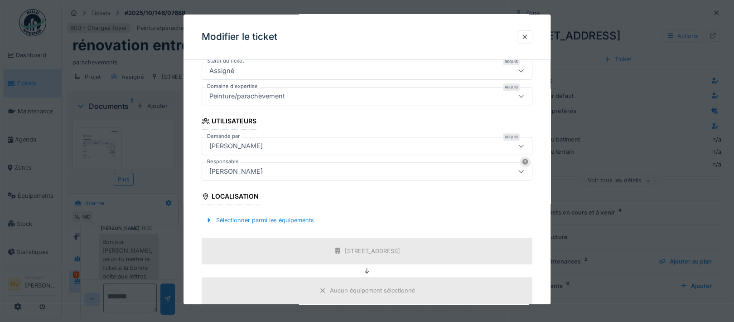
scroll to position [181, 0]
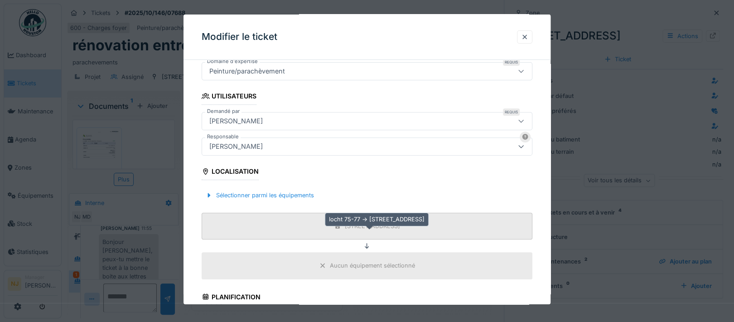
click at [379, 222] on div "rue de locht 75" at bounding box center [372, 225] width 55 height 9
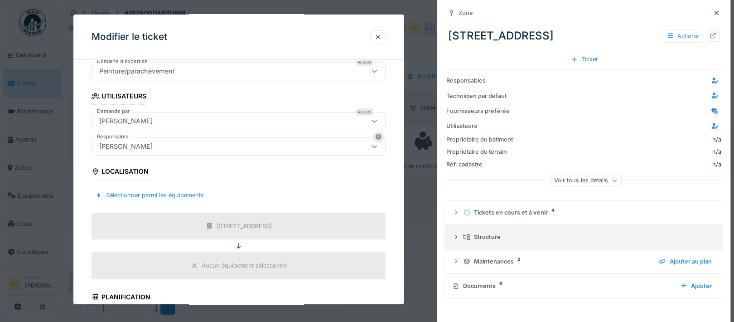
click at [506, 235] on div "Structure" at bounding box center [587, 236] width 249 height 9
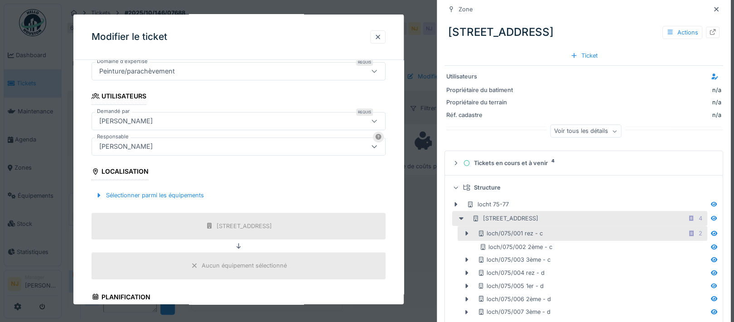
scroll to position [108, 0]
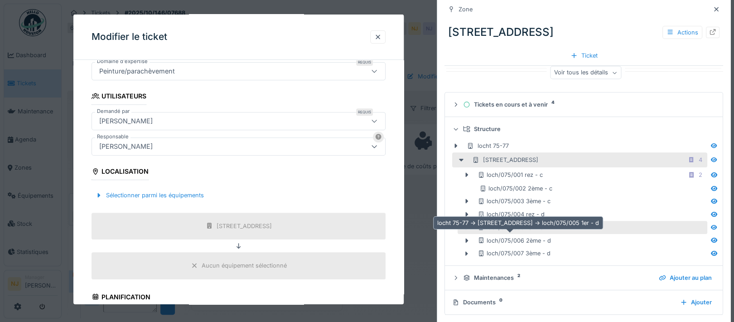
click at [494, 225] on div "loch/075/005 1er - d" at bounding box center [510, 227] width 66 height 9
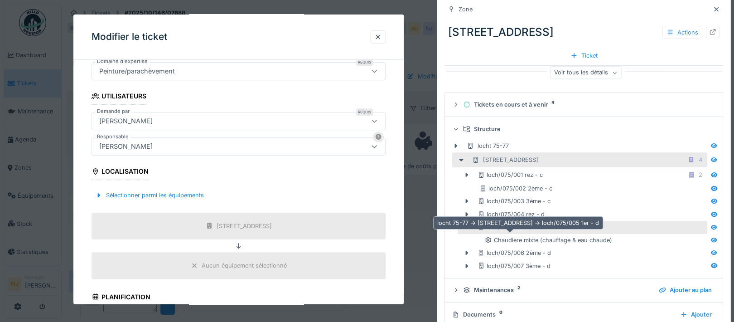
click at [519, 227] on div "loch/075/005 1er - d" at bounding box center [510, 227] width 66 height 9
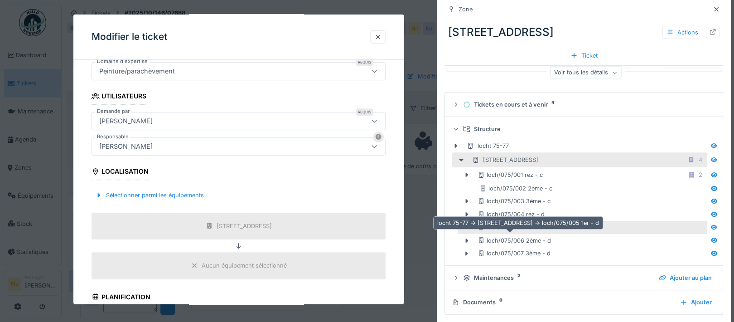
click at [519, 227] on div "loch/075/005 1er - d" at bounding box center [510, 227] width 66 height 9
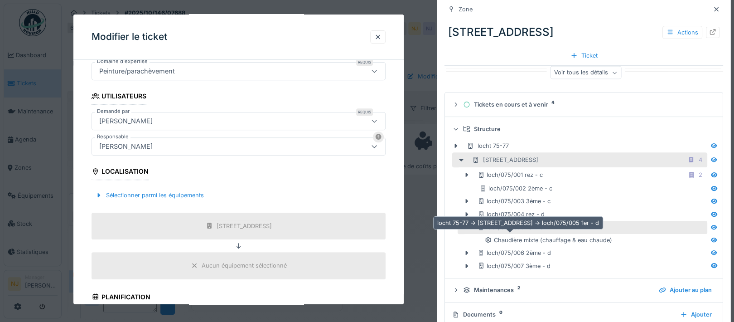
click at [523, 226] on div "loch/075/005 1er - d" at bounding box center [510, 227] width 66 height 9
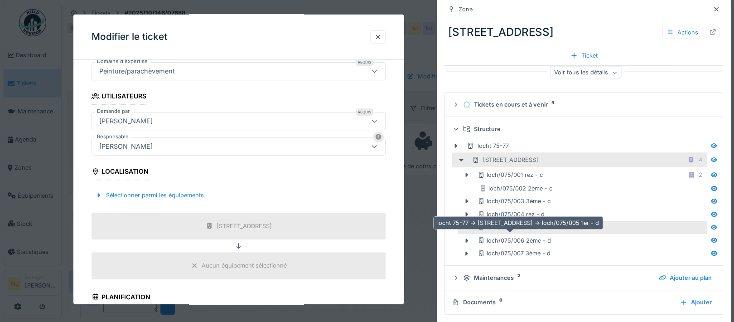
click at [523, 226] on div "loch/075/005 1er - d" at bounding box center [510, 227] width 66 height 9
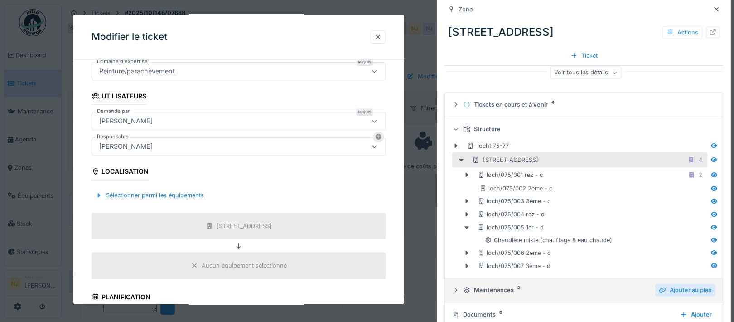
click at [684, 289] on div "Ajouter au plan" at bounding box center [685, 289] width 60 height 12
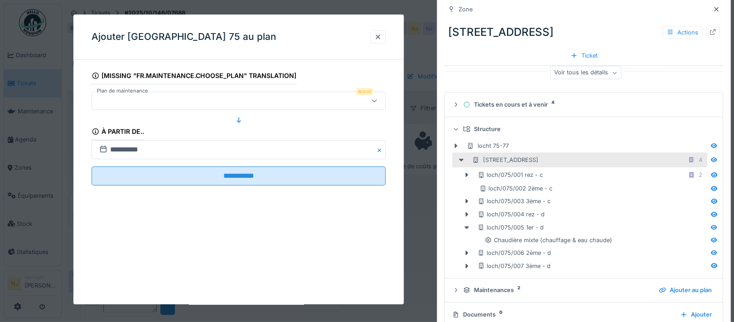
scroll to position [0, 0]
click at [374, 98] on icon at bounding box center [373, 100] width 7 height 6
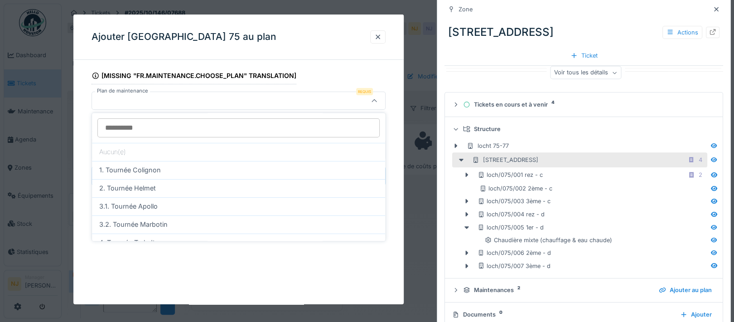
click at [83, 140] on div "**********" at bounding box center [238, 139] width 330 height 144
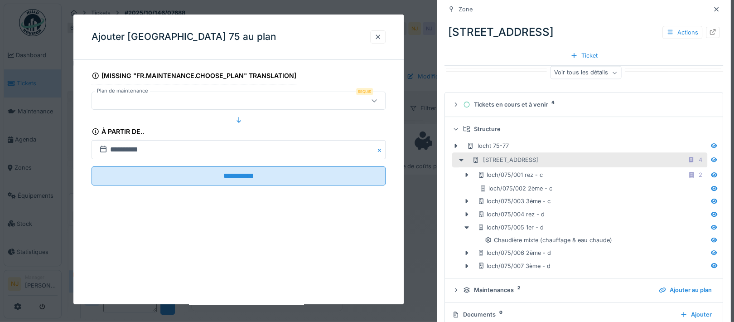
click at [376, 34] on div at bounding box center [377, 37] width 7 height 9
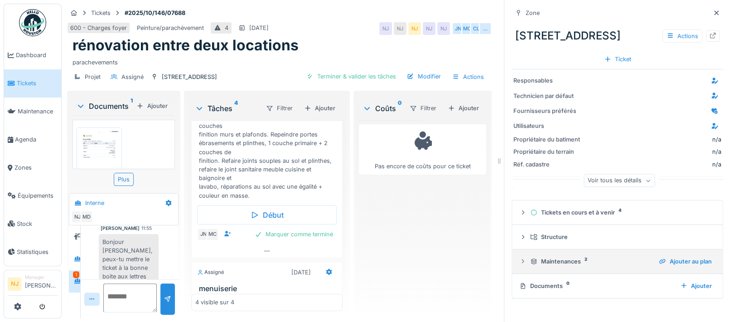
scroll to position [9, 0]
drag, startPoint x: 200, startPoint y: 67, endPoint x: 114, endPoint y: 75, distance: 86.5
click at [112, 75] on div "Projet Assigné rue de locht 75 Terminer & valider les tâches Modifier Actions" at bounding box center [279, 77] width 424 height 20
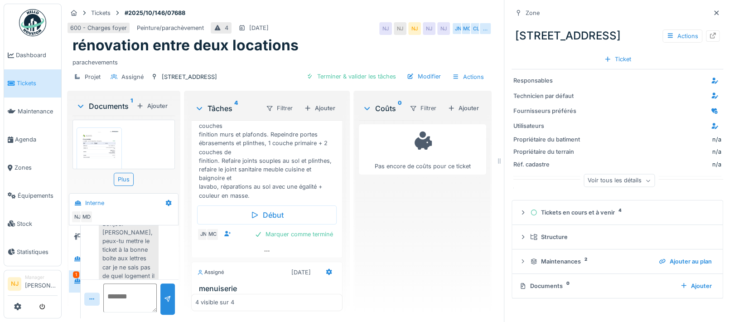
scroll to position [165, 0]
click at [540, 76] on div "Responsables" at bounding box center [547, 80] width 68 height 9
click at [573, 90] on div "Technicien par défaut" at bounding box center [617, 95] width 208 height 11
click at [548, 167] on div "Voir tous les détails" at bounding box center [618, 181] width 211 height 29
click at [646, 180] on icon at bounding box center [648, 181] width 4 height 2
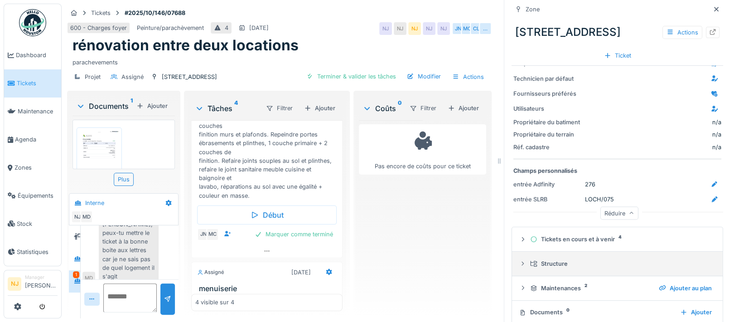
scroll to position [26, 0]
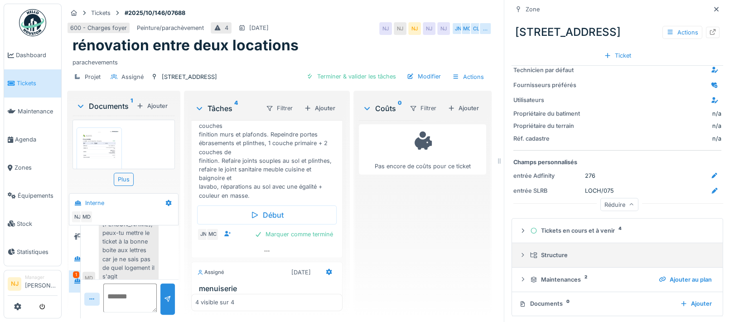
click at [552, 250] on div "Structure" at bounding box center [621, 254] width 182 height 9
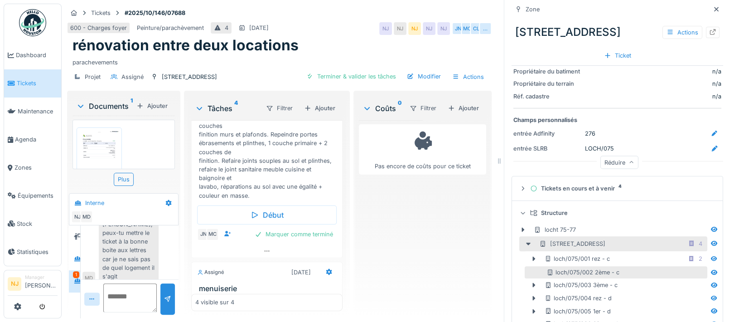
scroll to position [86, 0]
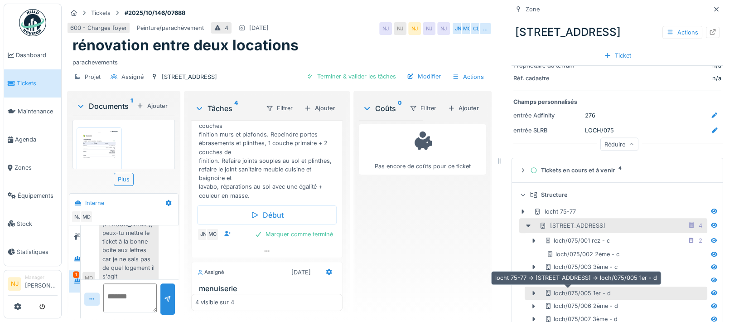
click at [560, 288] on div "loch/075/005 1er - d" at bounding box center [577, 292] width 66 height 9
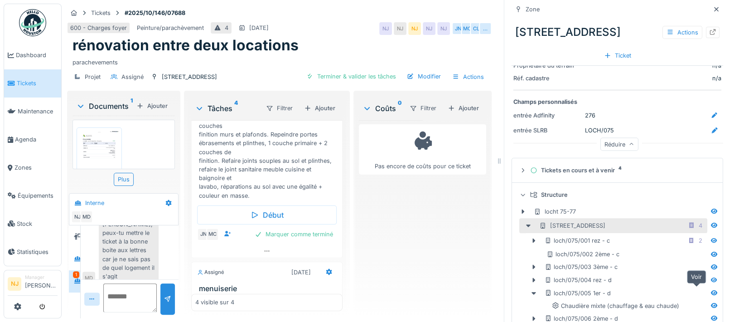
click at [710, 290] on icon at bounding box center [713, 292] width 6 height 5
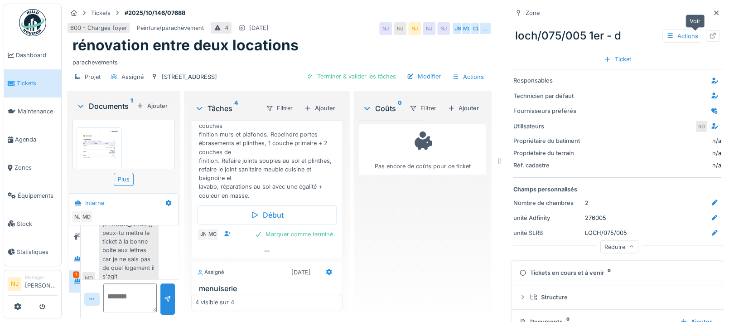
click at [709, 33] on icon at bounding box center [712, 36] width 7 height 6
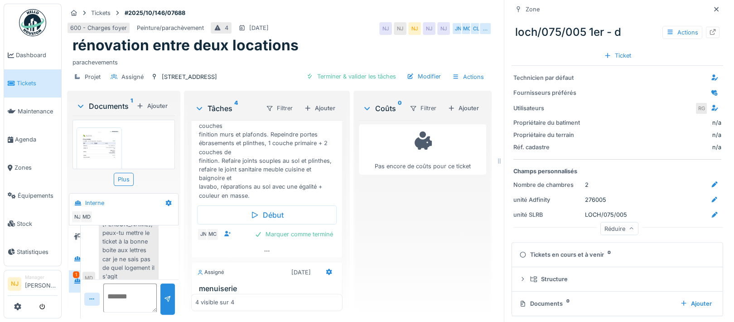
click at [629, 226] on icon at bounding box center [631, 228] width 5 height 5
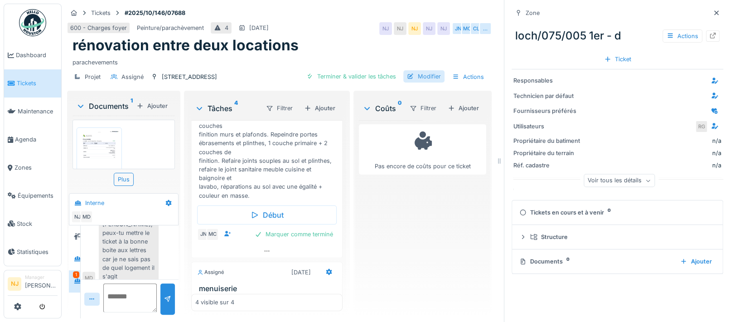
click at [416, 70] on div "Modifier" at bounding box center [423, 76] width 41 height 12
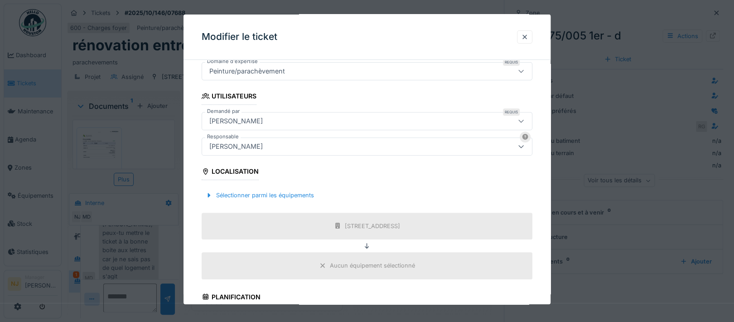
scroll to position [241, 0]
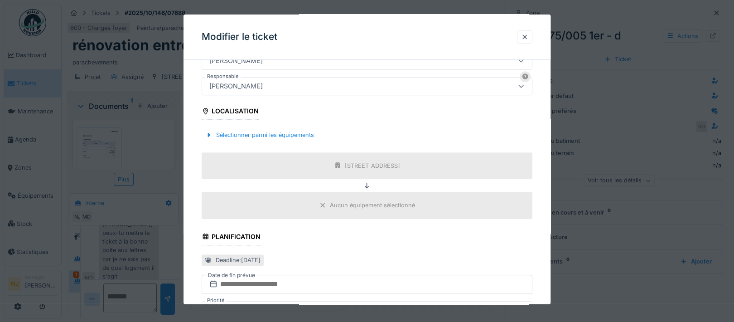
click at [370, 204] on div "Aucun équipement sélectionné" at bounding box center [372, 205] width 85 height 9
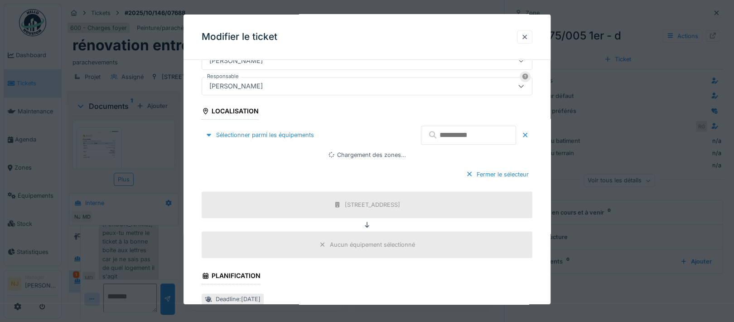
click at [325, 242] on icon at bounding box center [322, 244] width 5 height 5
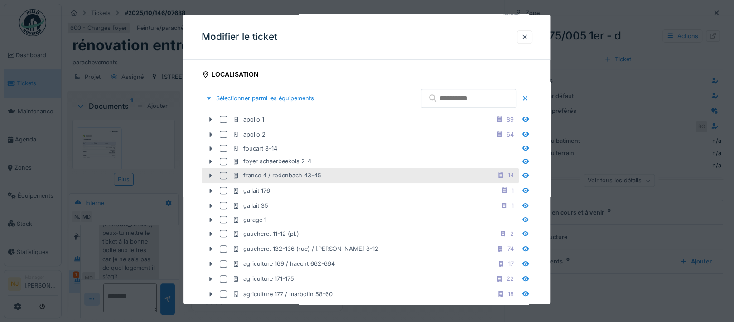
scroll to position [295, 0]
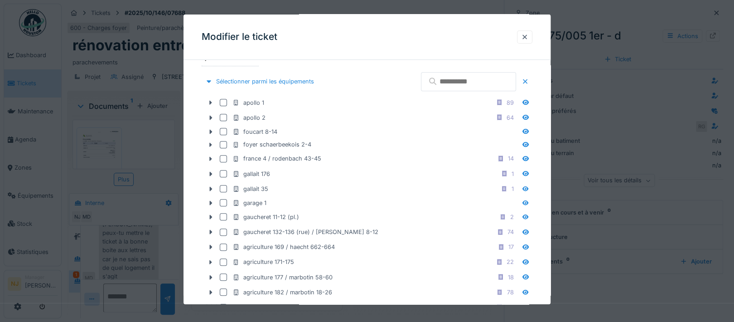
click at [446, 81] on input "text" at bounding box center [468, 81] width 95 height 19
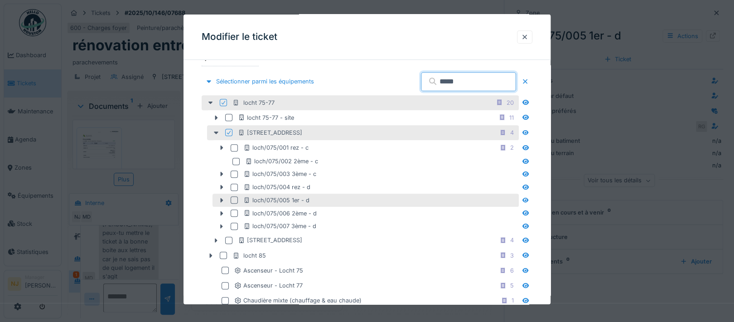
type input "*****"
click at [233, 198] on div at bounding box center [233, 199] width 7 height 7
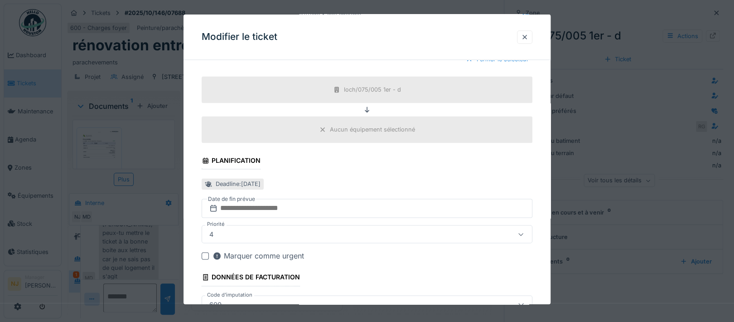
scroll to position [775, 0]
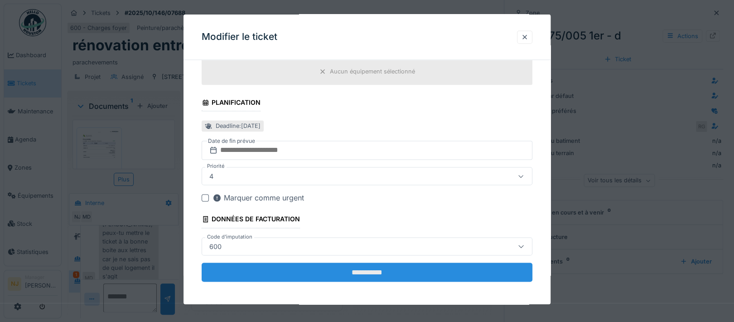
click at [367, 269] on input "**********" at bounding box center [367, 271] width 331 height 19
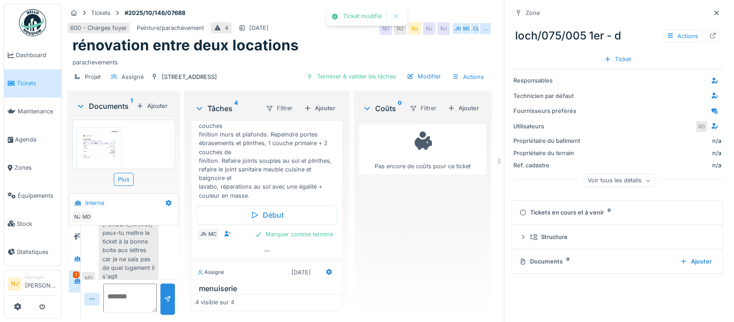
scroll to position [0, 0]
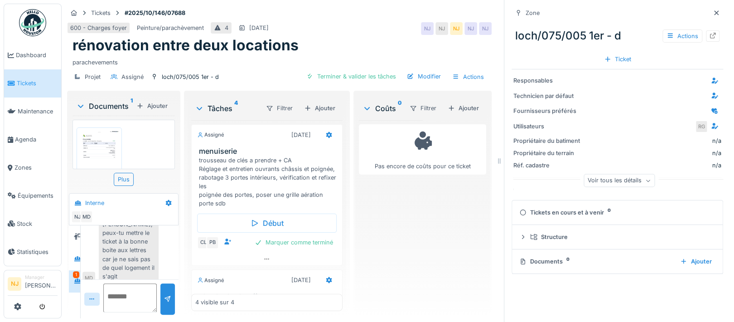
click at [73, 271] on div "1" at bounding box center [76, 274] width 6 height 7
click at [76, 254] on div at bounding box center [77, 258] width 7 height 9
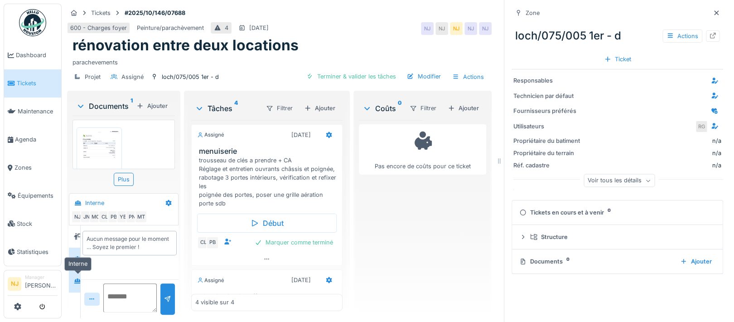
click at [77, 278] on icon at bounding box center [77, 281] width 7 height 6
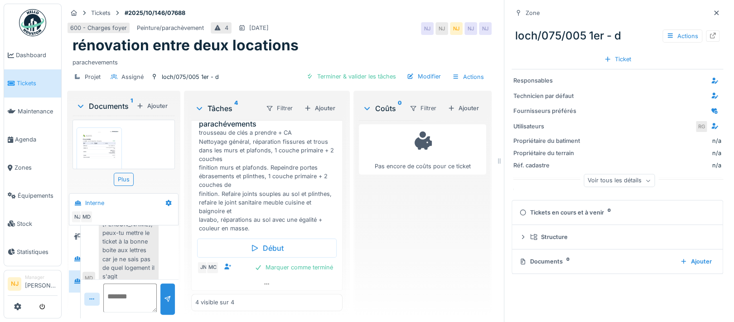
scroll to position [585, 0]
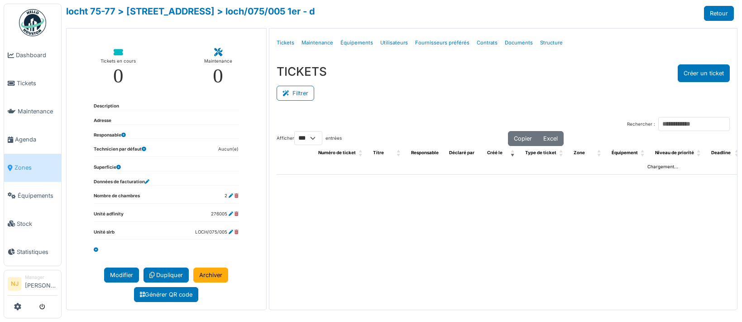
select select "***"
